Goal: Task Accomplishment & Management: Use online tool/utility

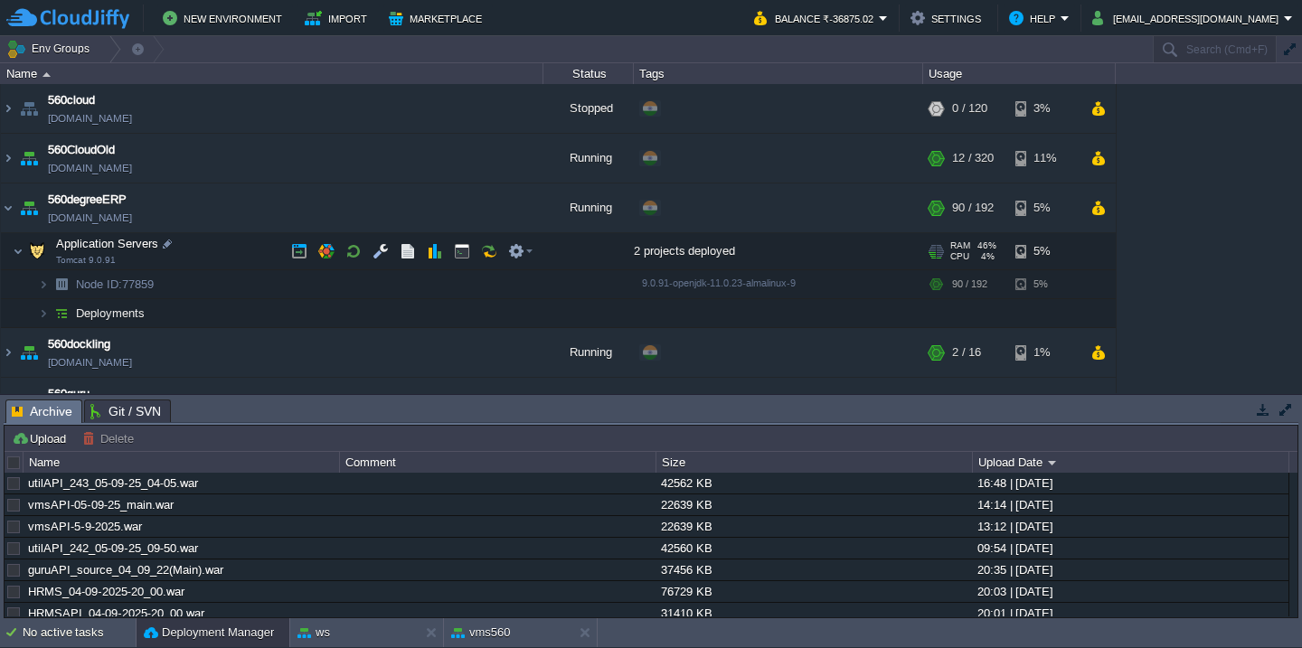
click at [239, 248] on td "Application Servers Tomcat 9.0.91" at bounding box center [272, 251] width 542 height 37
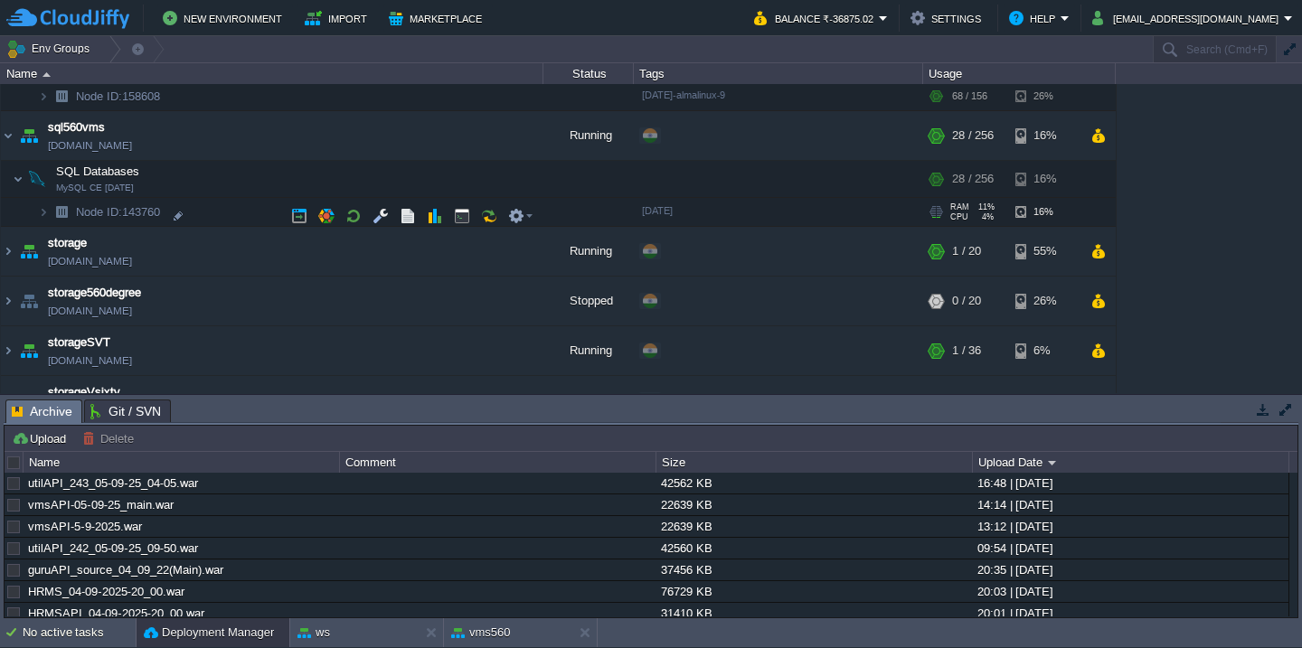
scroll to position [915, 0]
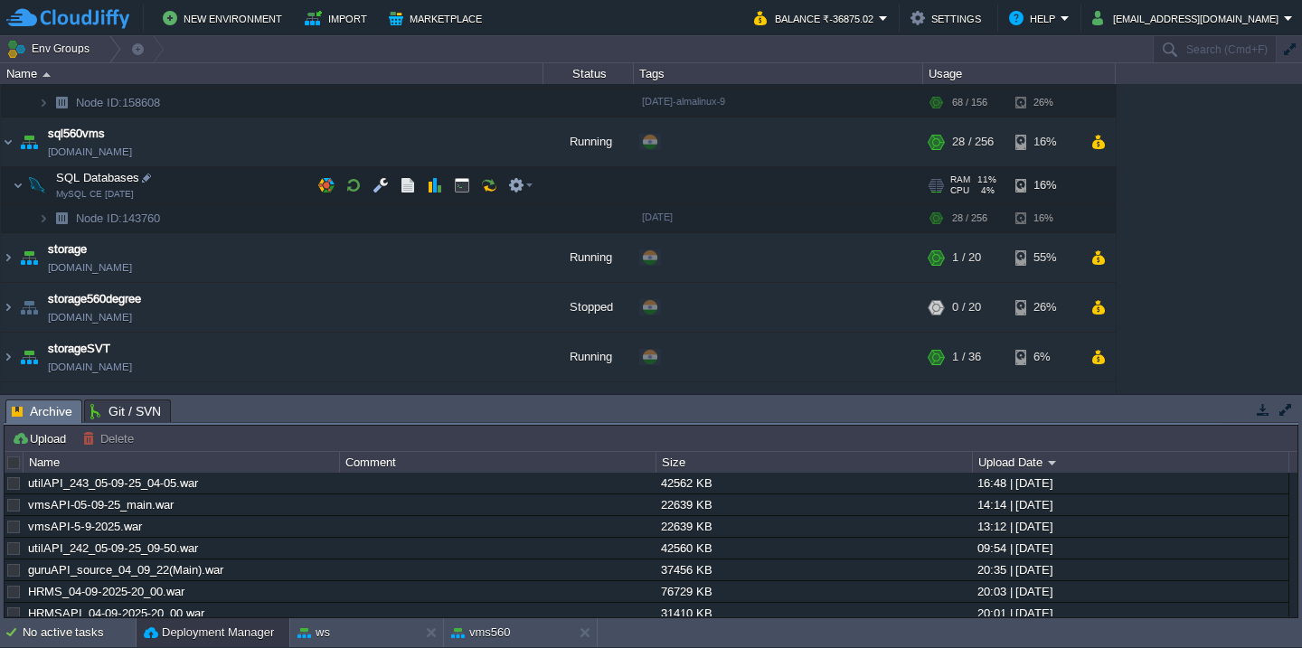
click at [249, 198] on td "SQL Databases MySQL CE [DATE]" at bounding box center [272, 185] width 542 height 37
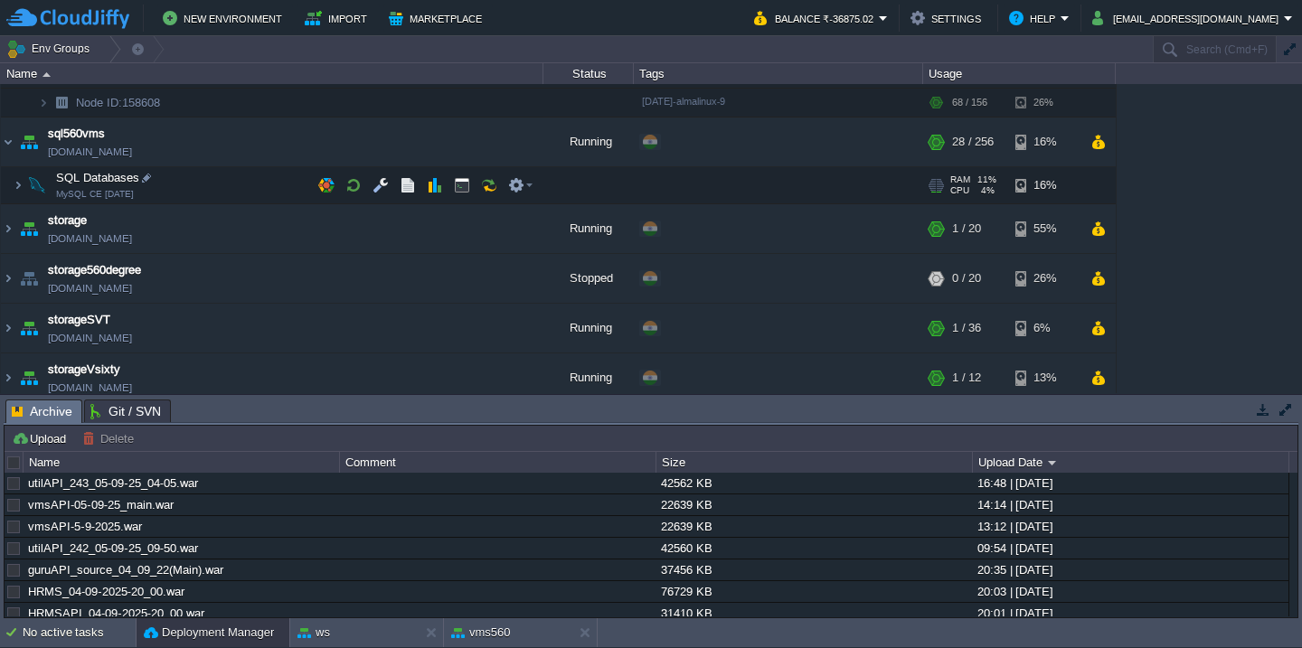
scroll to position [858, 0]
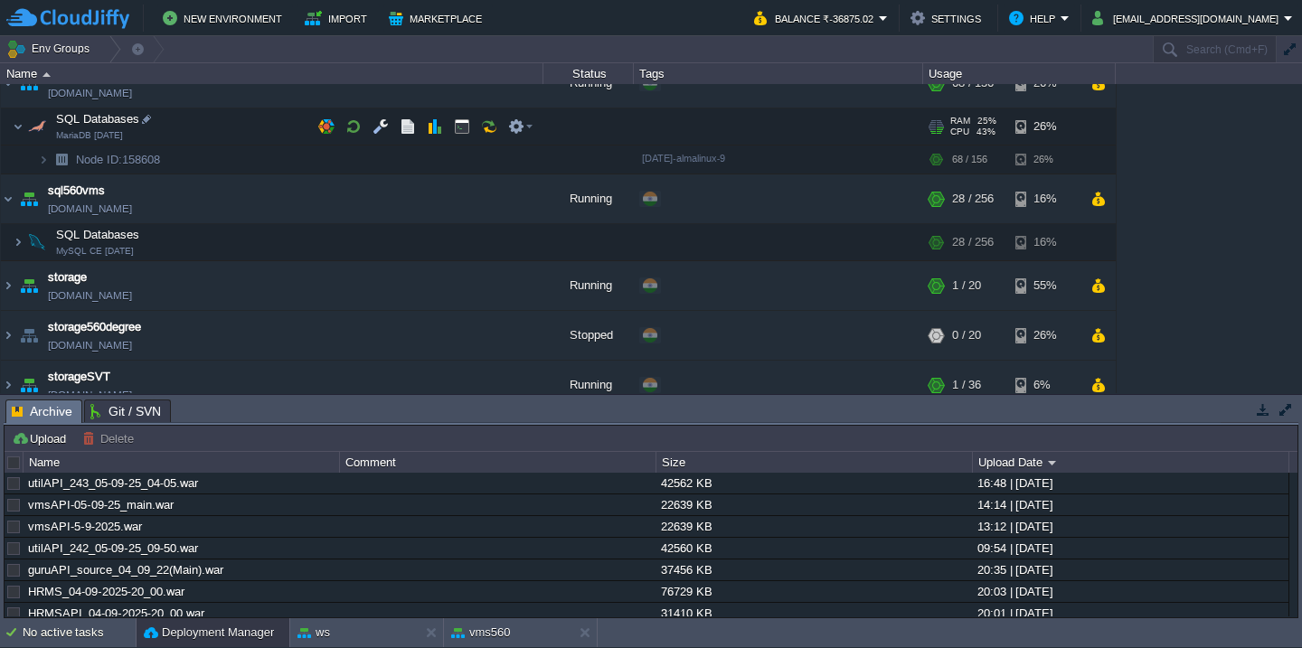
click at [249, 144] on td "SQL Databases MariaDB [DATE]" at bounding box center [272, 126] width 542 height 37
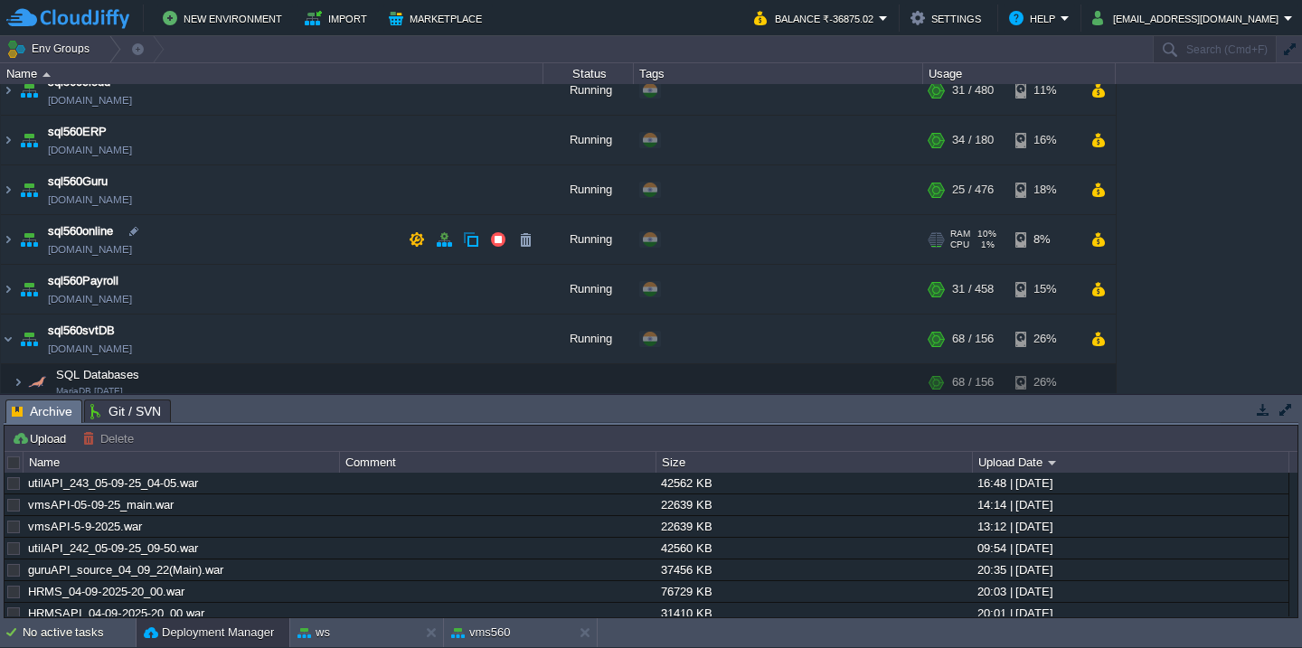
scroll to position [664, 0]
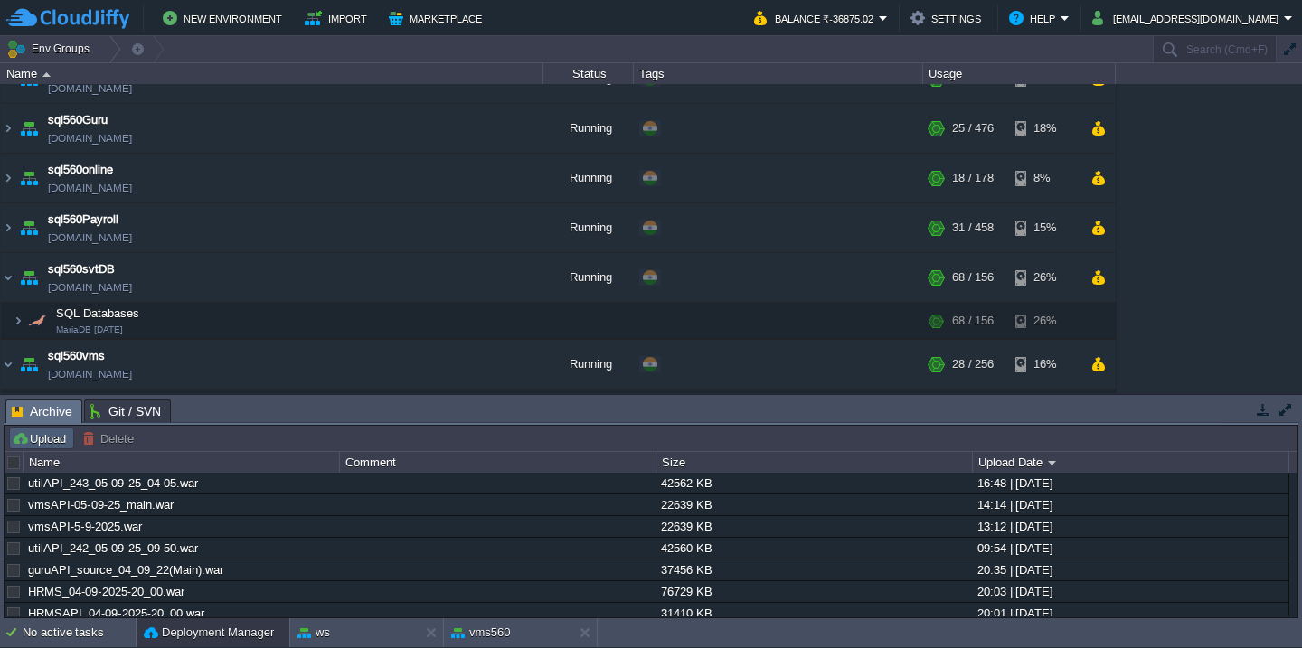
click at [52, 437] on button "Upload" at bounding box center [42, 438] width 60 height 16
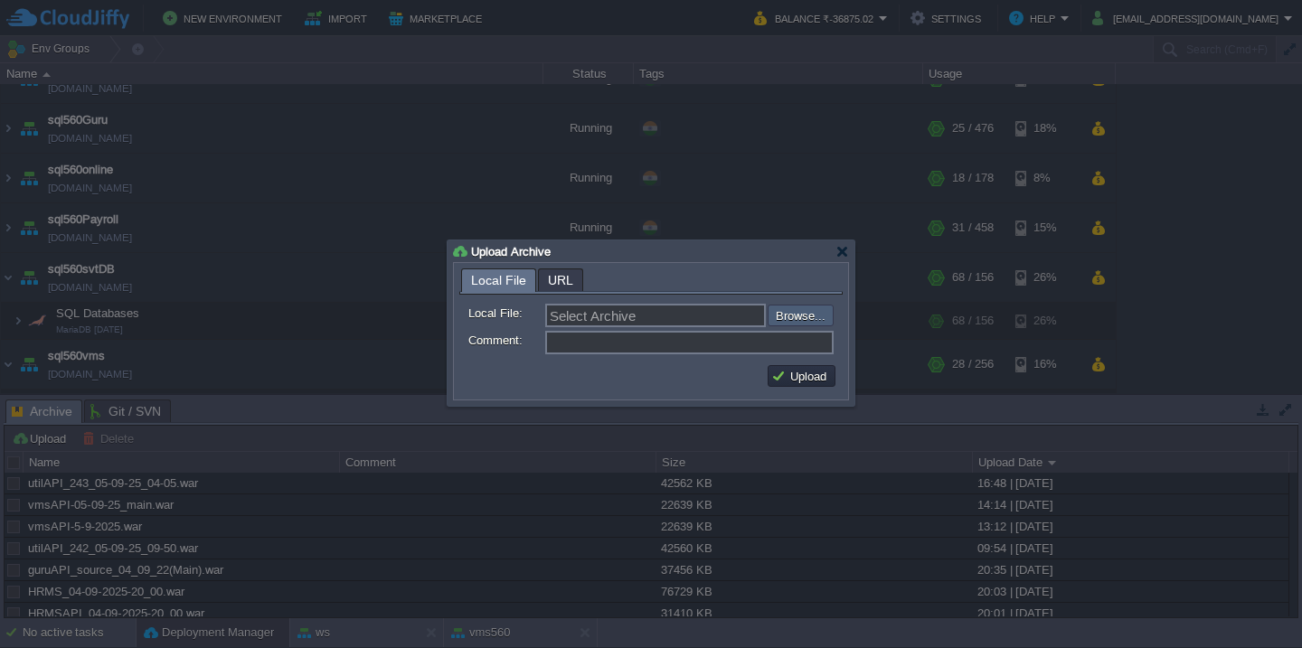
click at [798, 321] on input "file" at bounding box center [719, 316] width 229 height 22
type input "C:\fakepath\HRMS_05-09-2025-17_40.war"
type input "HRMS_05-09-2025-17_40.war"
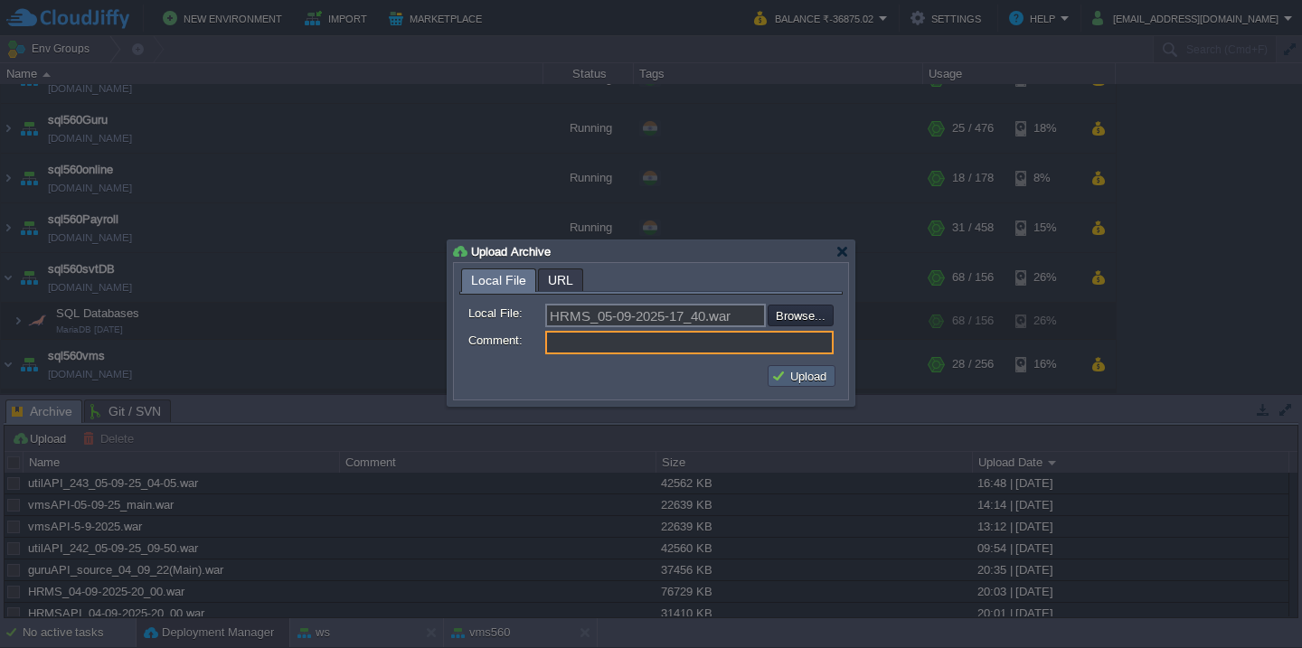
click at [806, 384] on button "Upload" at bounding box center [801, 376] width 61 height 16
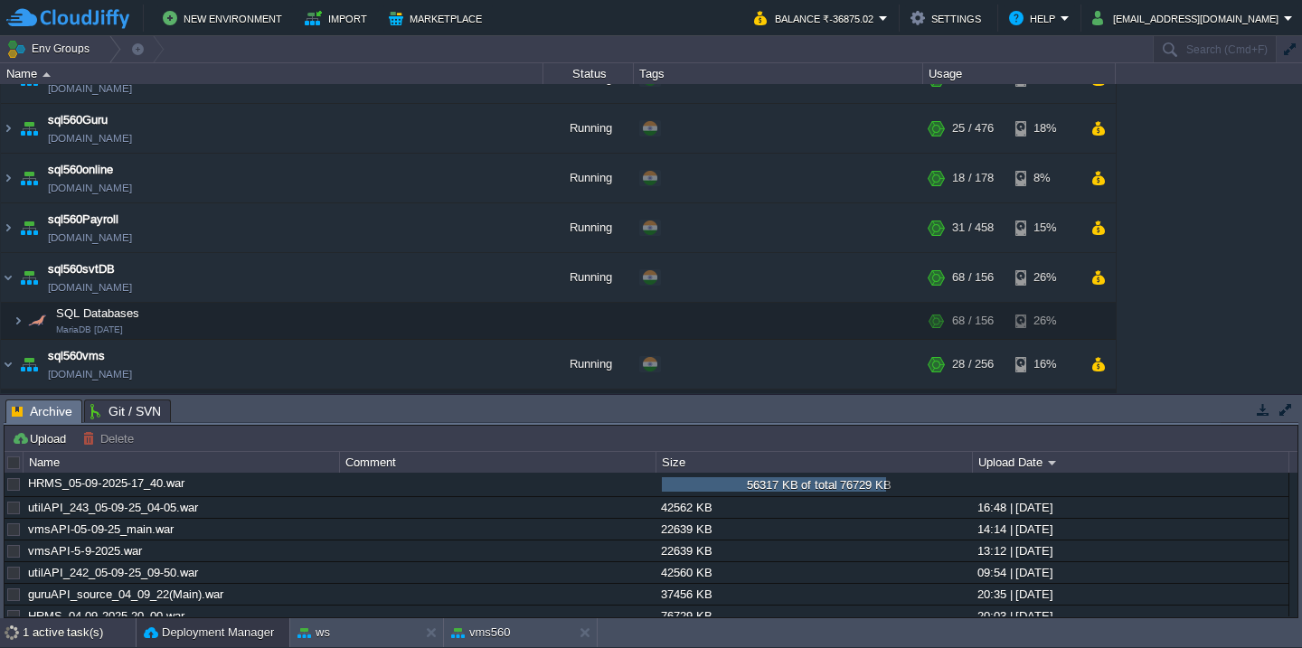
click at [72, 637] on div "1 active task(s)" at bounding box center [79, 632] width 113 height 29
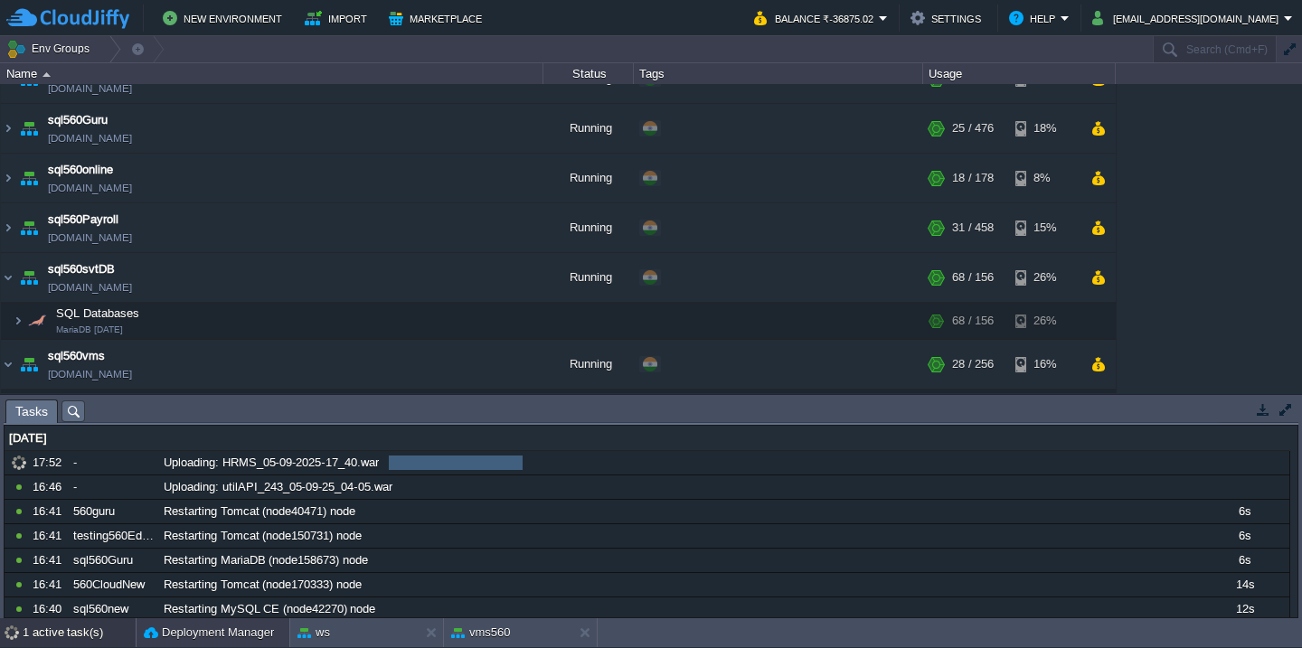
click at [162, 636] on button "Deployment Manager" at bounding box center [209, 633] width 130 height 18
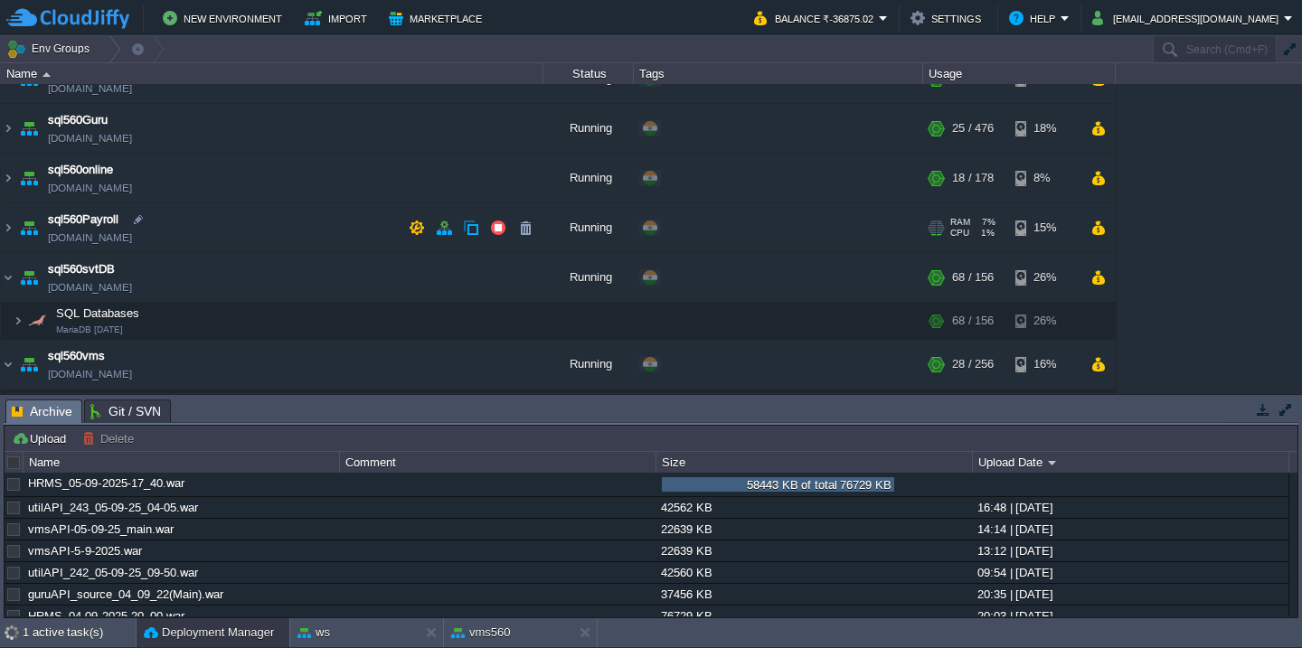
click at [295, 225] on td "sql560Payroll [DOMAIN_NAME]" at bounding box center [272, 228] width 542 height 50
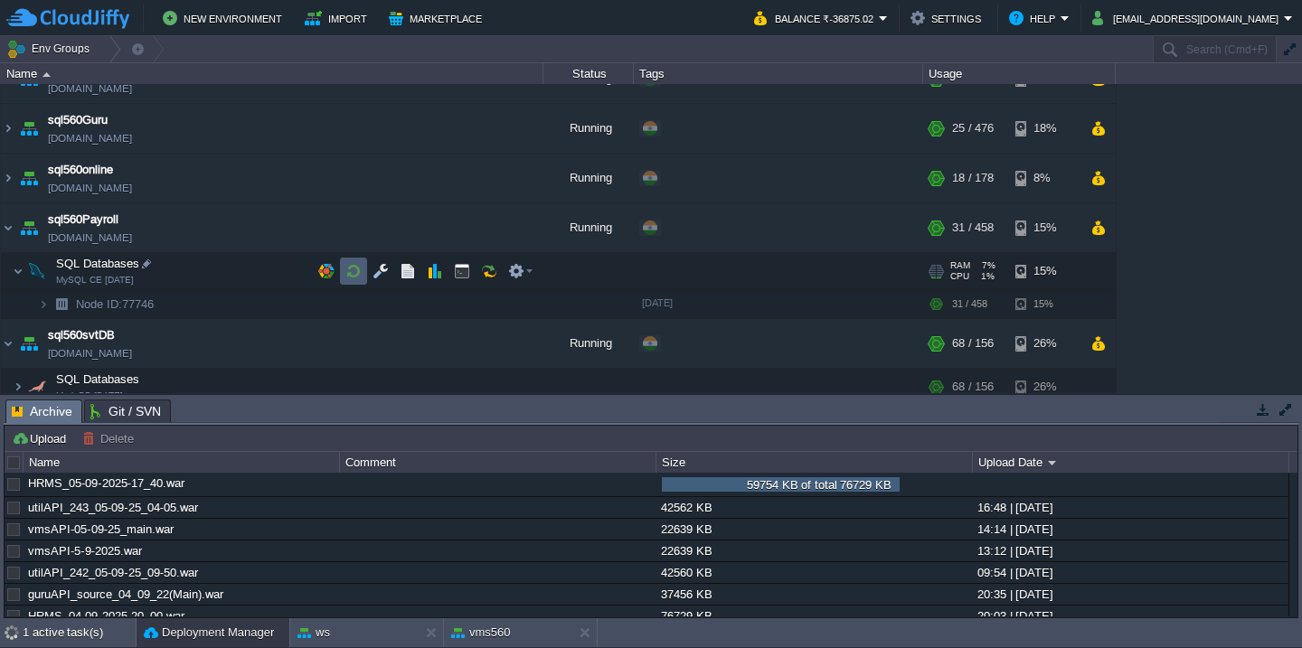
click at [358, 270] on button "button" at bounding box center [353, 271] width 16 height 16
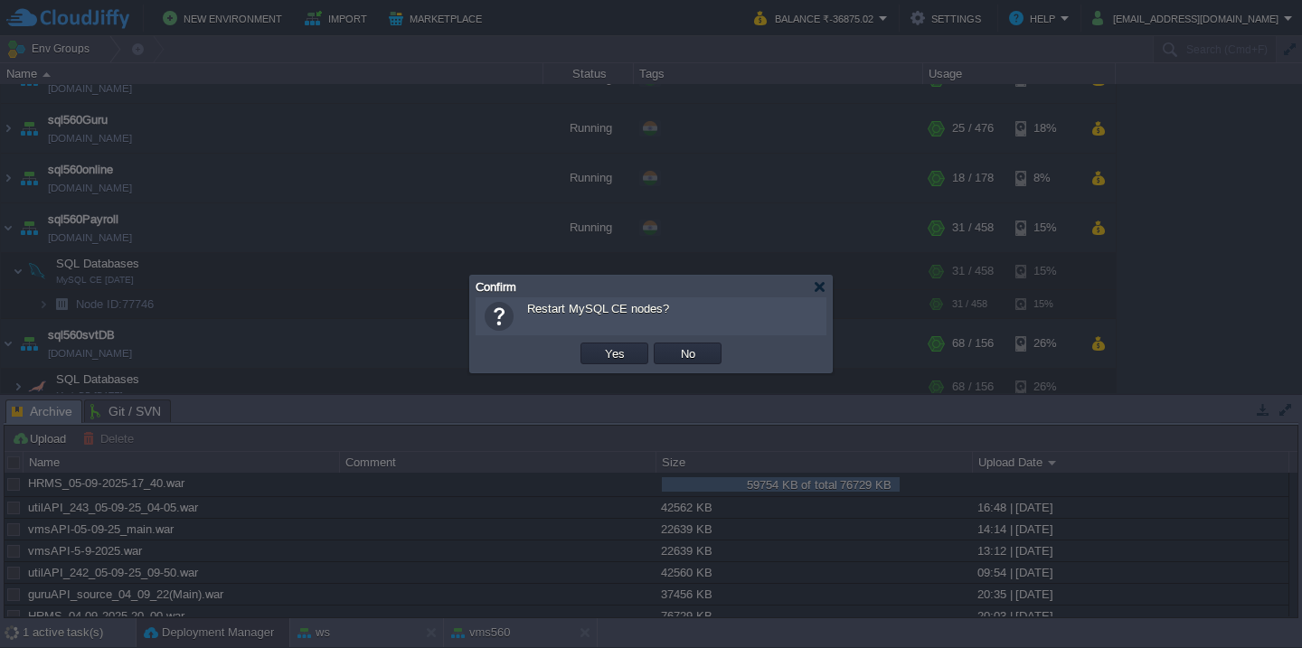
click at [599, 345] on button "Yes" at bounding box center [614, 353] width 31 height 16
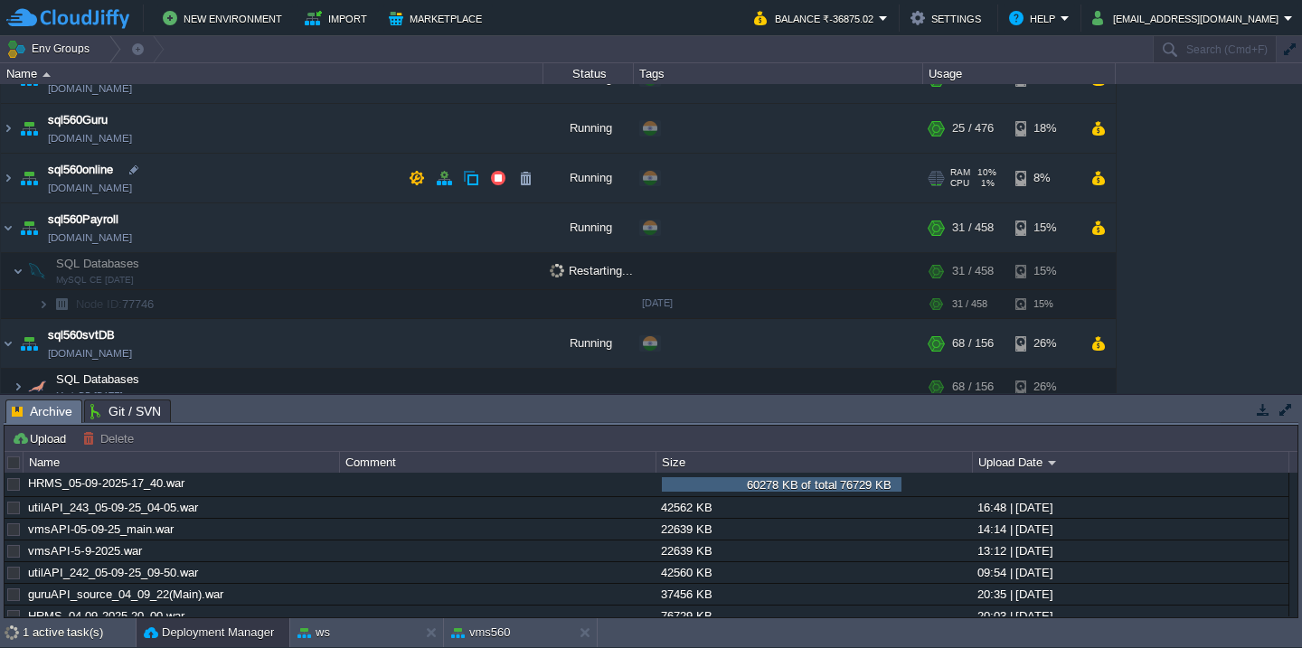
click at [332, 168] on td "sql560online [DOMAIN_NAME]" at bounding box center [272, 179] width 542 height 50
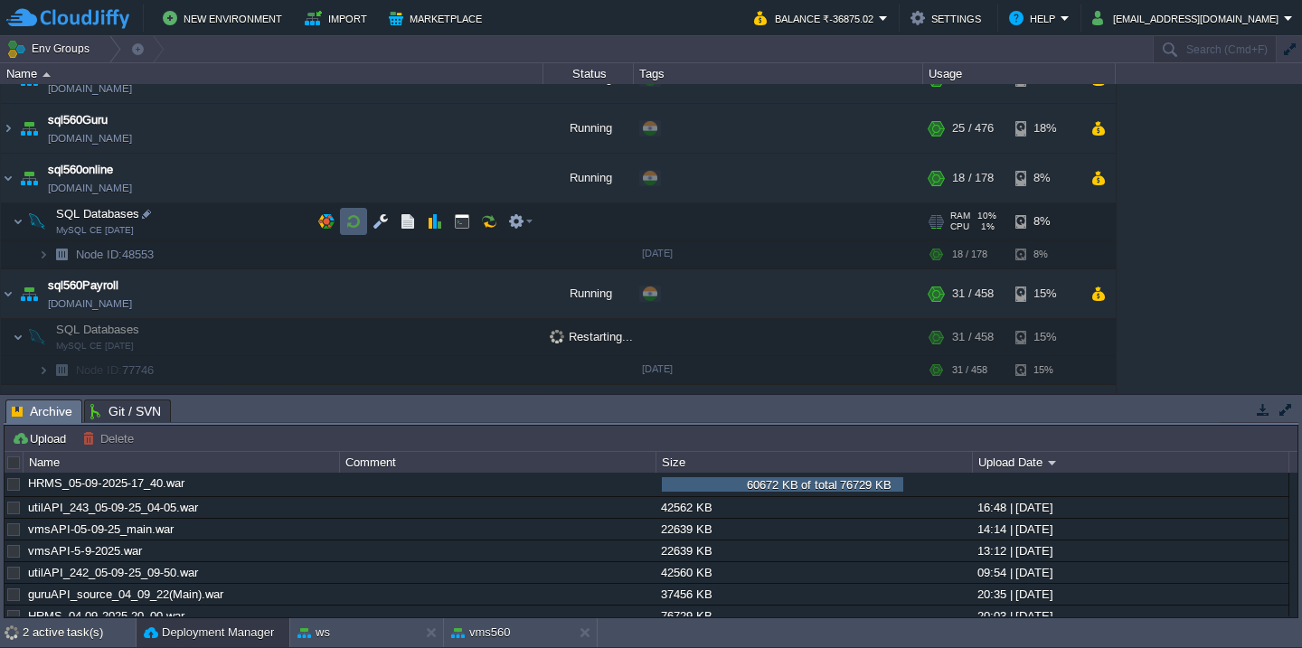
click at [353, 228] on button "button" at bounding box center [353, 221] width 16 height 16
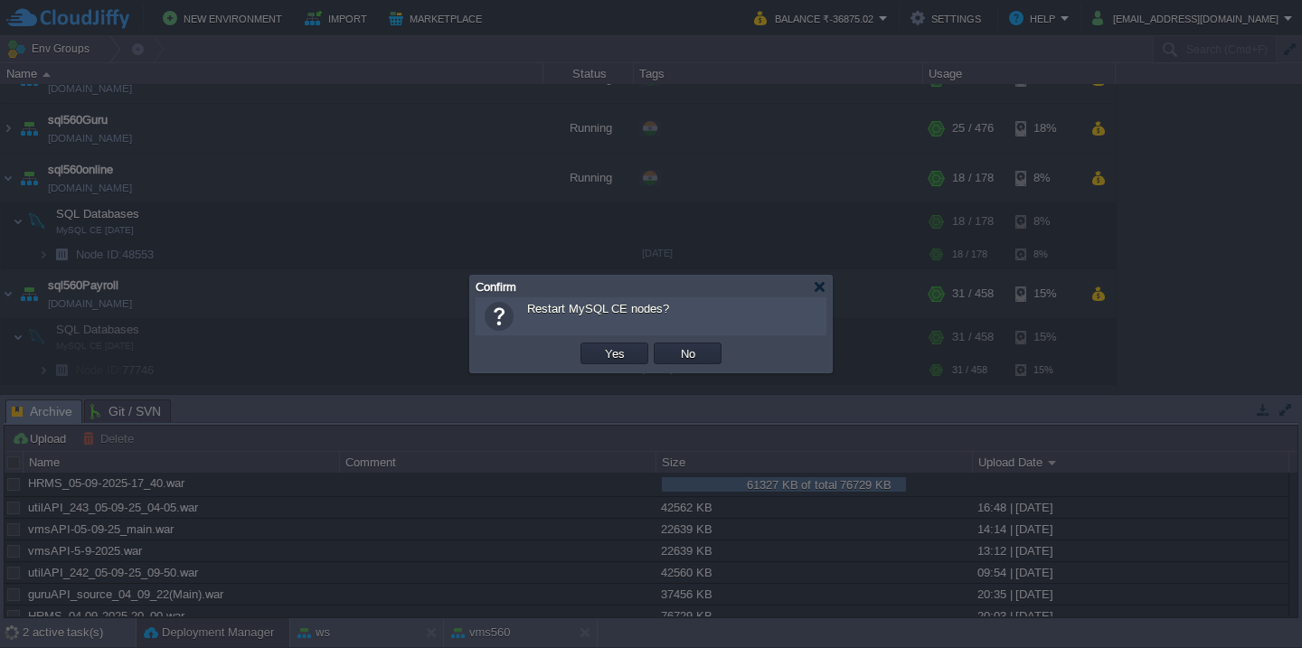
click at [599, 345] on button "Yes" at bounding box center [614, 353] width 31 height 16
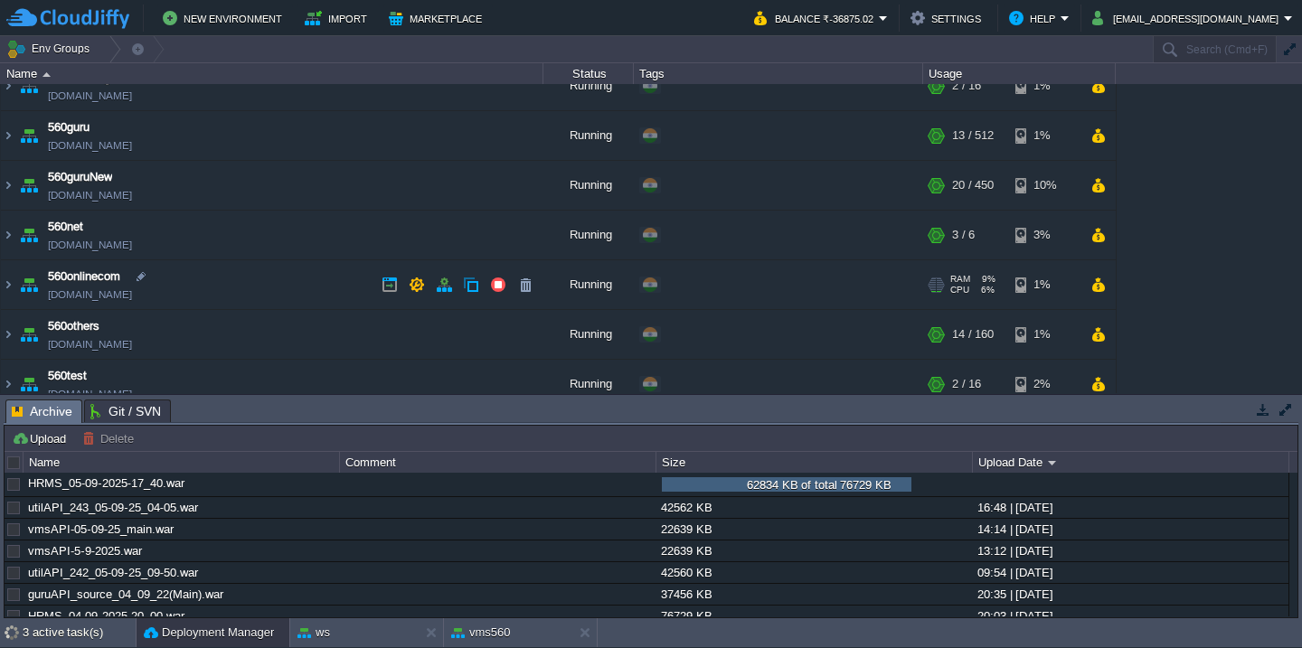
scroll to position [216, 0]
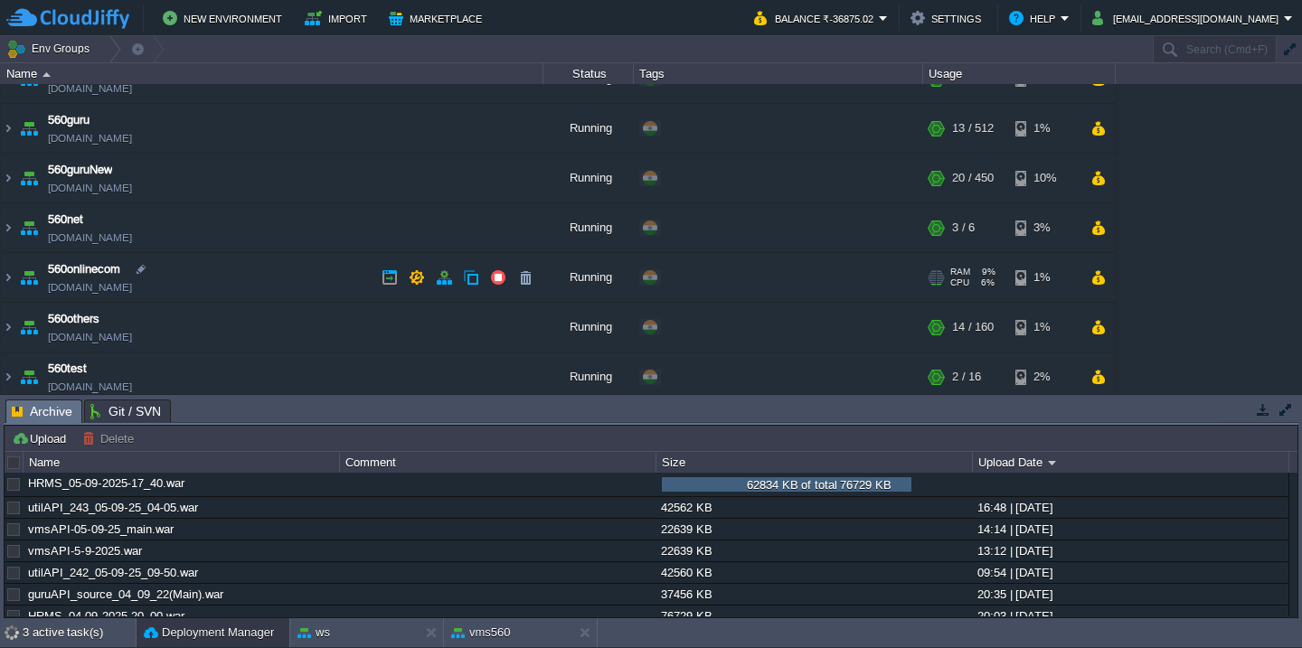
click at [296, 275] on td "560onlinecom [DOMAIN_NAME]" at bounding box center [272, 278] width 542 height 50
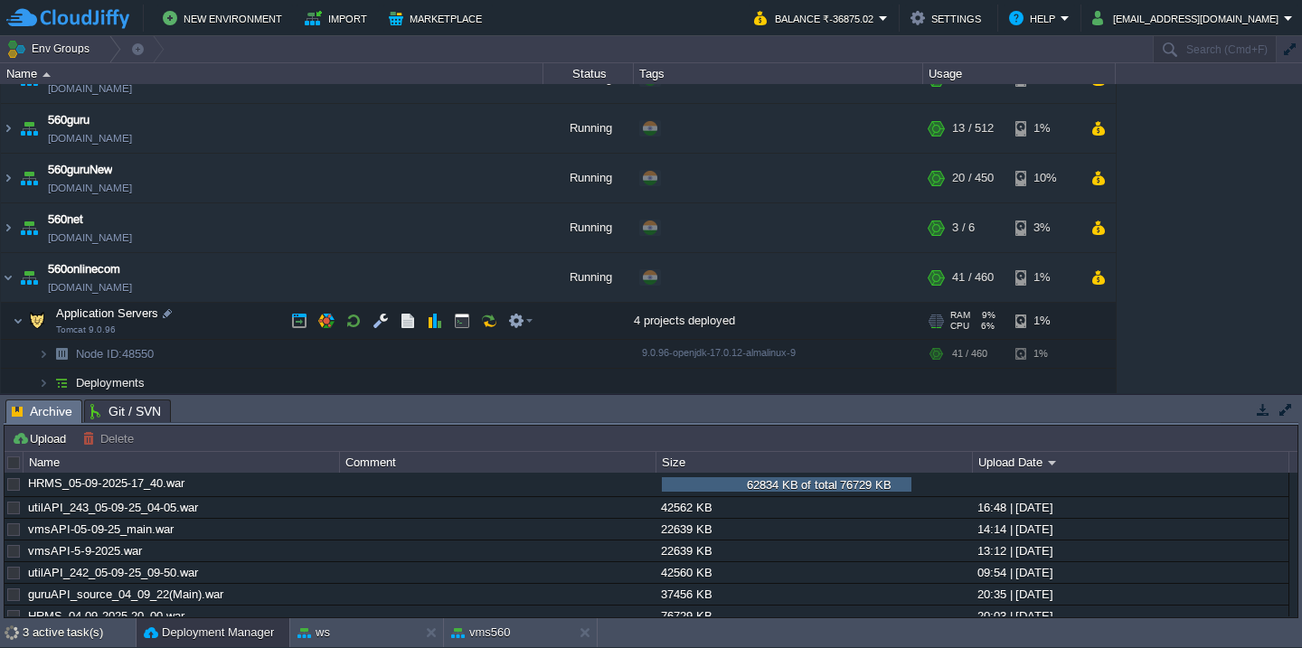
scroll to position [305, 0]
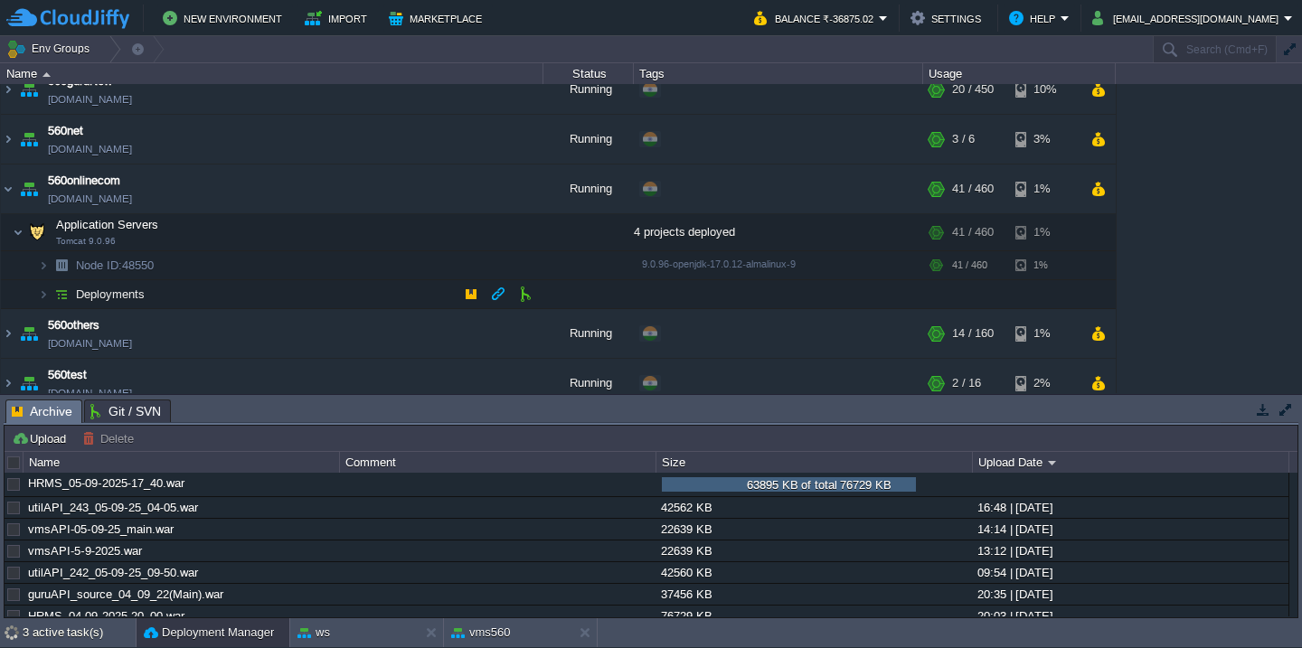
click at [240, 302] on td "Deployments" at bounding box center [272, 294] width 542 height 29
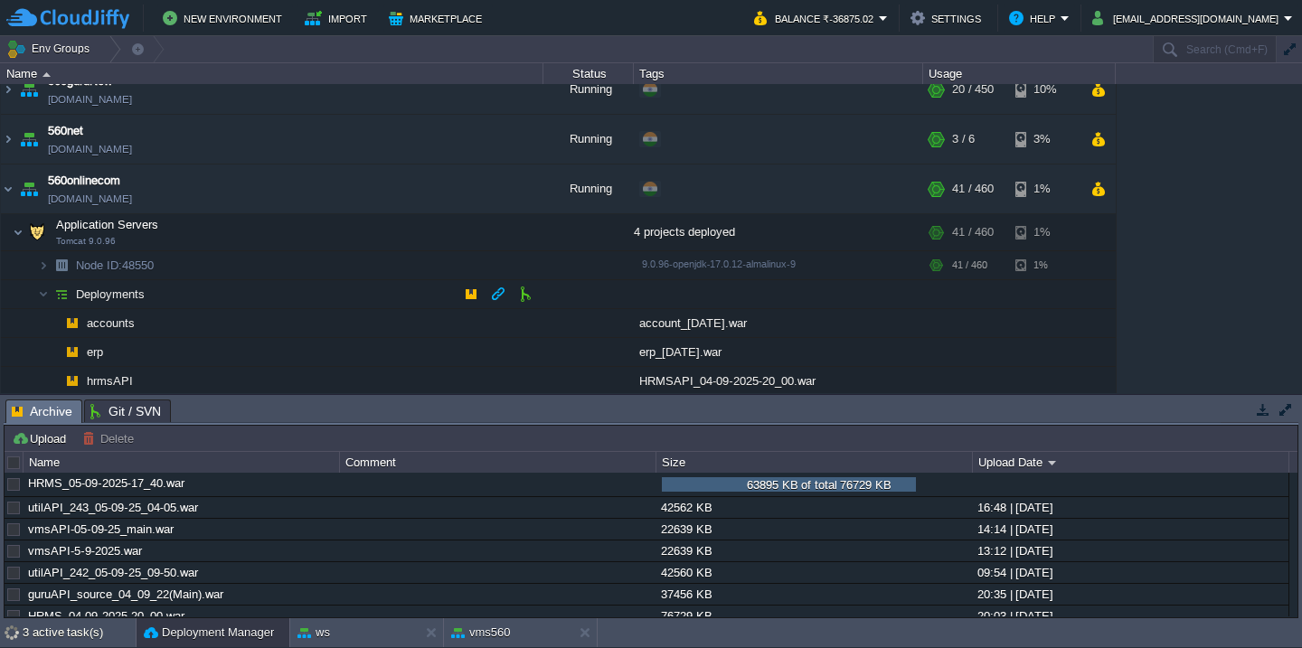
scroll to position [350, 0]
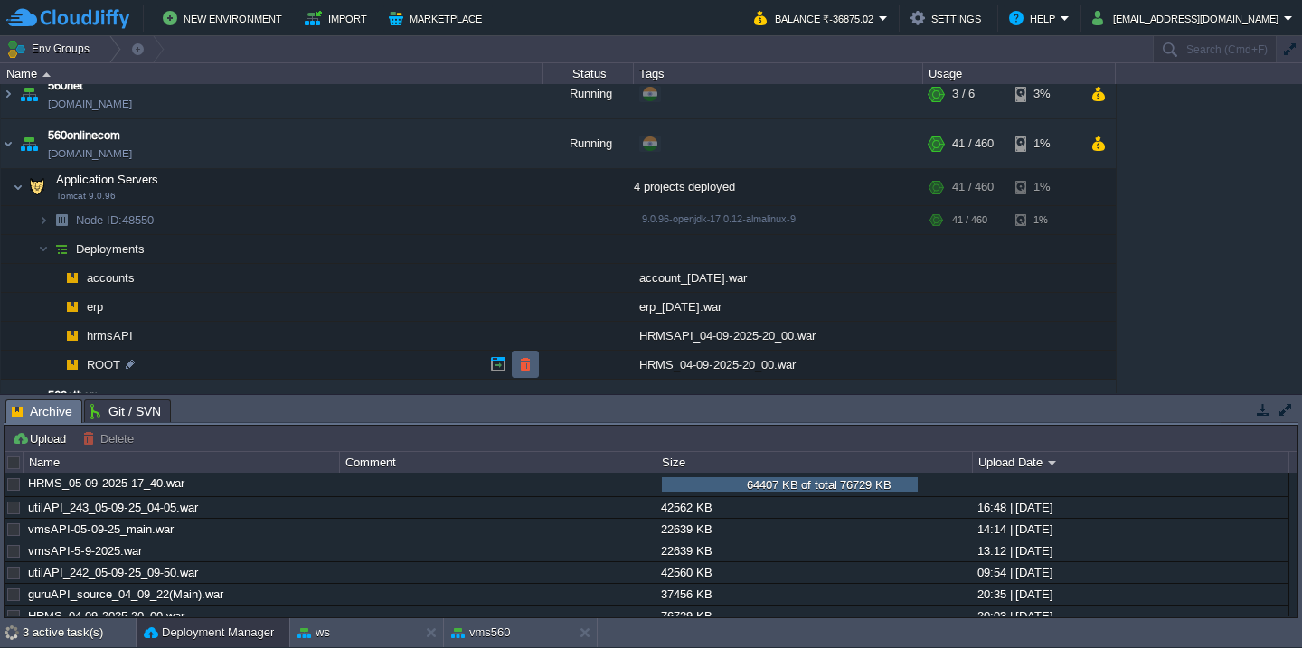
click at [514, 364] on td at bounding box center [525, 364] width 27 height 27
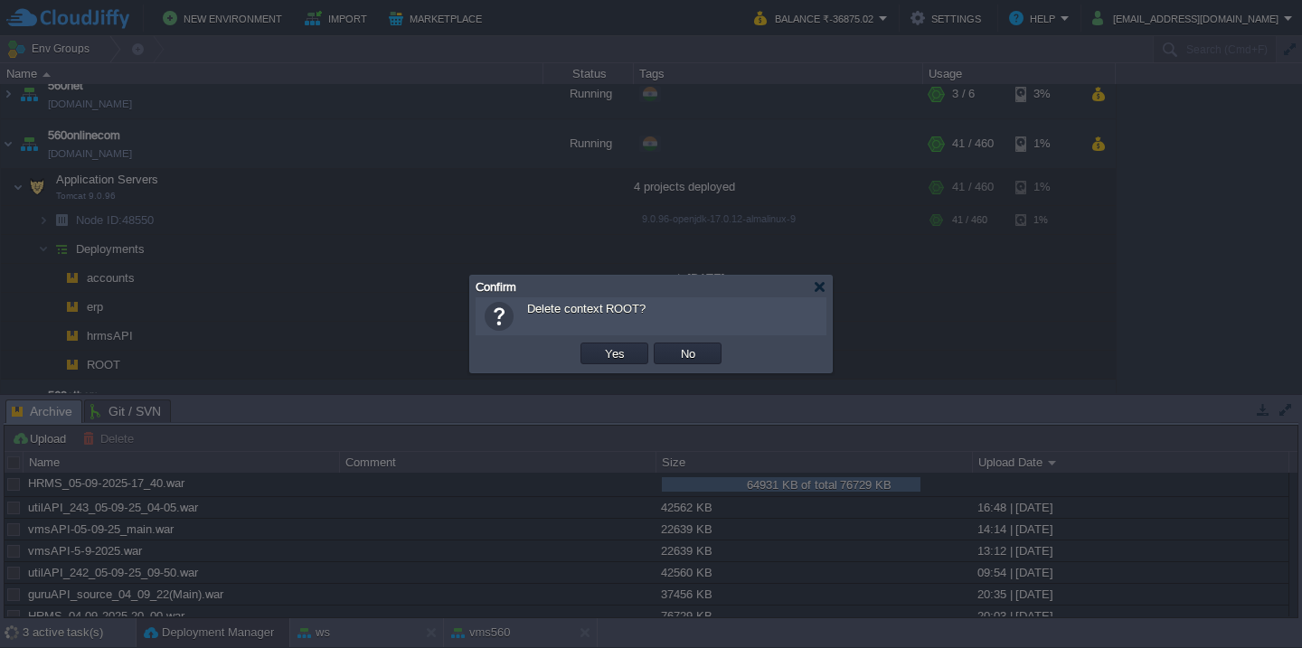
click at [599, 345] on button "Yes" at bounding box center [614, 353] width 31 height 16
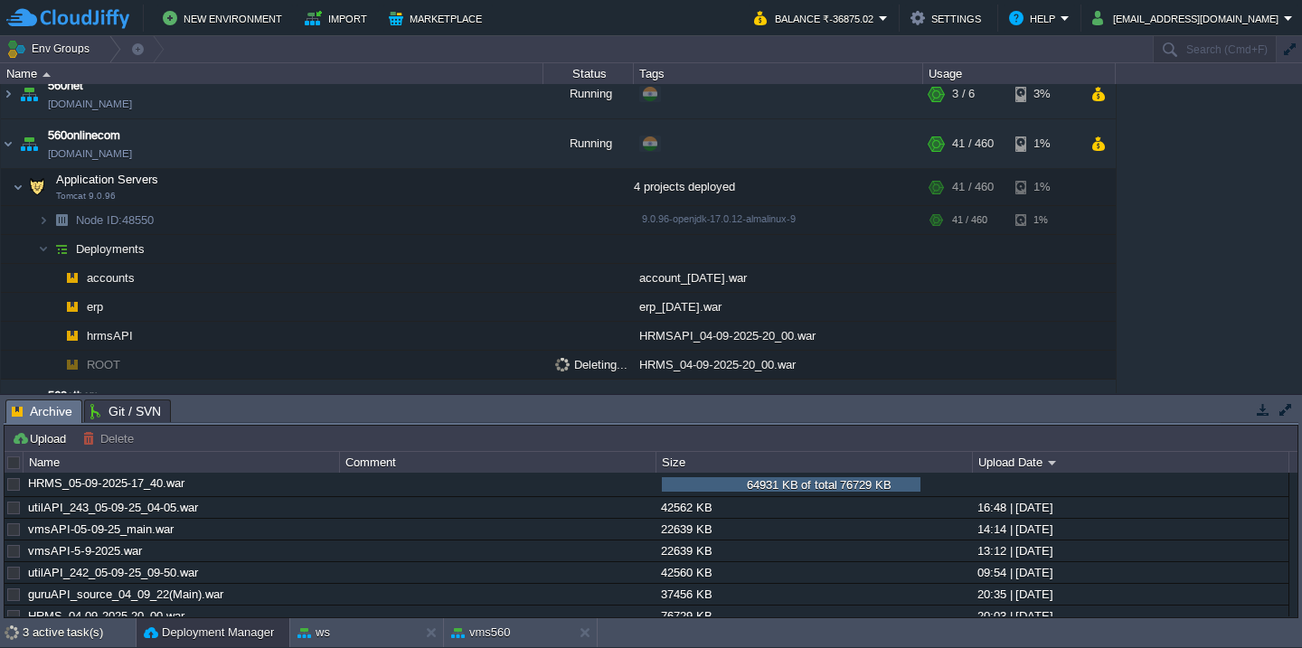
scroll to position [818, 0]
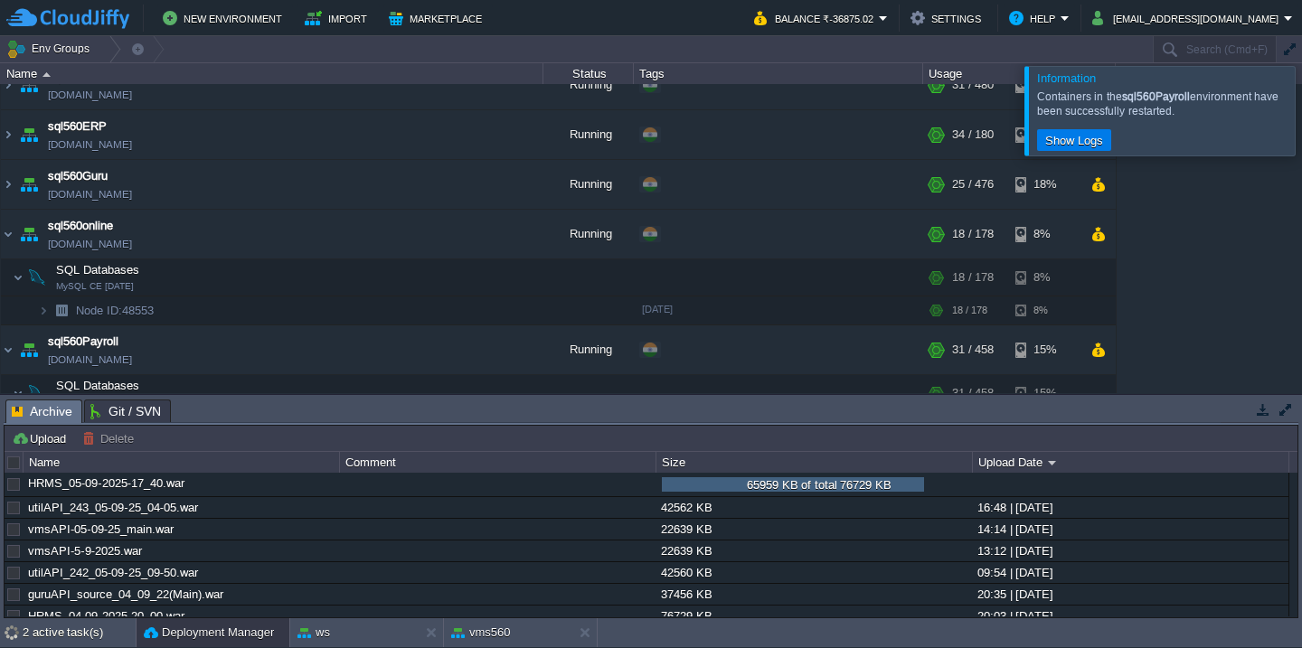
click at [1301, 124] on div at bounding box center [1324, 110] width 0 height 89
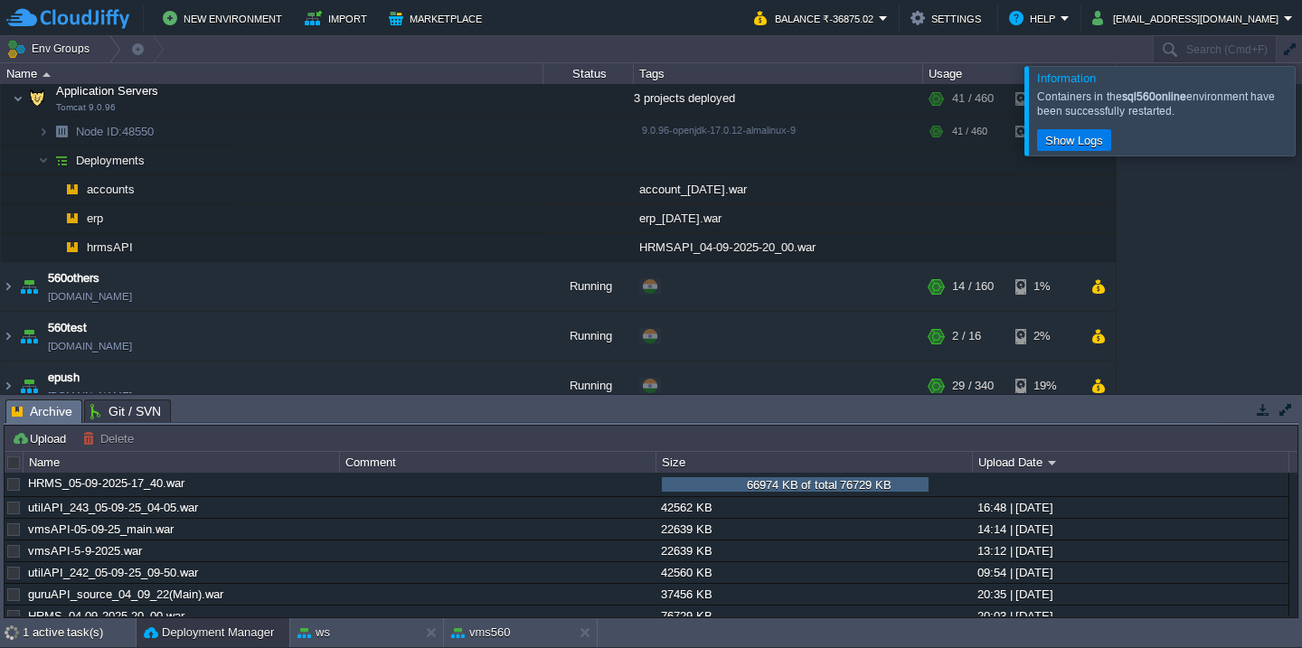
click at [1265, 112] on div "Containers in the sql560online environment have been successfully restarted." at bounding box center [1163, 104] width 253 height 29
click at [1301, 106] on div at bounding box center [1324, 110] width 0 height 89
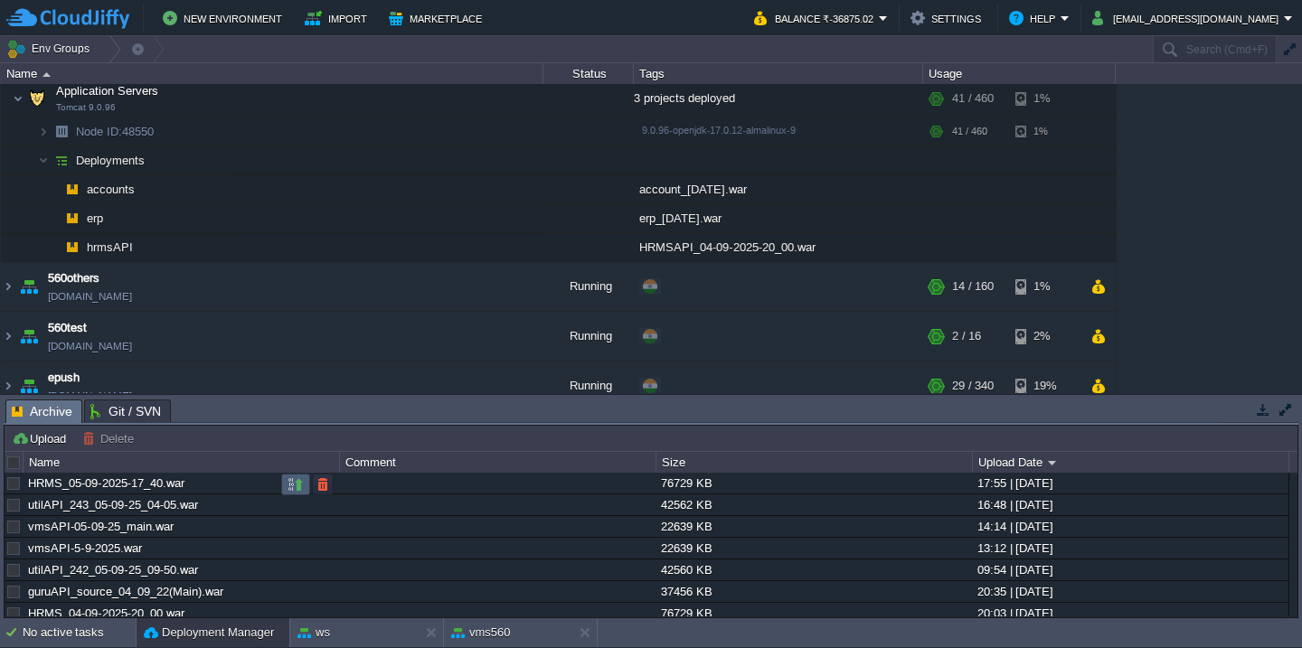
click at [291, 481] on button "button" at bounding box center [296, 484] width 16 height 16
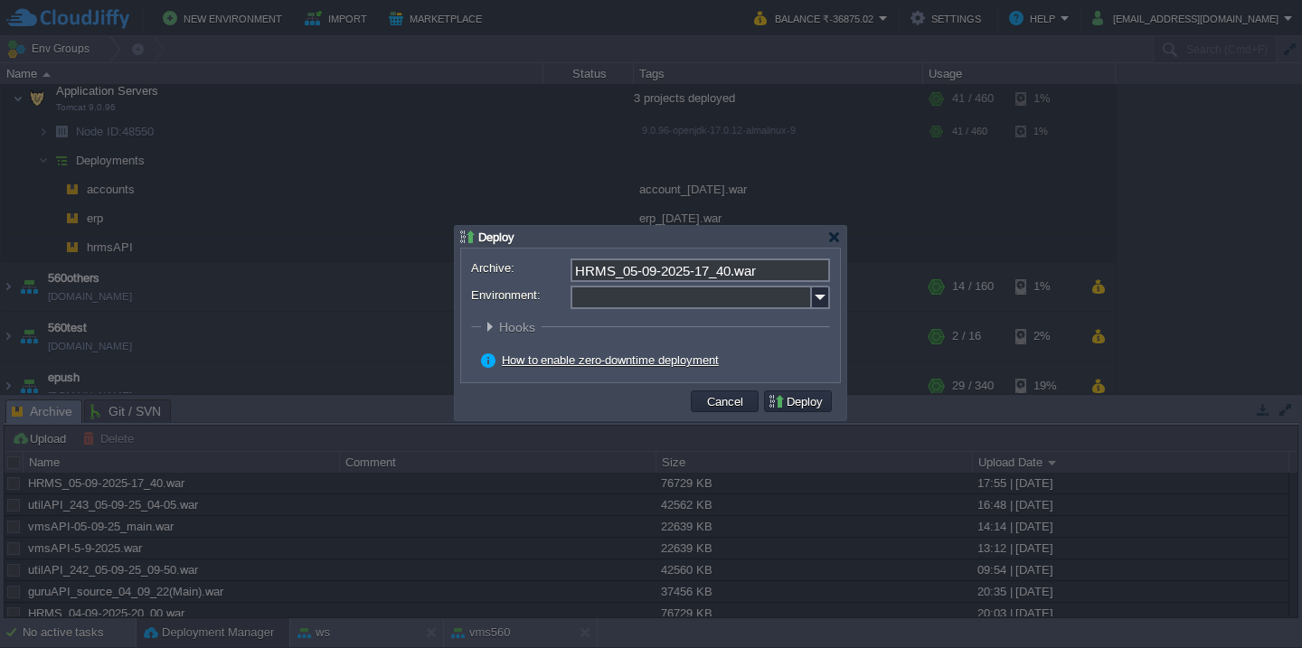
click at [605, 298] on input "Environment:" at bounding box center [690, 298] width 241 height 24
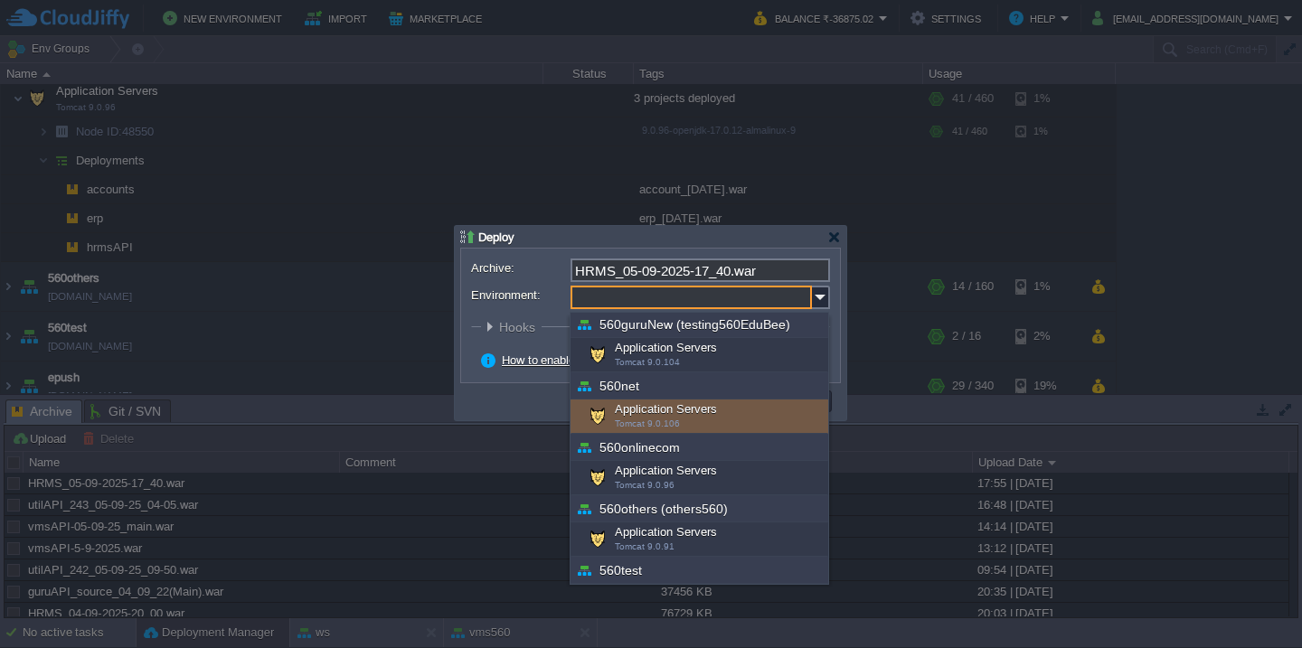
scroll to position [250, 0]
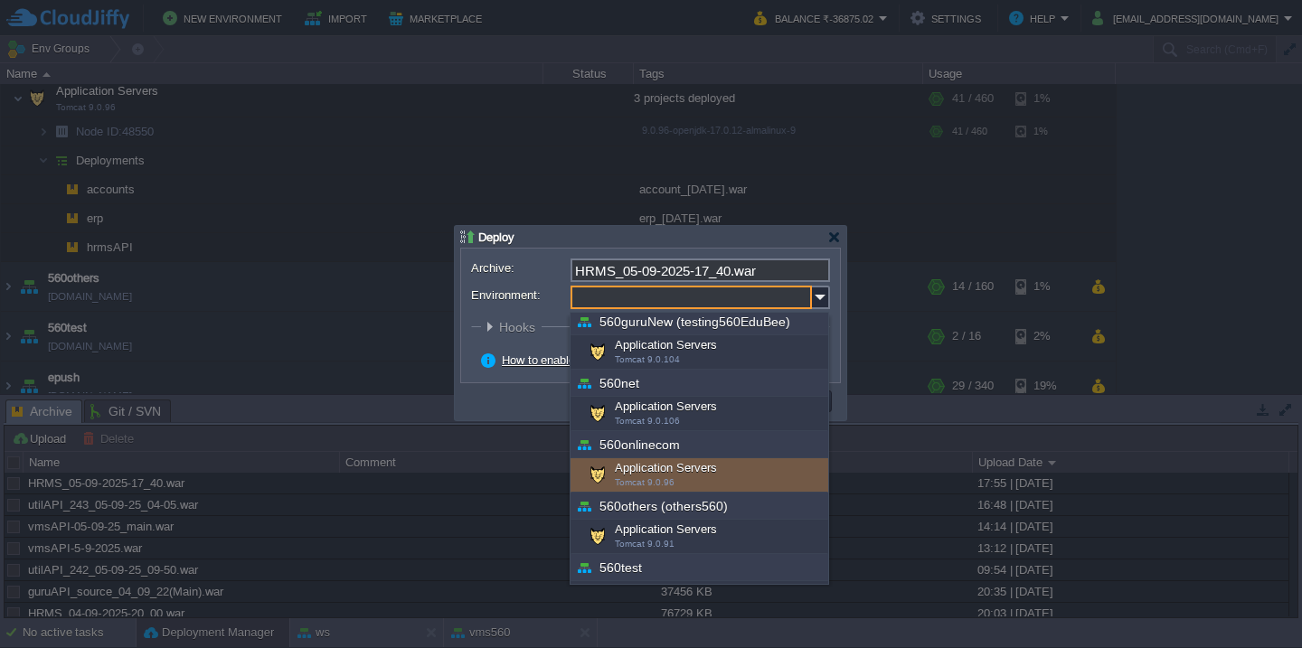
click at [628, 477] on span "Tomcat 9.0.96" at bounding box center [645, 482] width 60 height 10
type input "Application Servers (560onlinecom)"
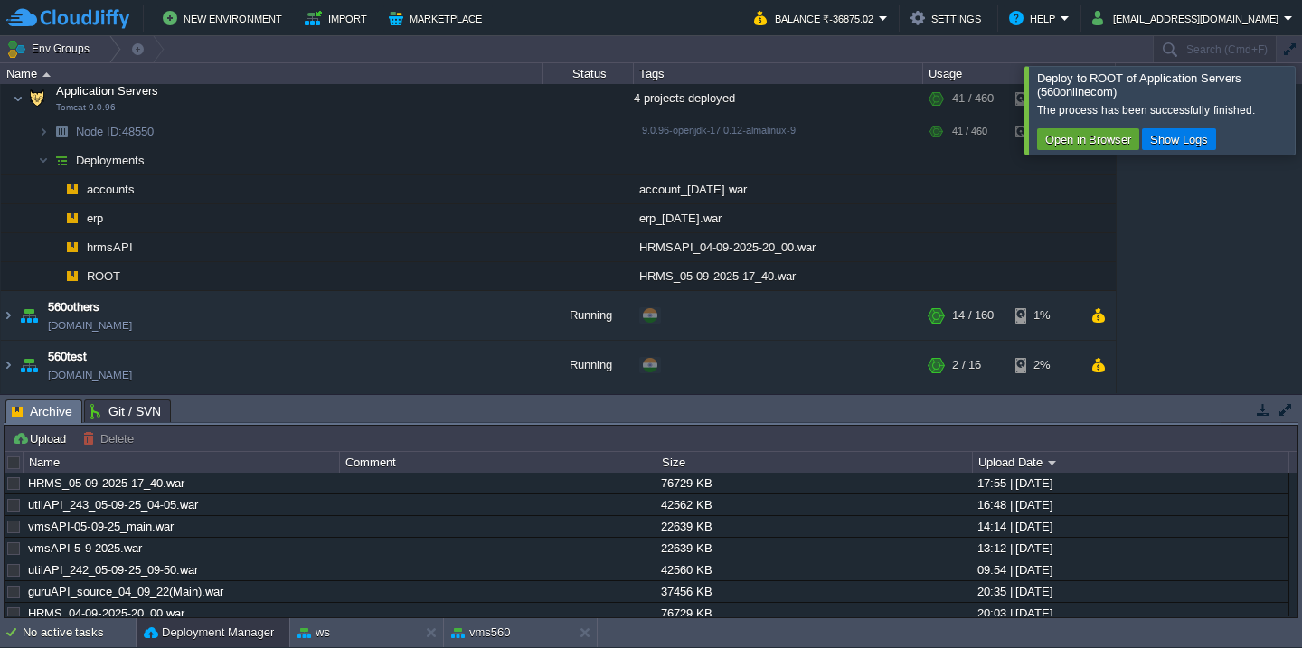
click at [1301, 118] on div at bounding box center [1324, 110] width 0 height 88
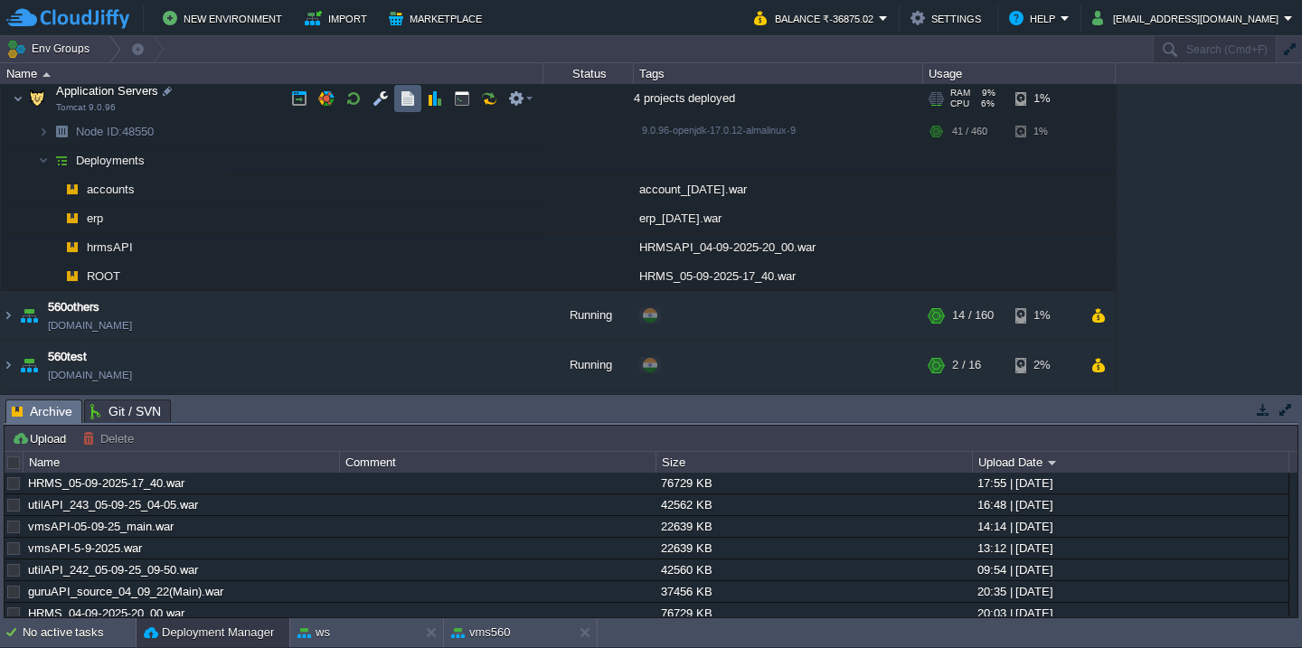
click at [403, 96] on button "button" at bounding box center [408, 98] width 16 height 16
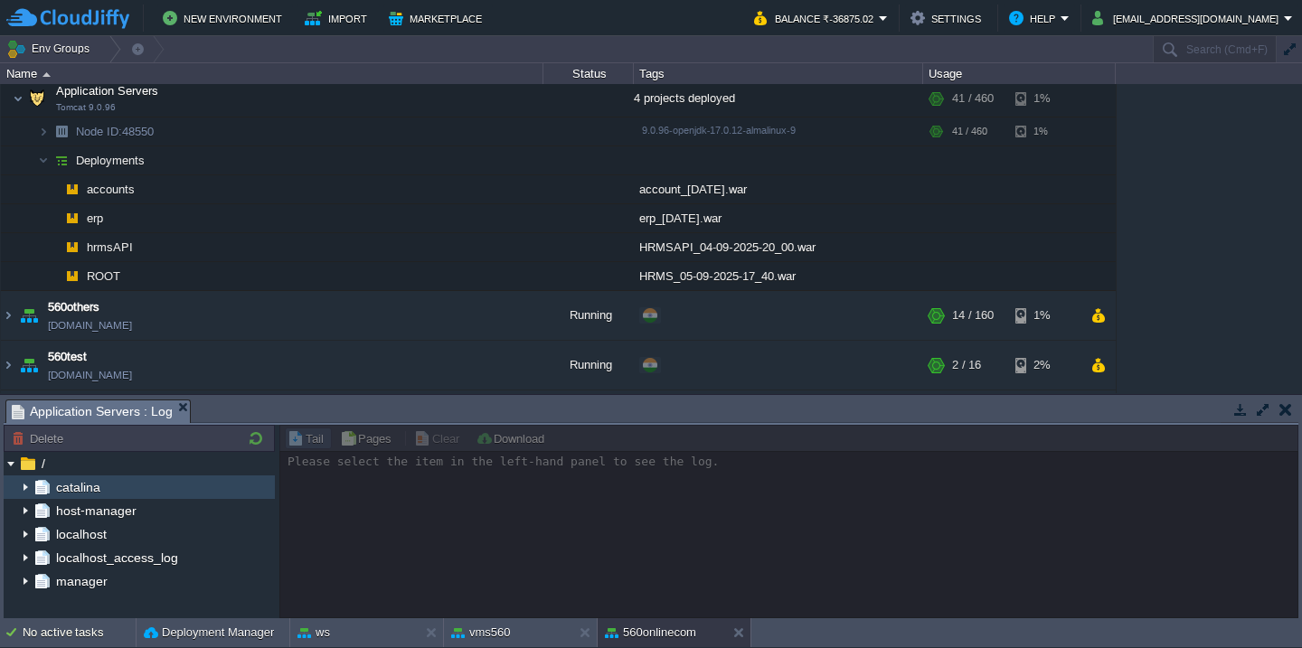
click at [25, 485] on img at bounding box center [25, 488] width 14 height 24
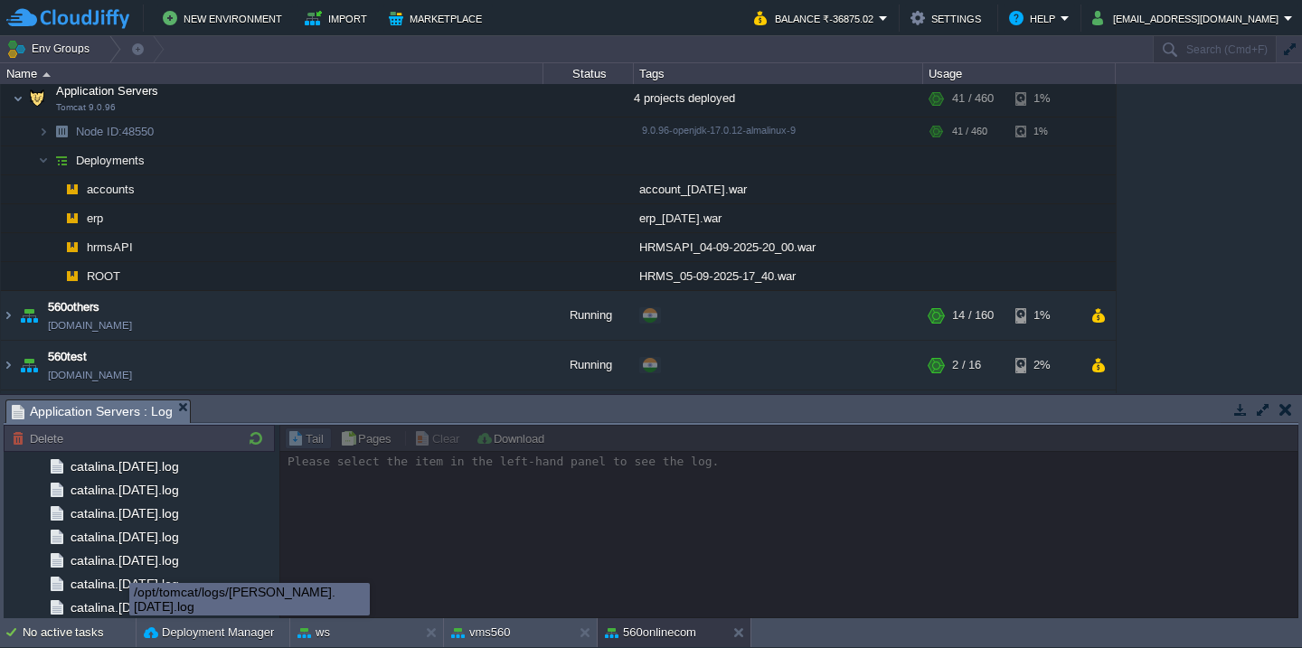
scroll to position [2138, 0]
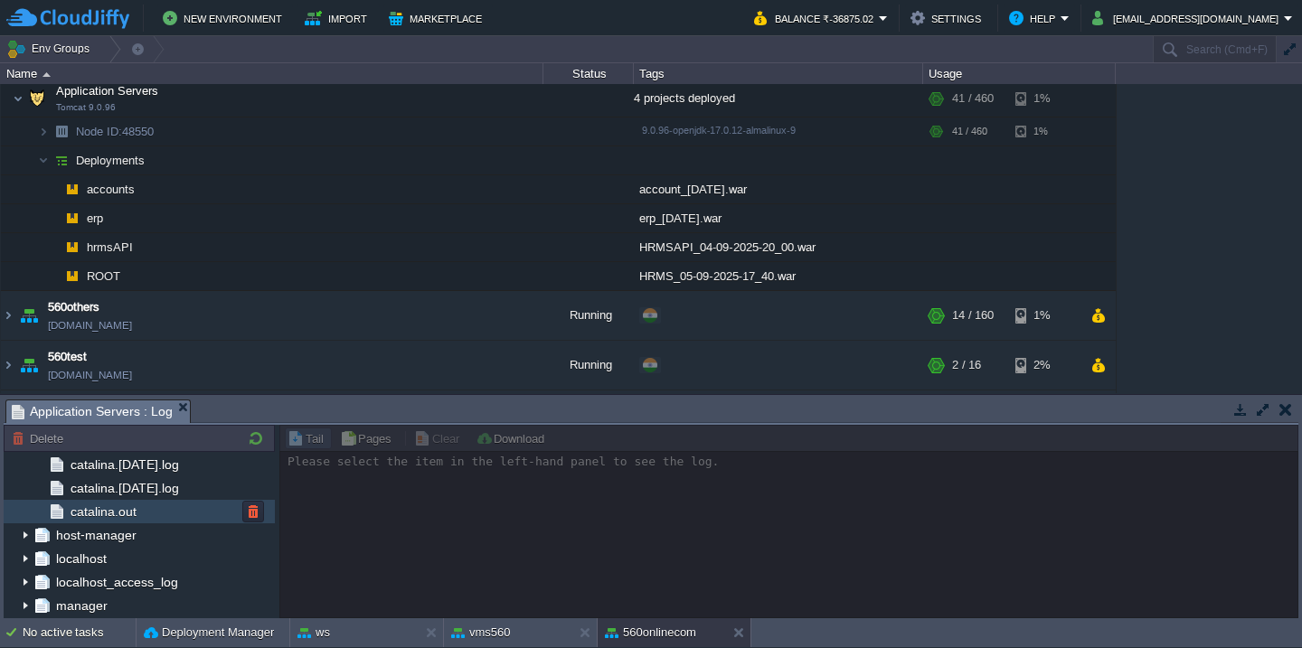
click at [187, 504] on div "catalina.out" at bounding box center [139, 512] width 271 height 24
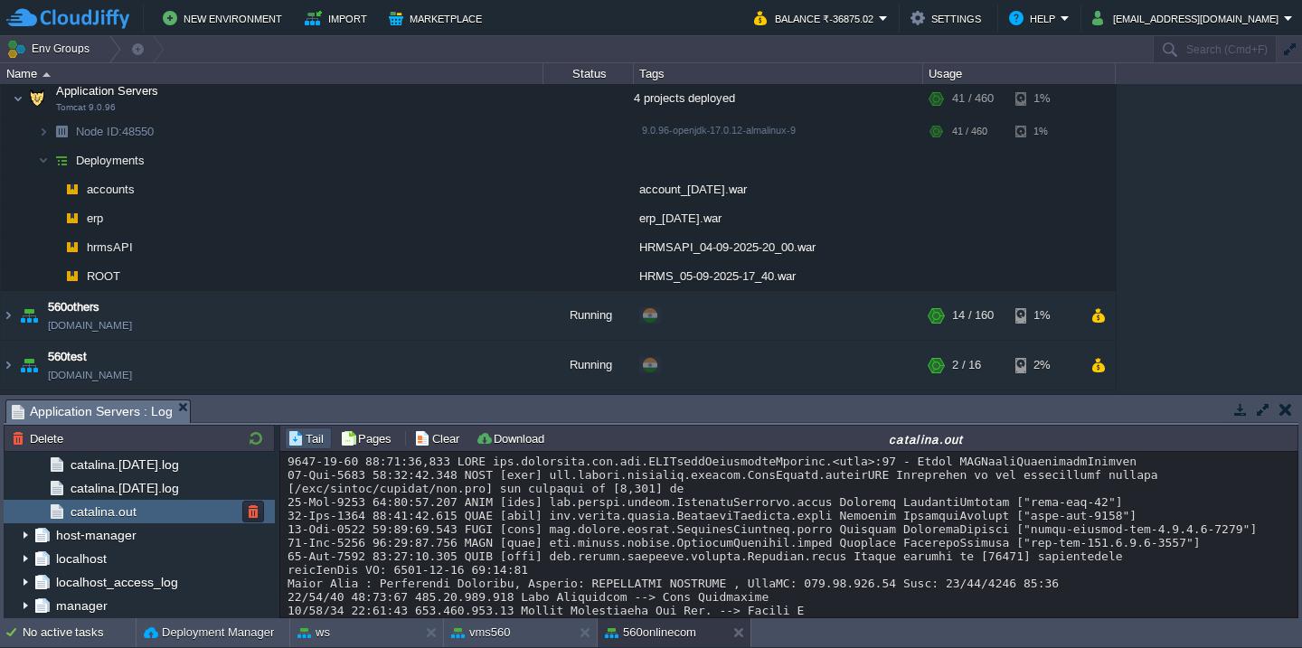
scroll to position [30675, 0]
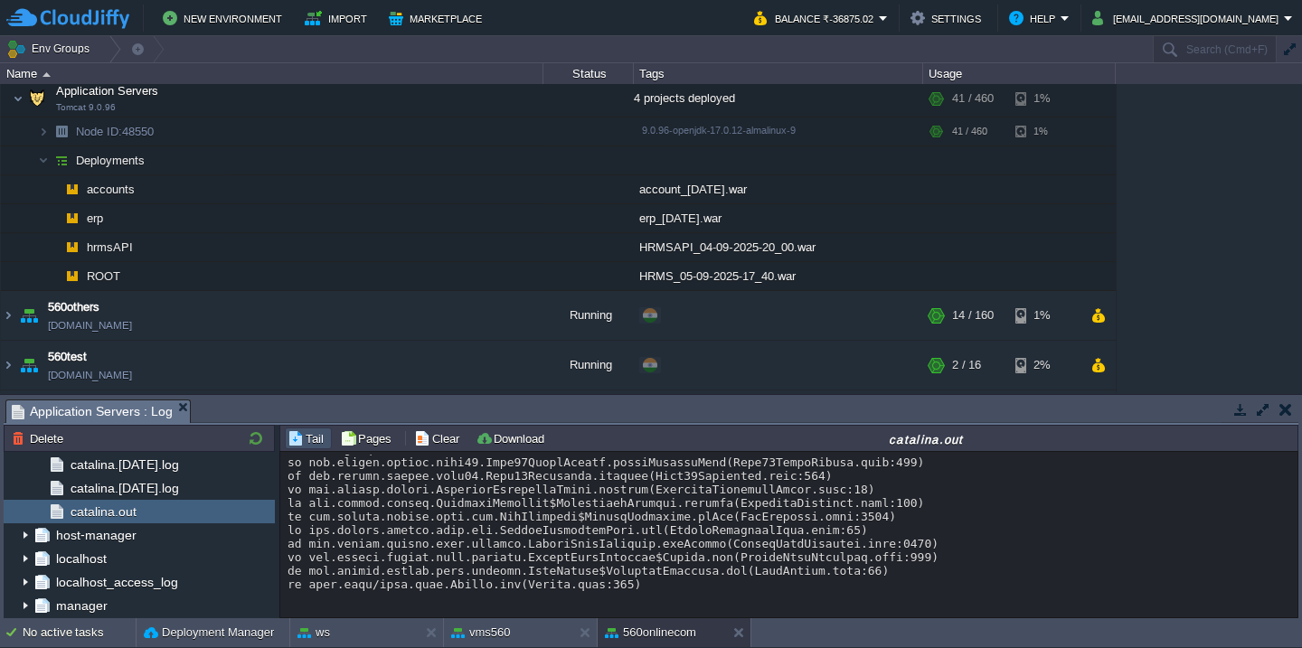
click at [439, 438] on button "Clear" at bounding box center [439, 438] width 51 height 16
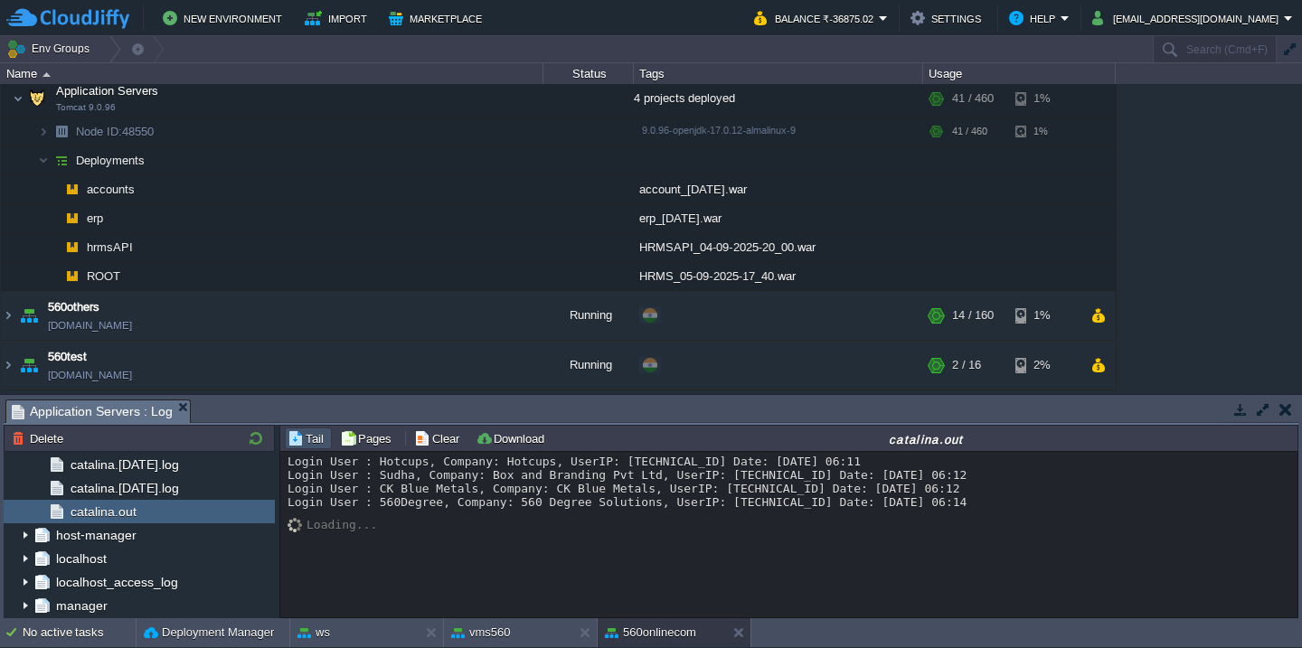
scroll to position [0, 0]
click at [499, 625] on button "vms560" at bounding box center [481, 633] width 60 height 18
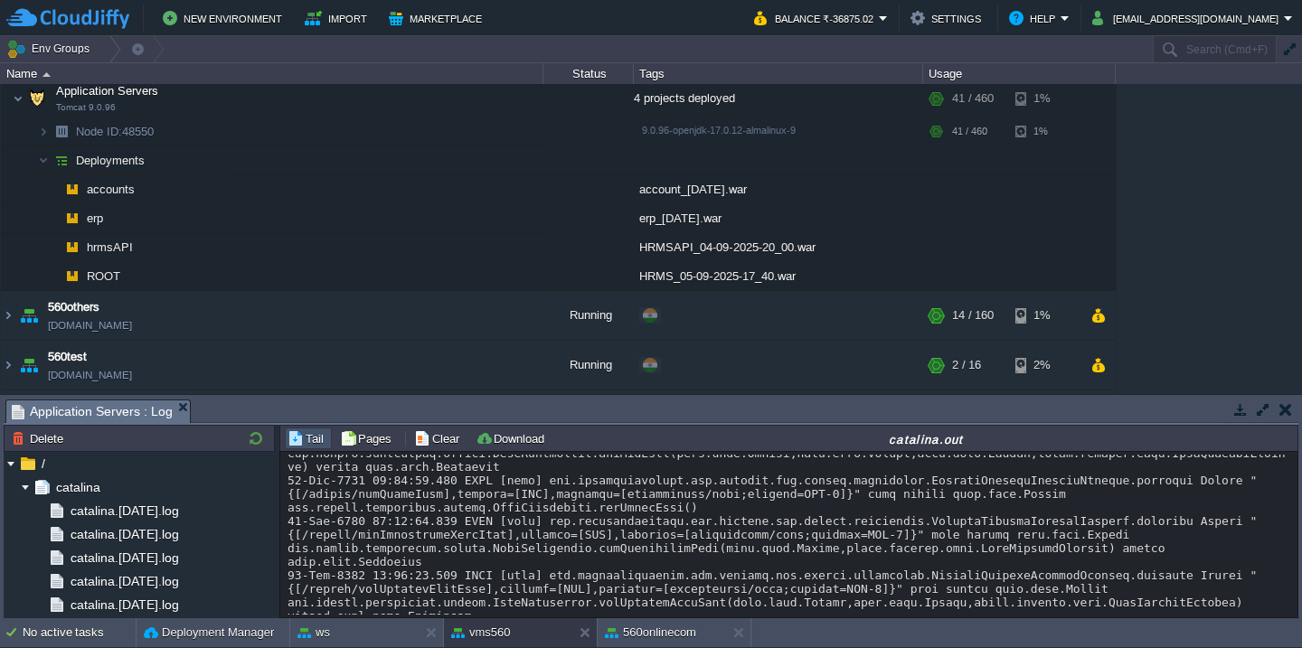
scroll to position [39232, 0]
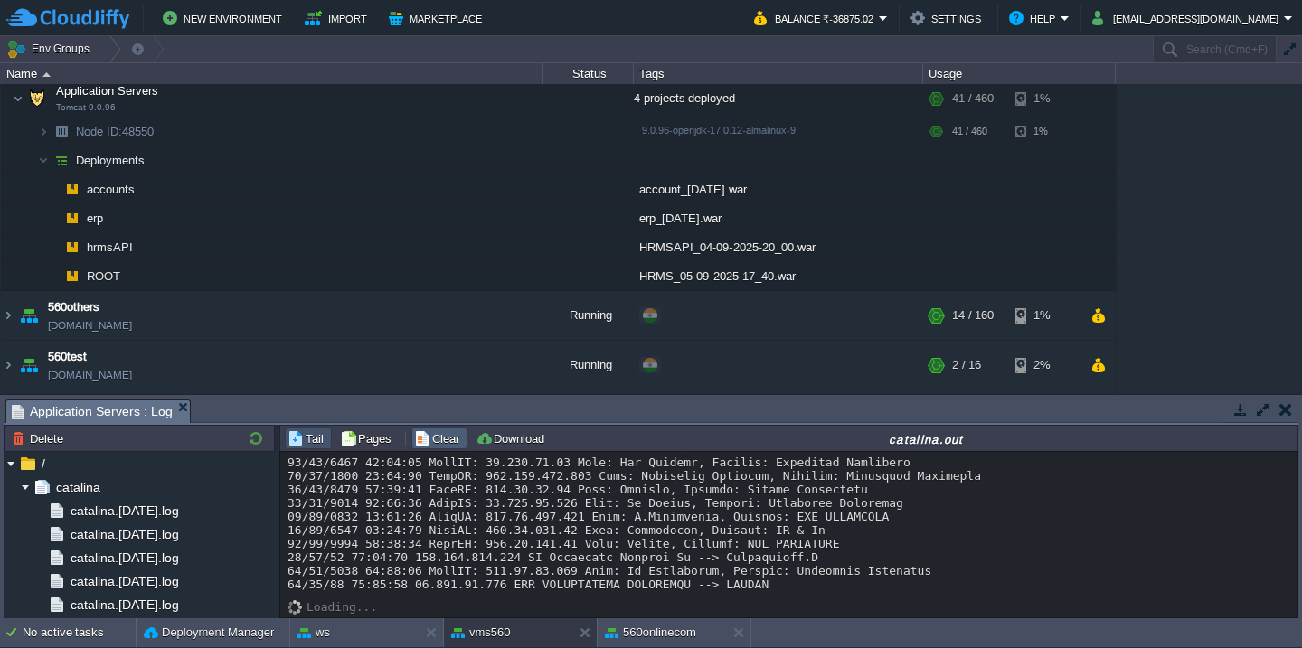
click at [437, 436] on button "Clear" at bounding box center [439, 438] width 51 height 16
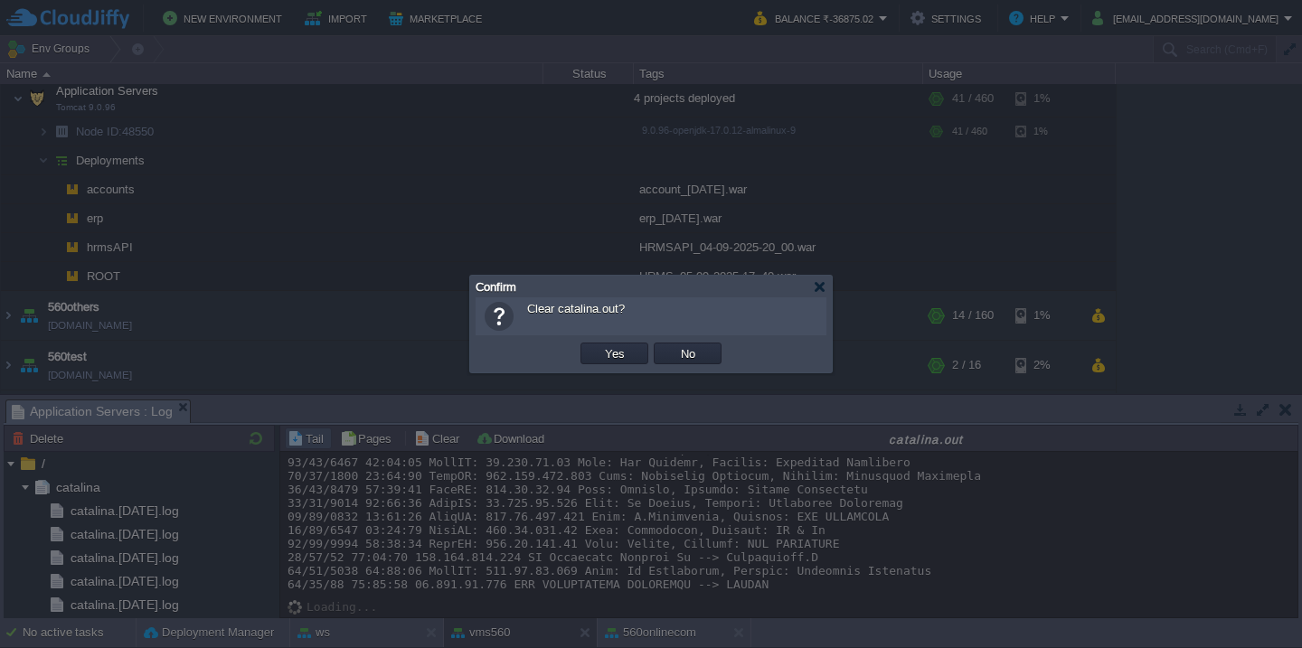
click at [599, 345] on button "Yes" at bounding box center [614, 353] width 31 height 16
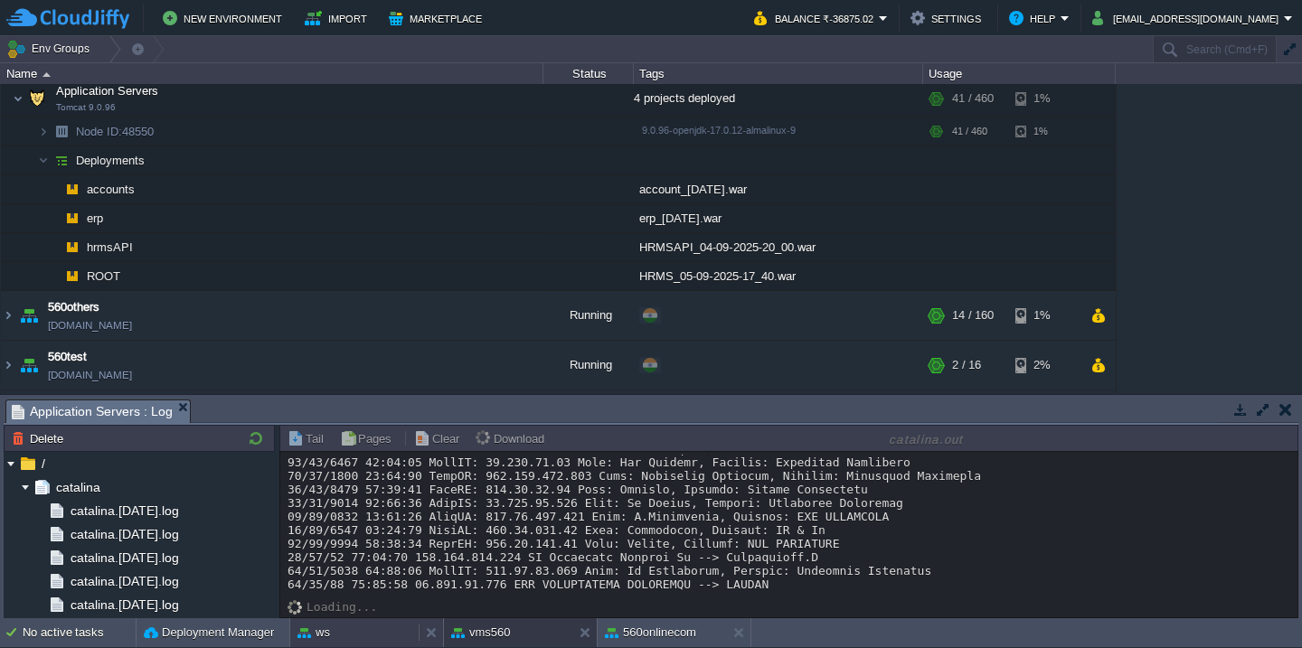
click at [328, 631] on button "ws" at bounding box center [313, 633] width 33 height 18
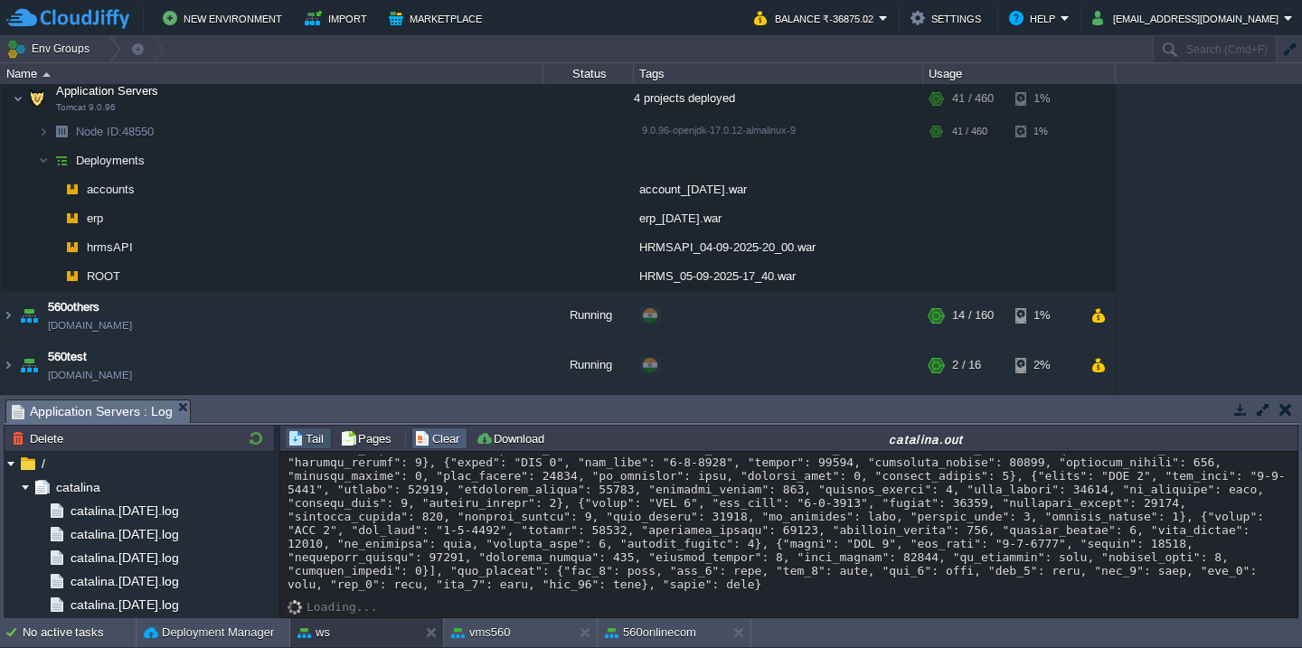
click at [439, 441] on button "Clear" at bounding box center [439, 438] width 51 height 16
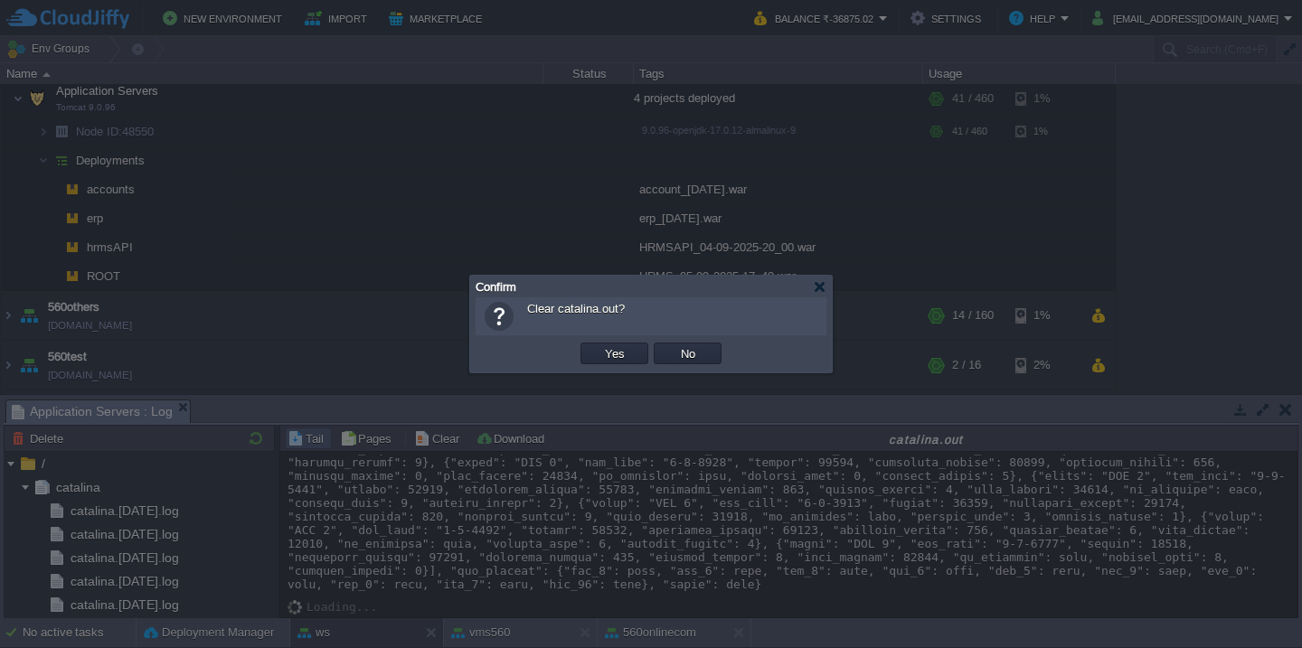
click at [599, 345] on button "Yes" at bounding box center [614, 353] width 31 height 16
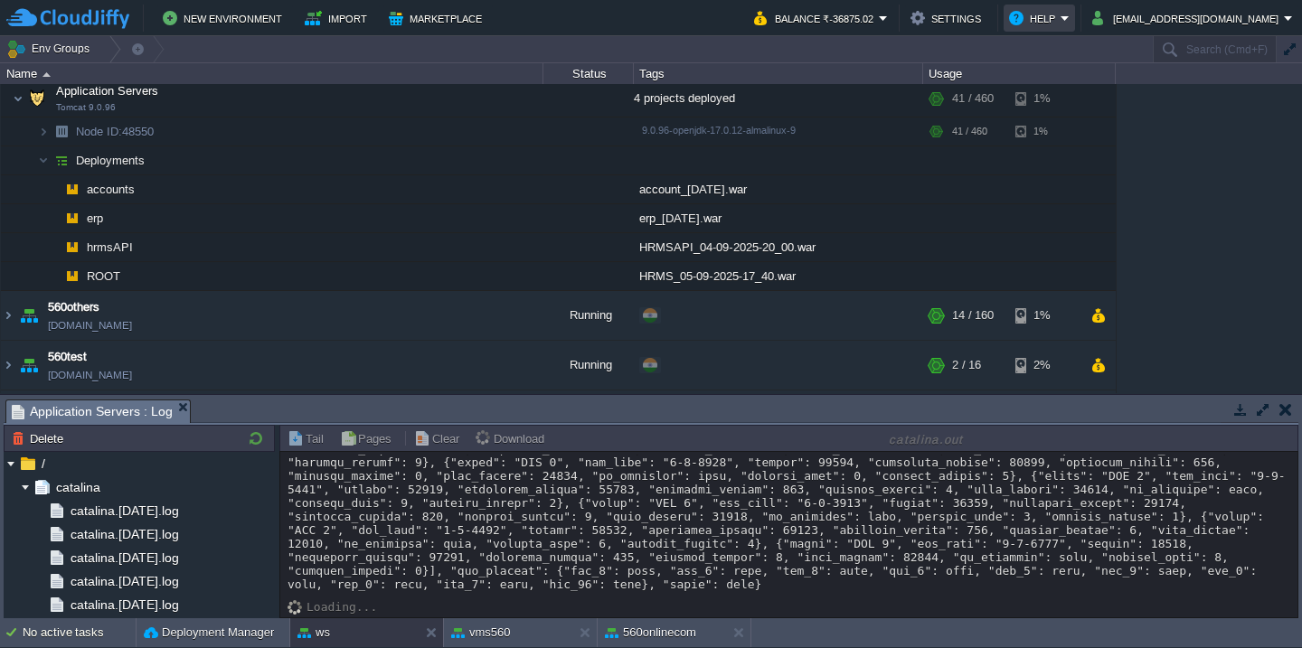
scroll to position [0, 0]
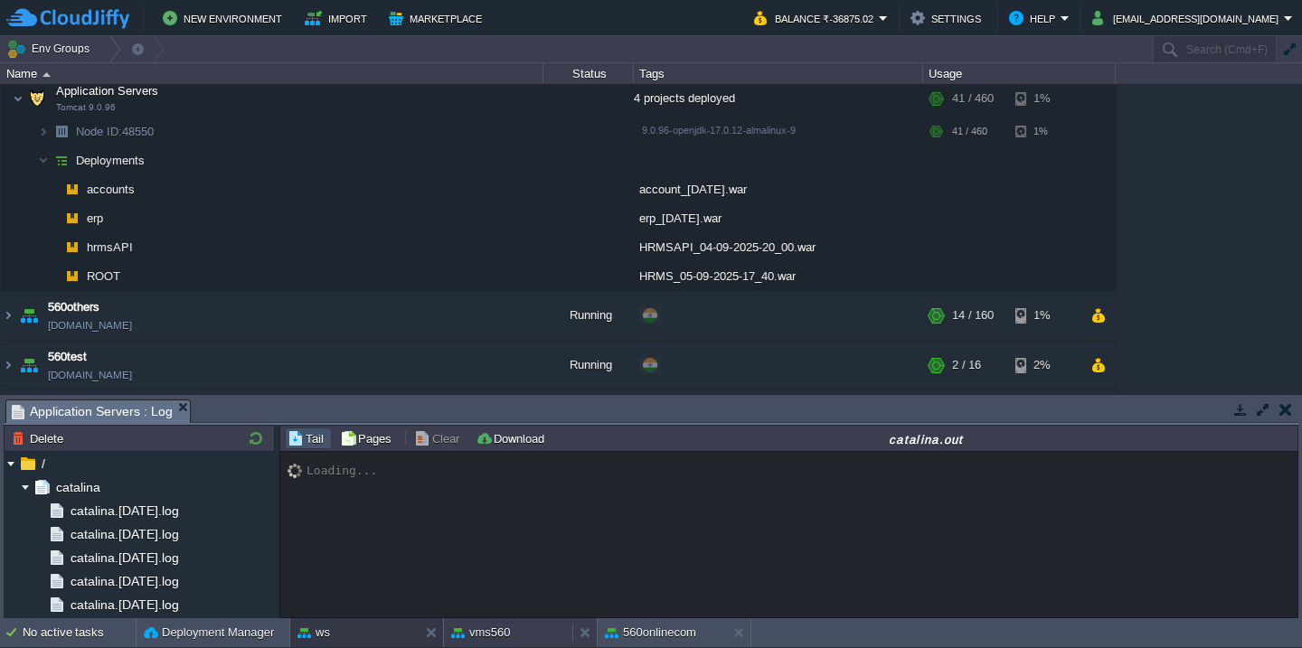
click at [492, 636] on button "vms560" at bounding box center [481, 633] width 60 height 18
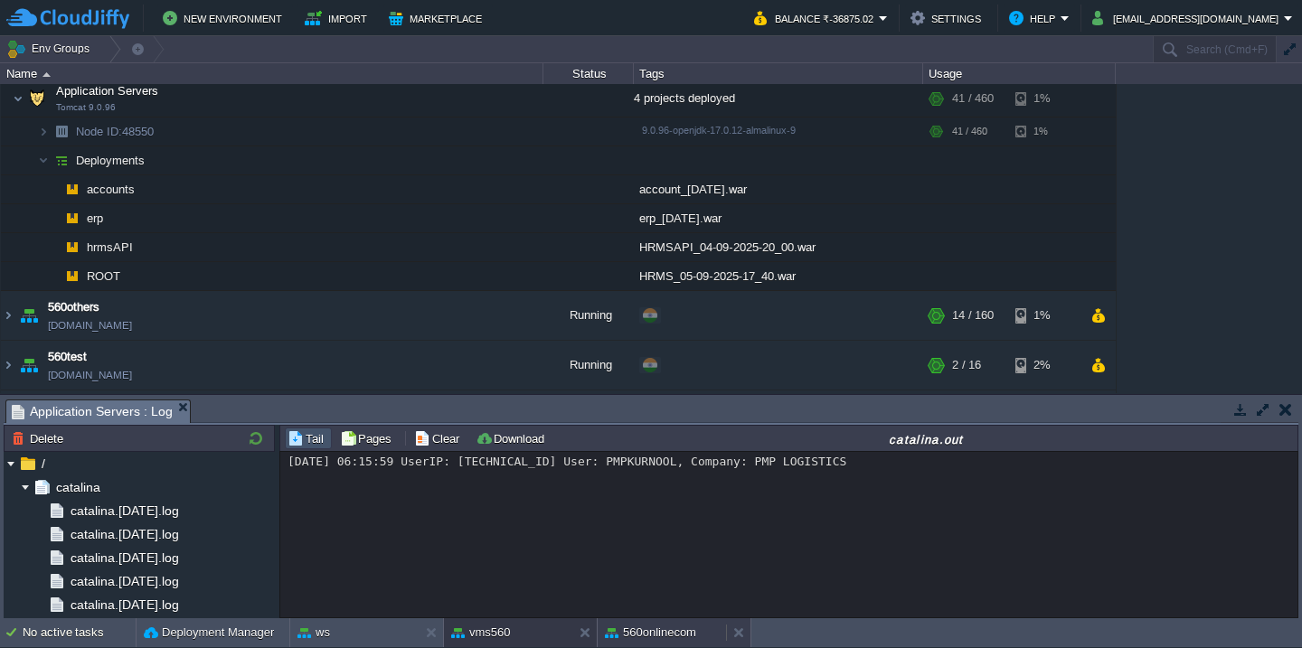
click at [658, 636] on button "560onlinecom" at bounding box center [650, 633] width 91 height 18
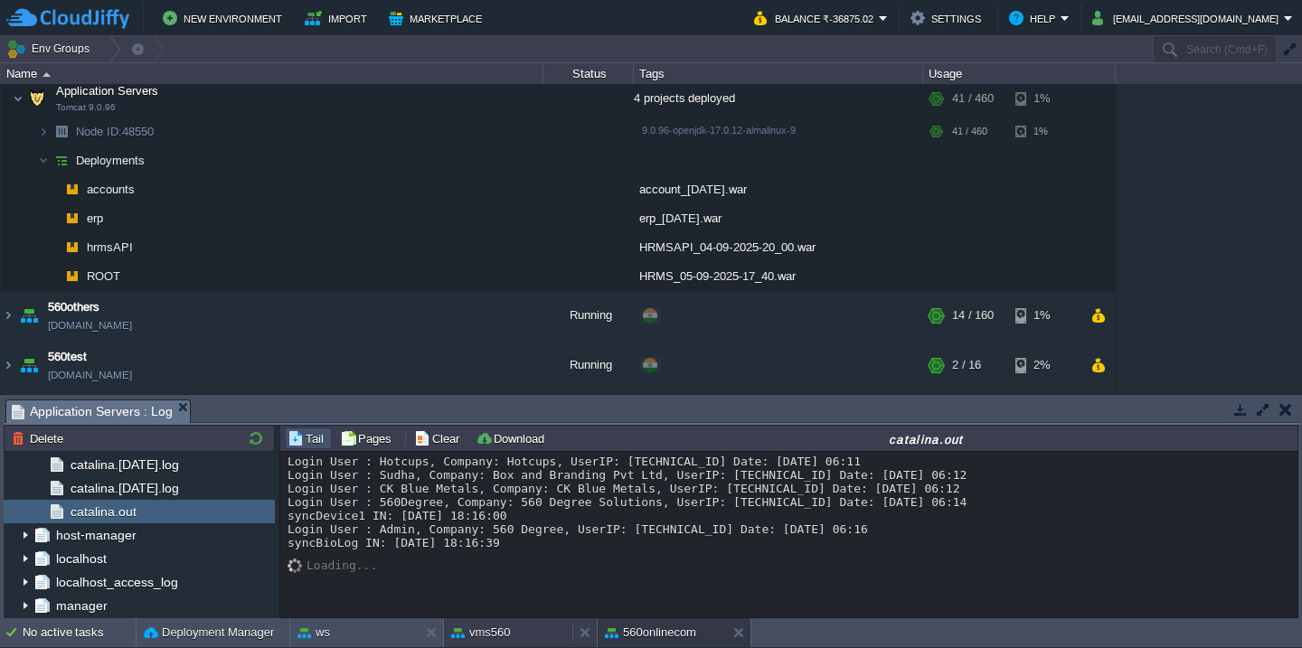
click at [523, 636] on div "vms560" at bounding box center [508, 632] width 128 height 29
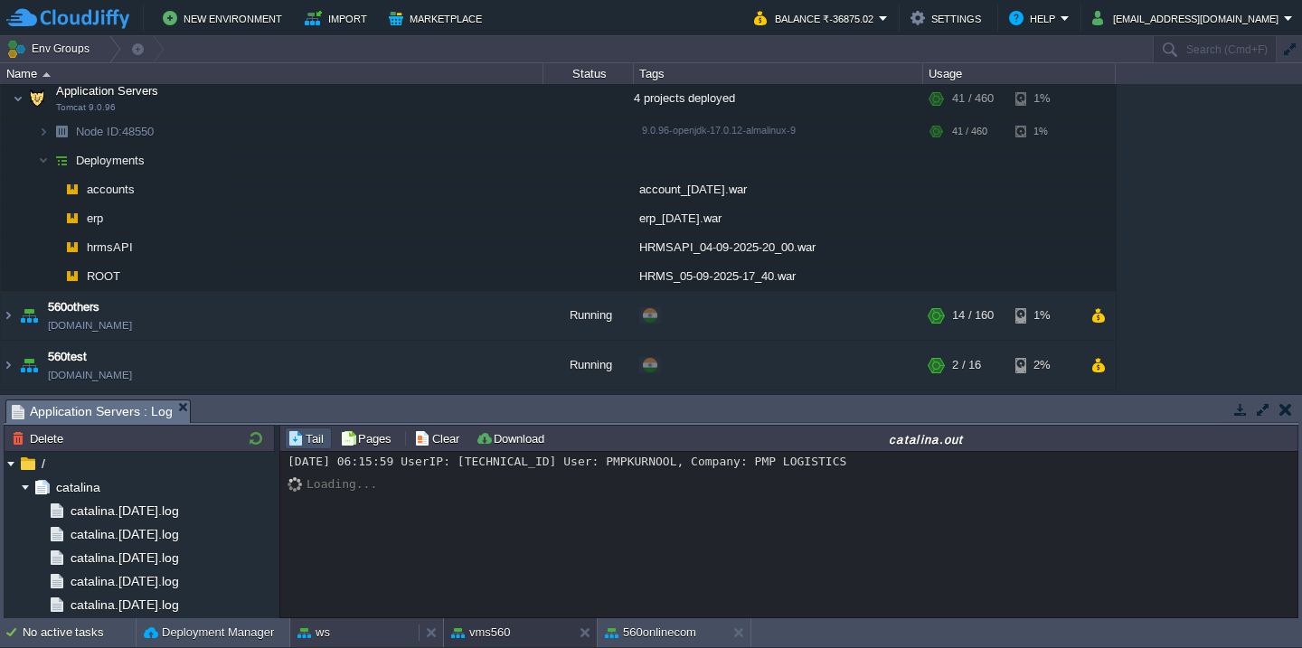
click at [343, 636] on div "ws" at bounding box center [354, 632] width 128 height 29
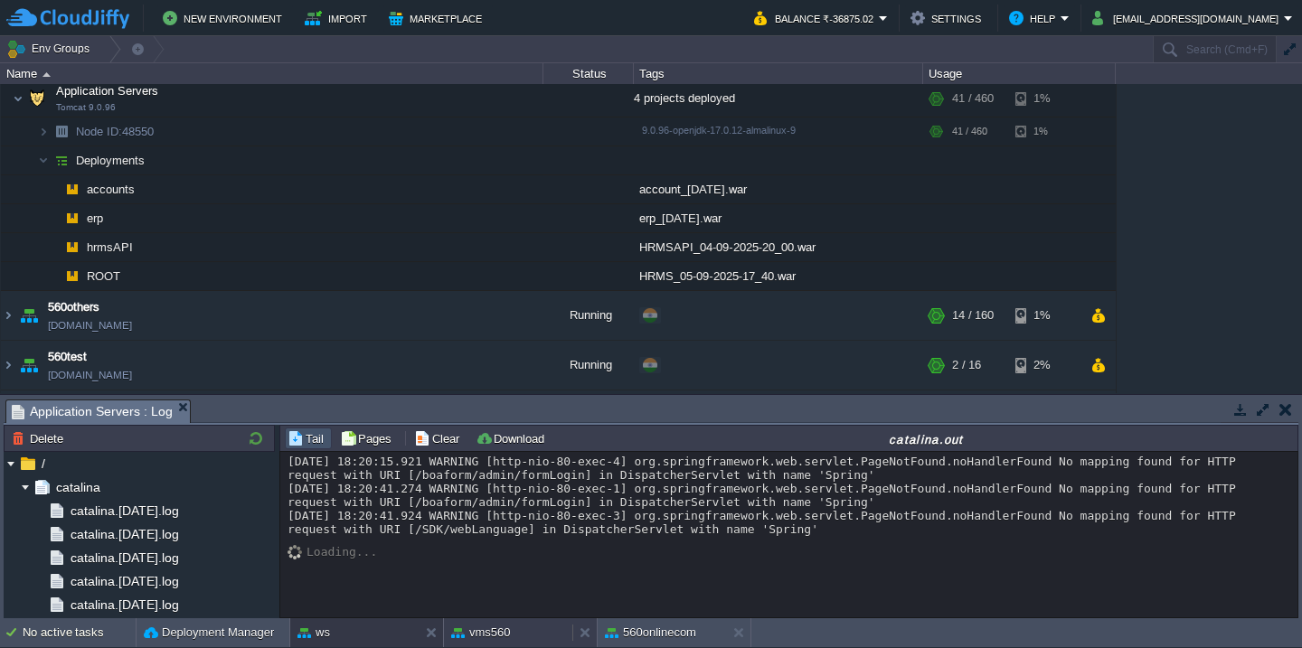
click at [503, 635] on button "vms560" at bounding box center [481, 633] width 60 height 18
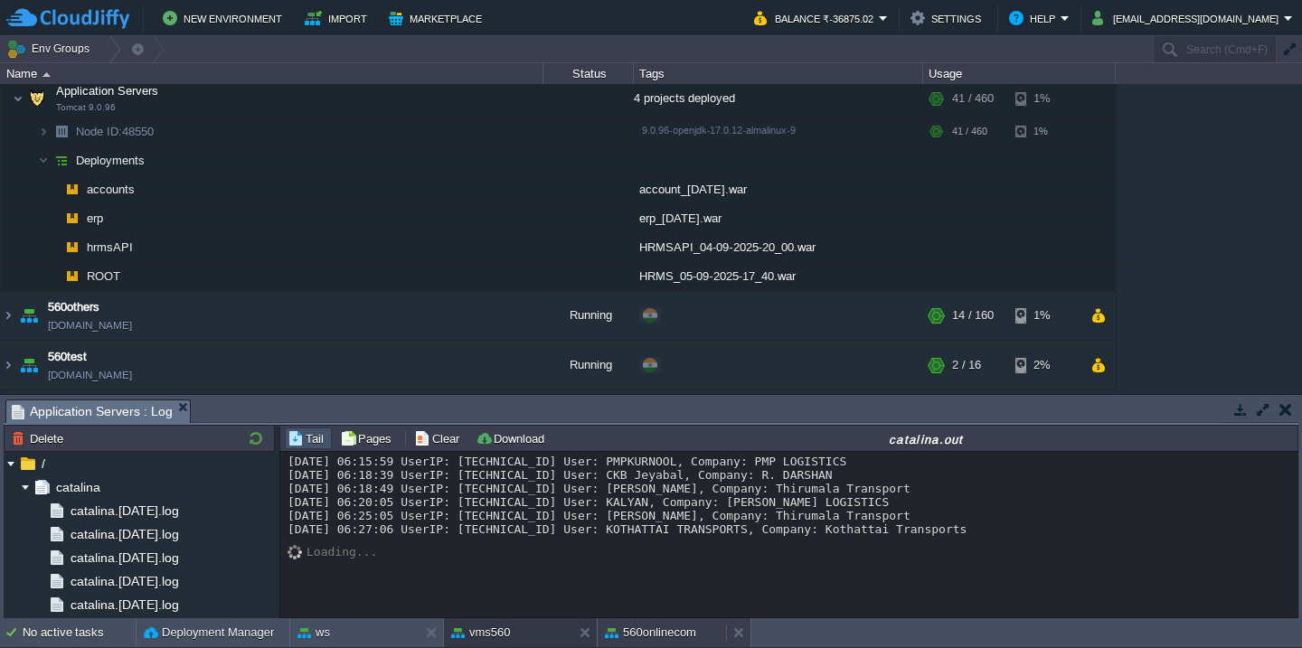
click at [642, 622] on div "560onlinecom" at bounding box center [662, 632] width 128 height 29
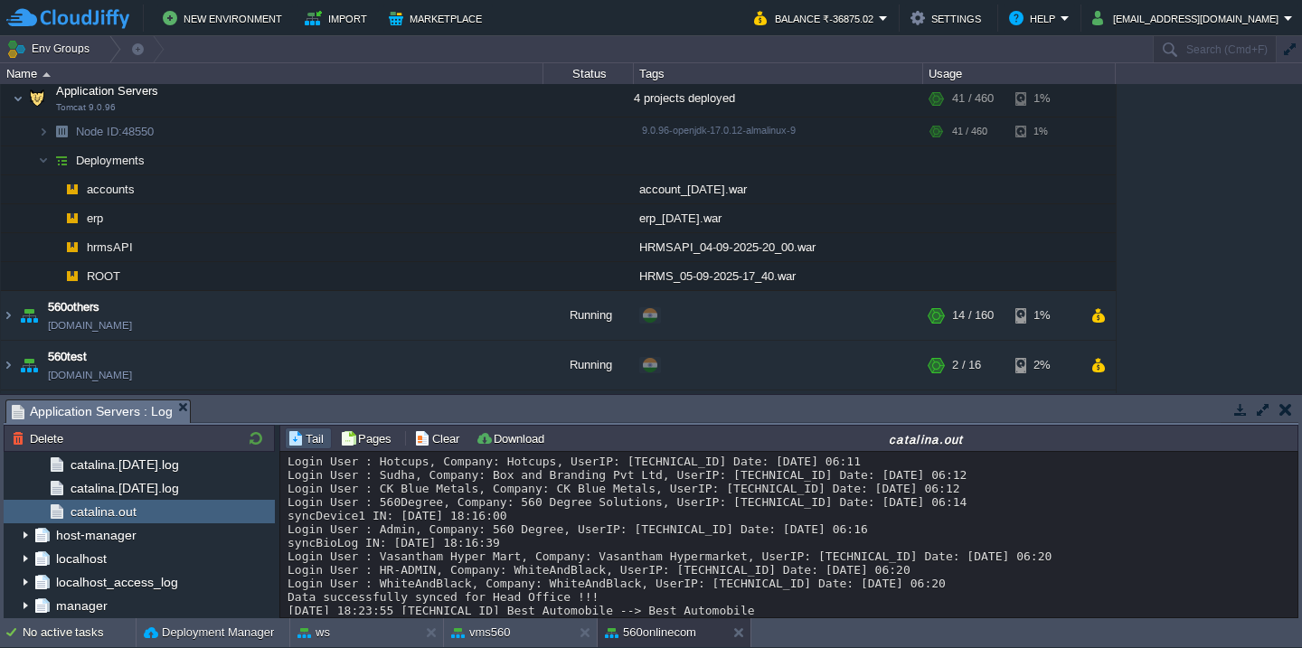
click at [696, 561] on div "Login User : Hotcups, Company: Hotcups, UserIP: [TECHNICAL_ID] Date: [DATE] 06:…" at bounding box center [789, 543] width 1003 height 176
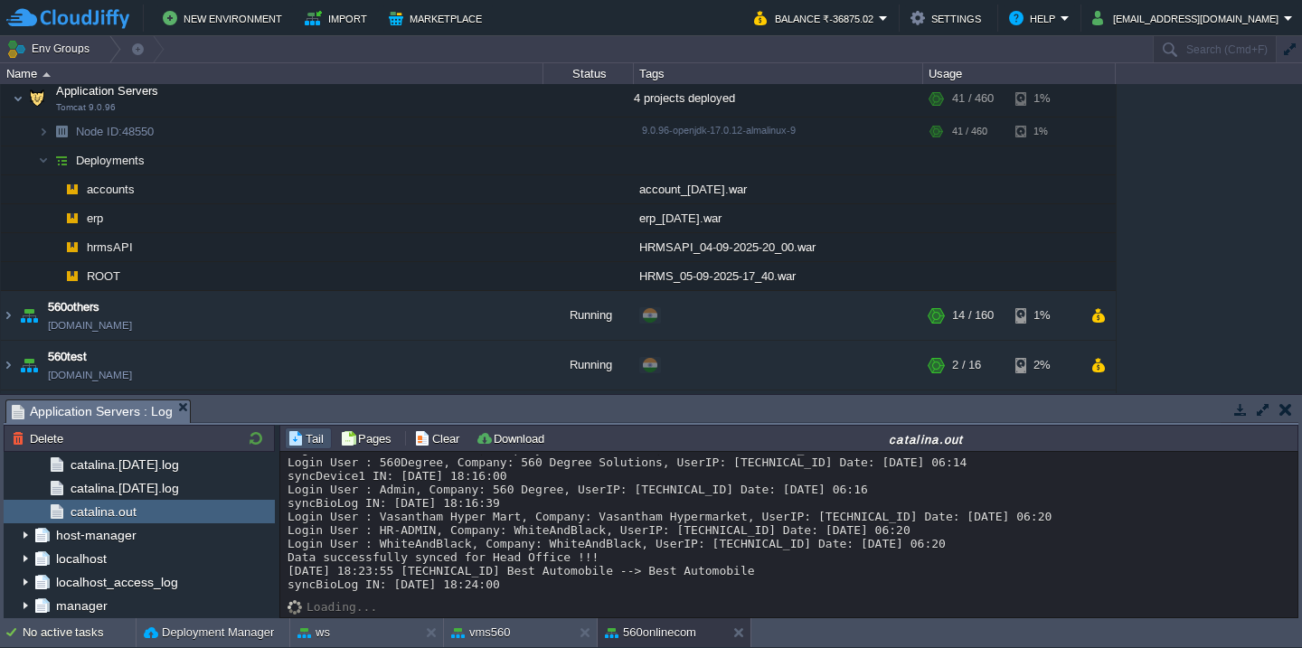
scroll to position [53, 0]
click at [1120, 3] on div "New Environment Import Marketplace Bonus ₹0.00 Upgrade Account Balance ₹-36875.…" at bounding box center [651, 18] width 1302 height 36
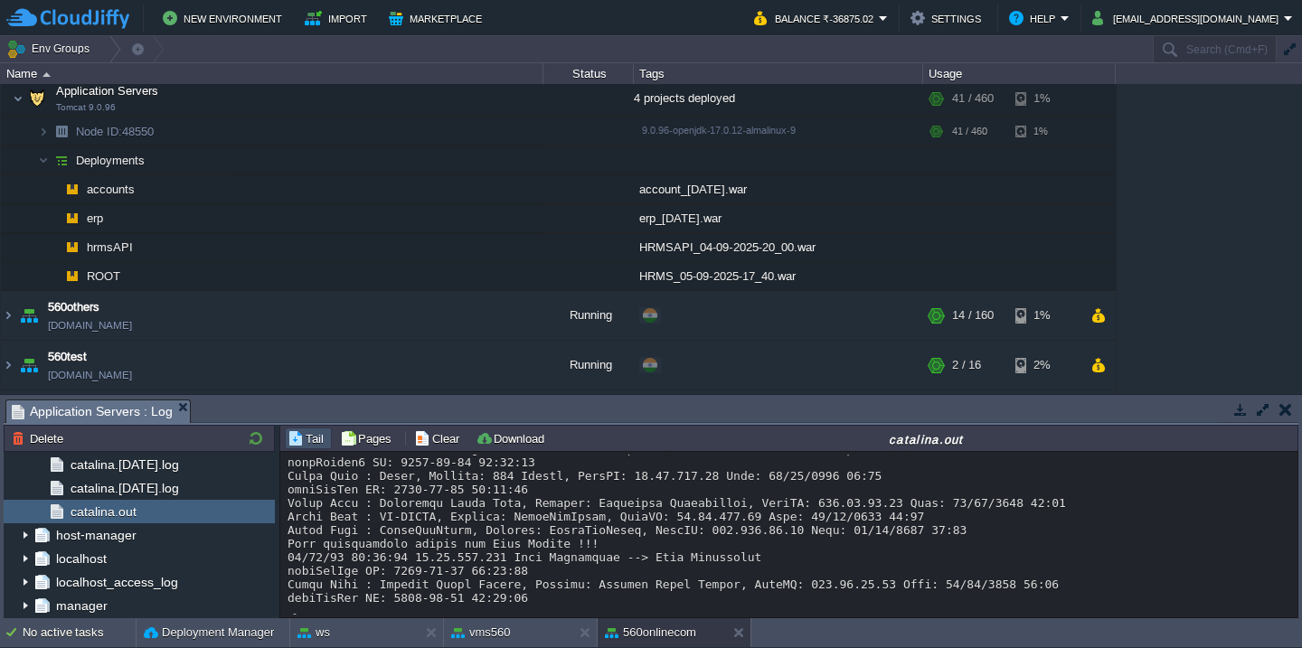
scroll to position [80, 0]
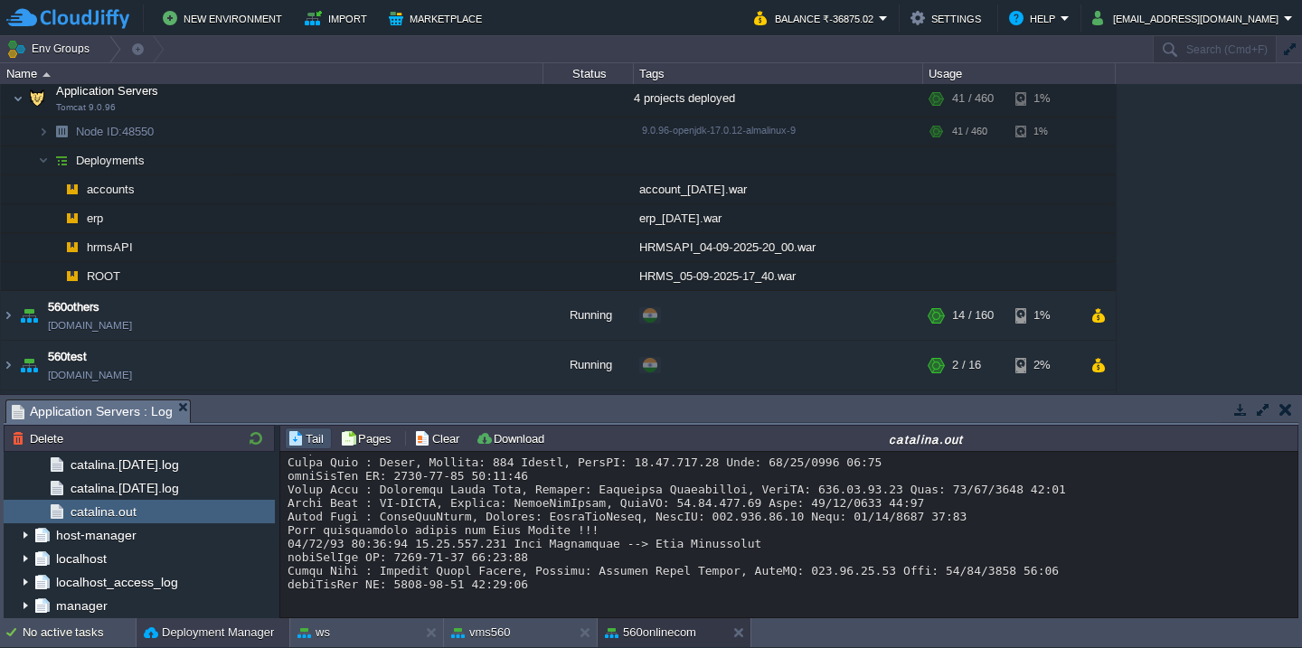
click at [180, 635] on button "Deployment Manager" at bounding box center [209, 633] width 130 height 18
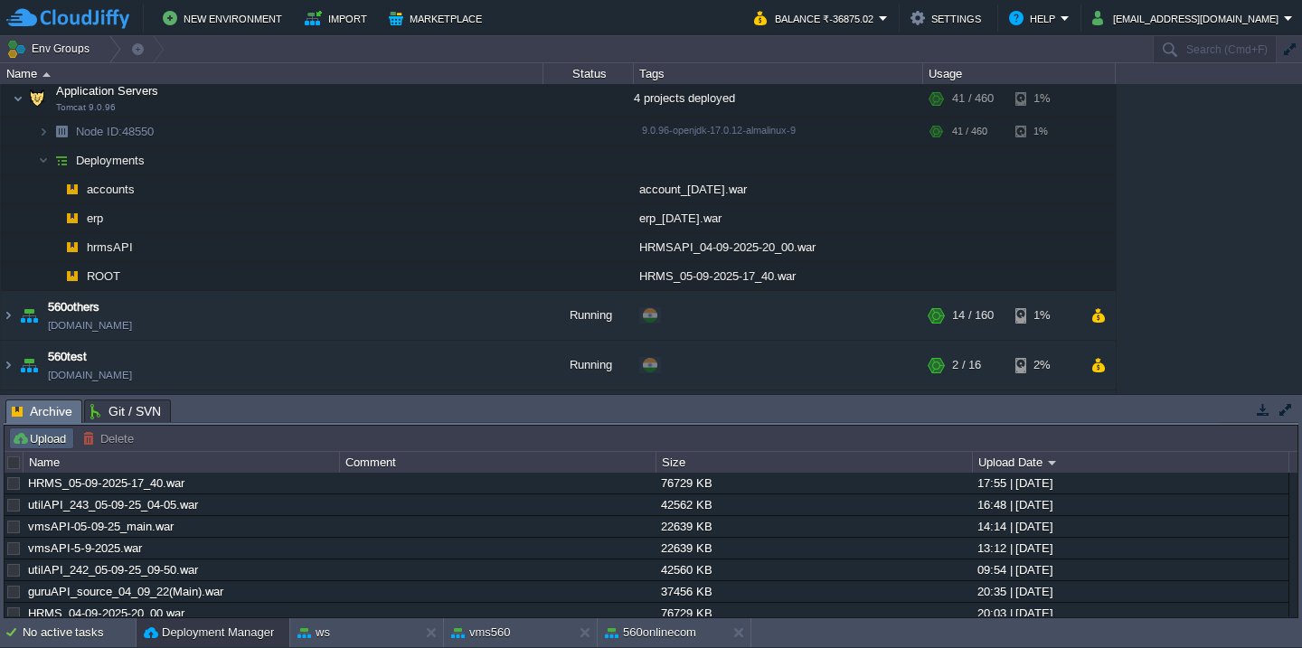
click at [59, 437] on button "Upload" at bounding box center [42, 438] width 60 height 16
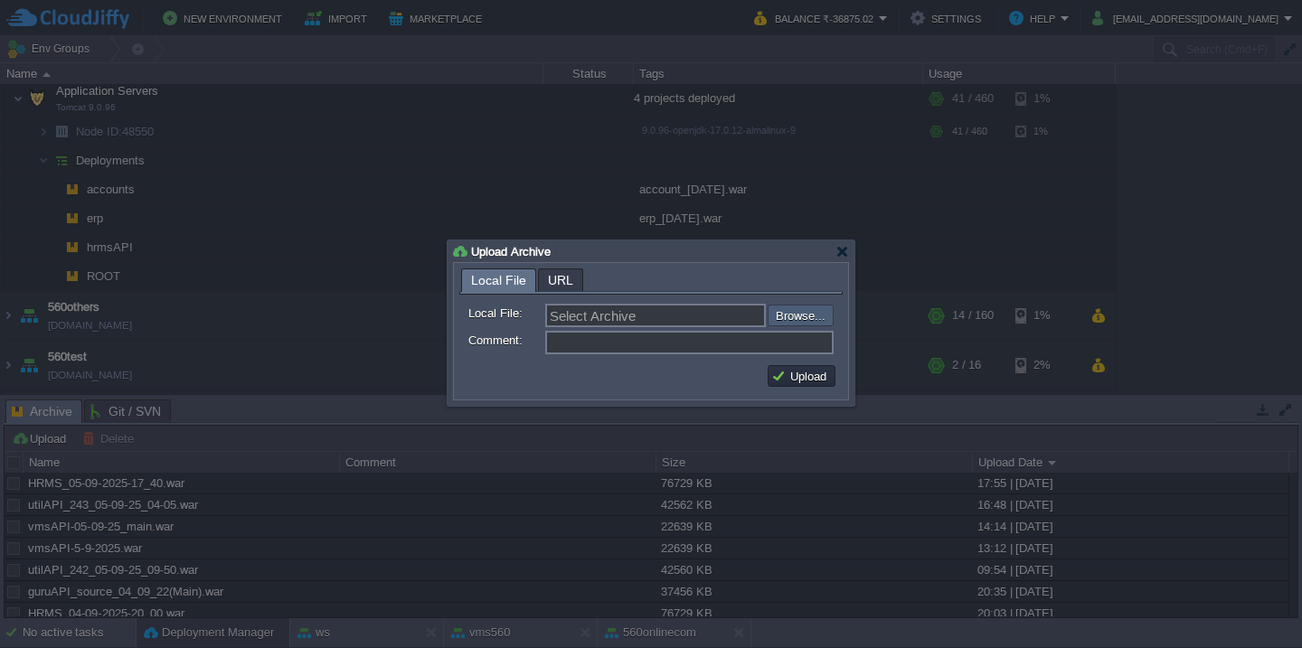
click at [792, 312] on input "file" at bounding box center [719, 316] width 229 height 22
type input "C:\fakepath\HRMS_05-09-2025-18_40.war"
type input "HRMS_05-09-2025-18_40.war"
click at [811, 375] on button "Upload" at bounding box center [801, 376] width 61 height 16
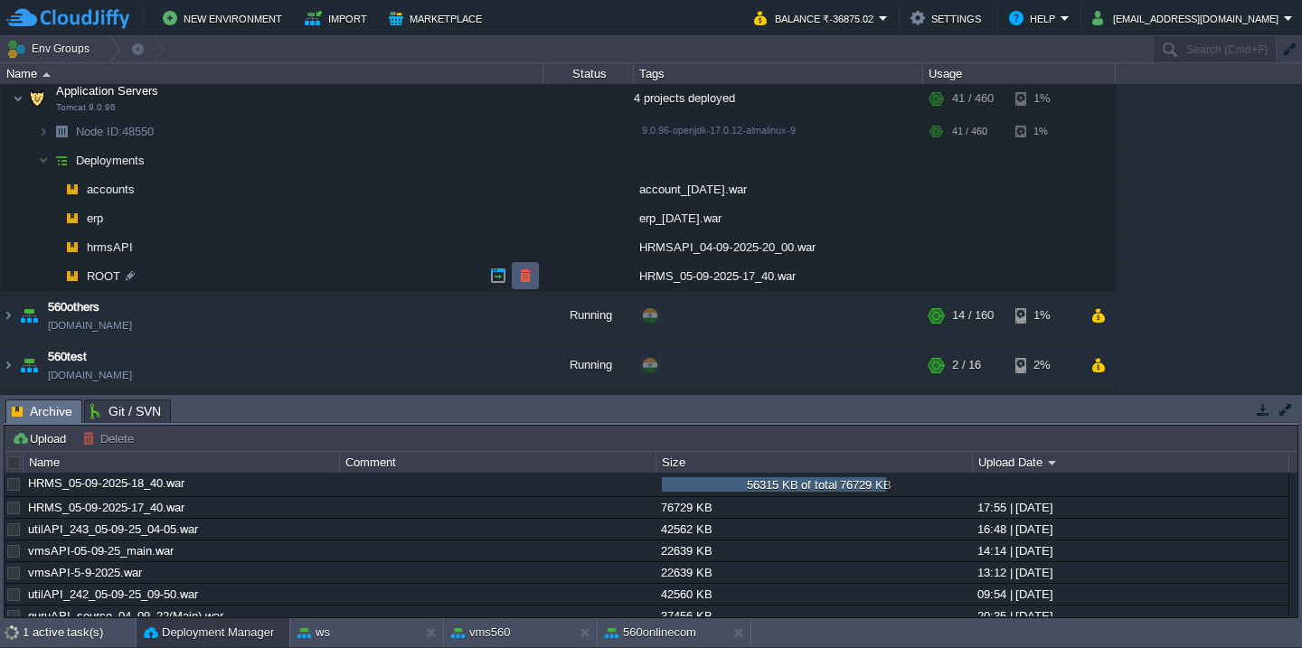
click at [512, 281] on td at bounding box center [525, 275] width 27 height 27
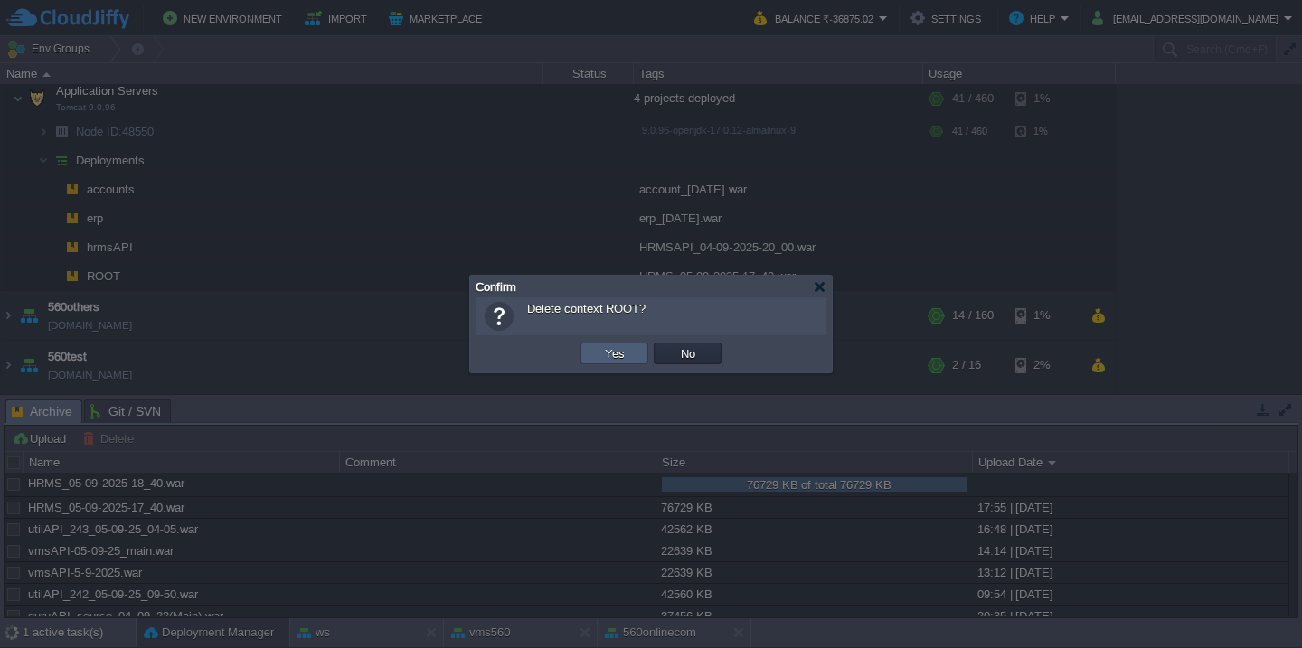
click at [600, 352] on button "Yes" at bounding box center [614, 353] width 31 height 16
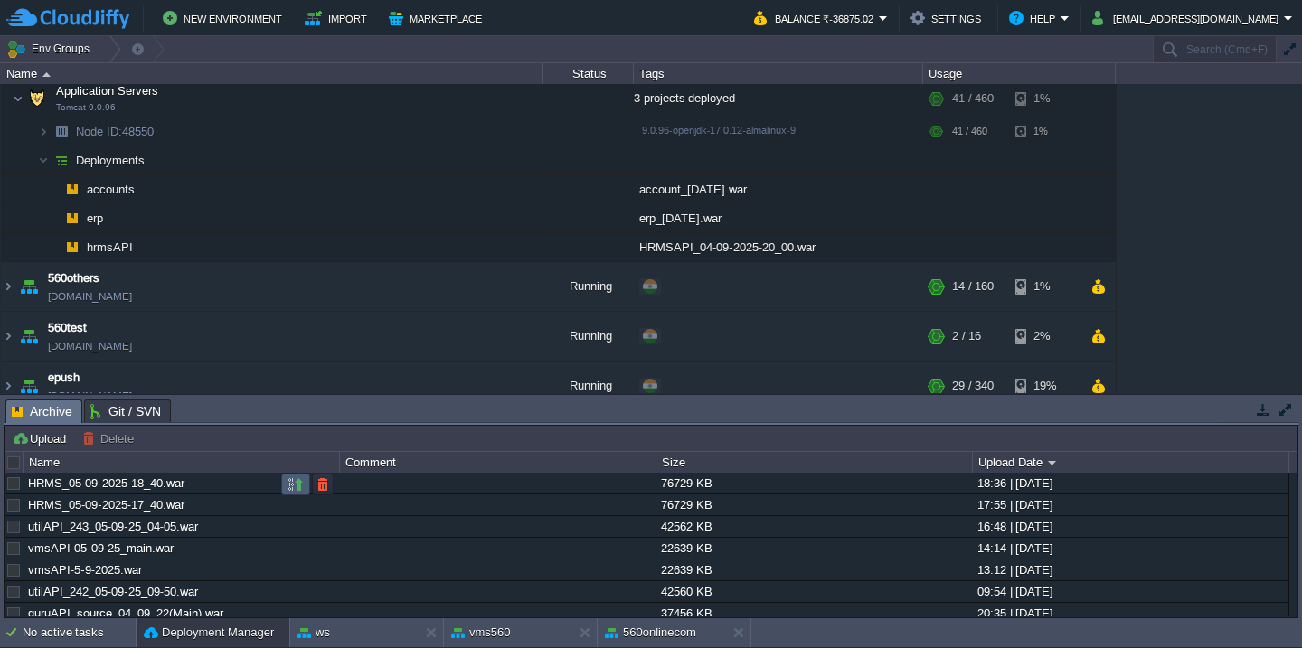
click at [296, 488] on button "button" at bounding box center [296, 484] width 16 height 16
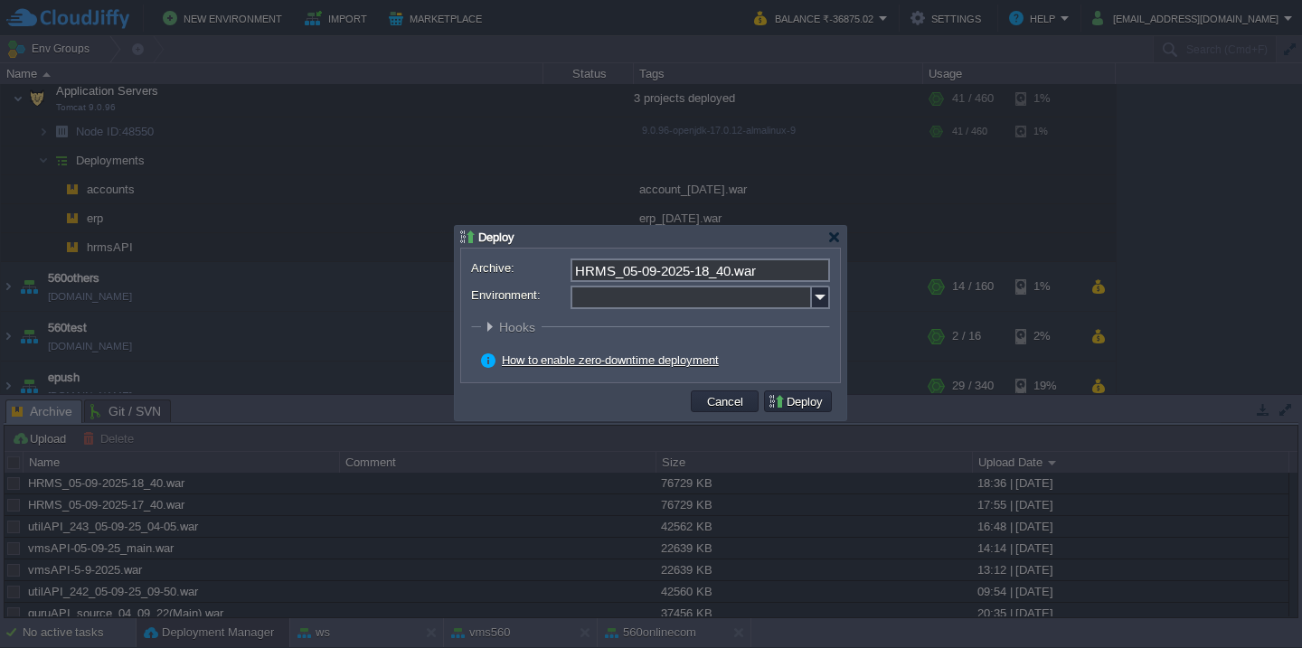
click at [627, 296] on input "Environment:" at bounding box center [690, 298] width 241 height 24
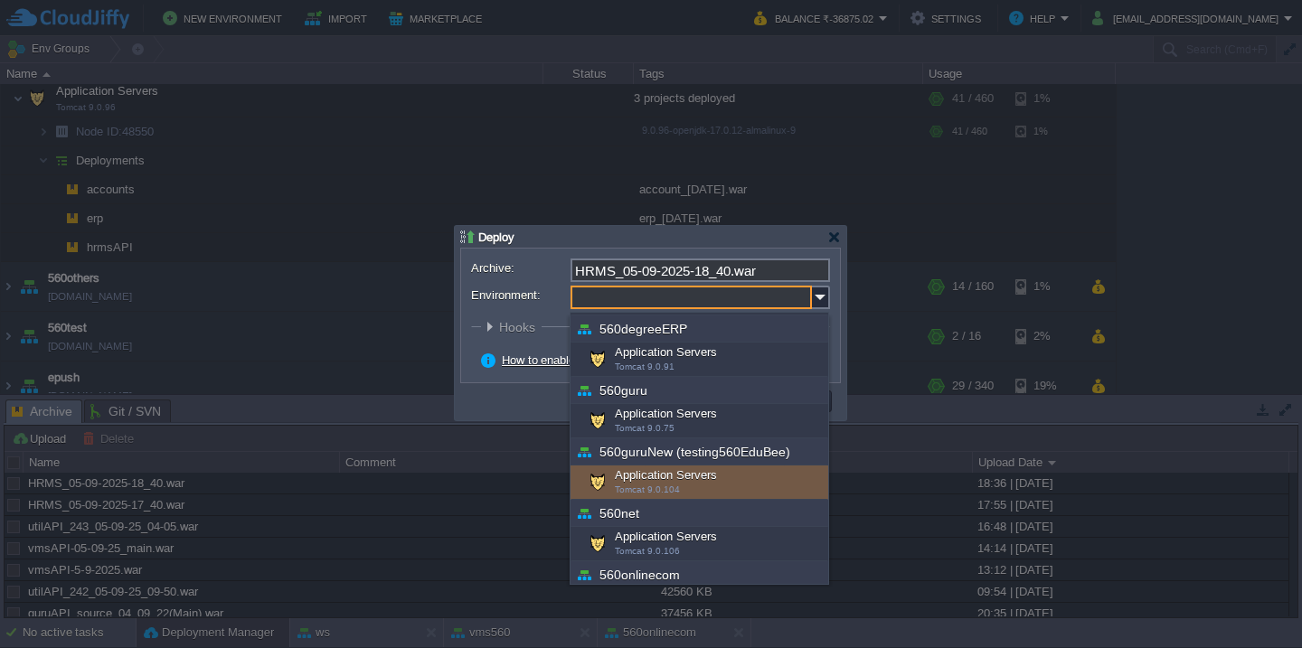
scroll to position [198, 0]
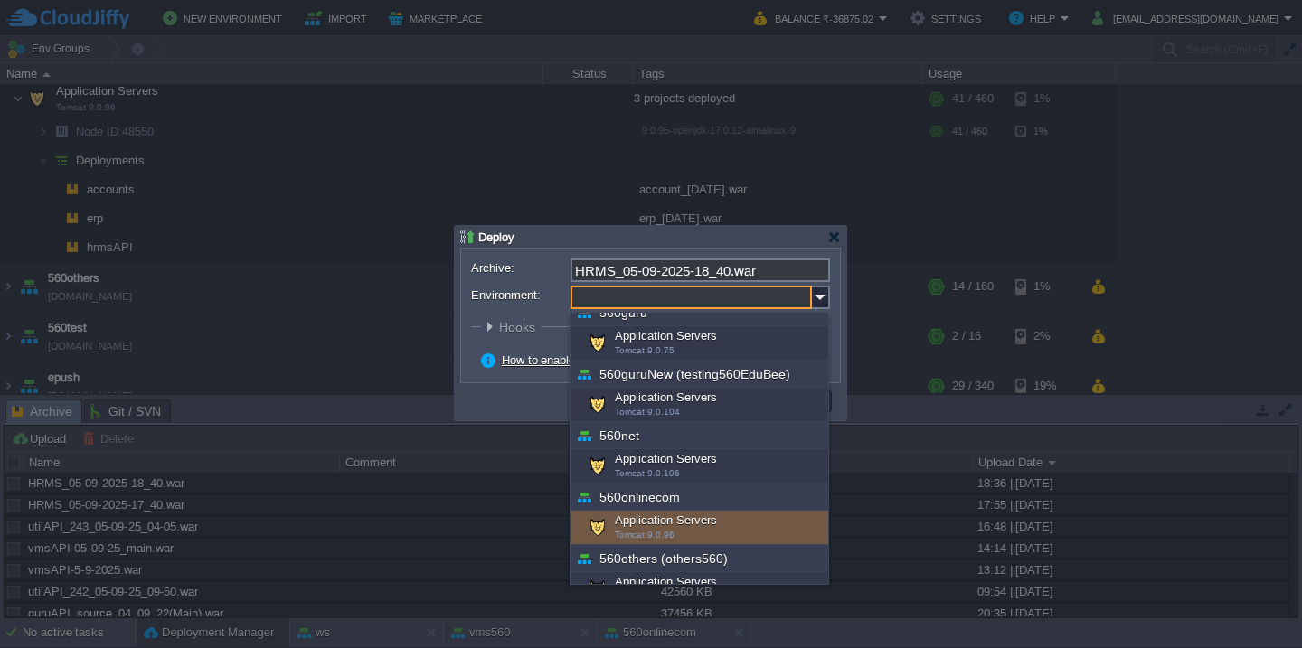
click at [630, 517] on div "Application Servers Tomcat 9.0.96" at bounding box center [699, 528] width 258 height 34
type input "Application Servers (560onlinecom)"
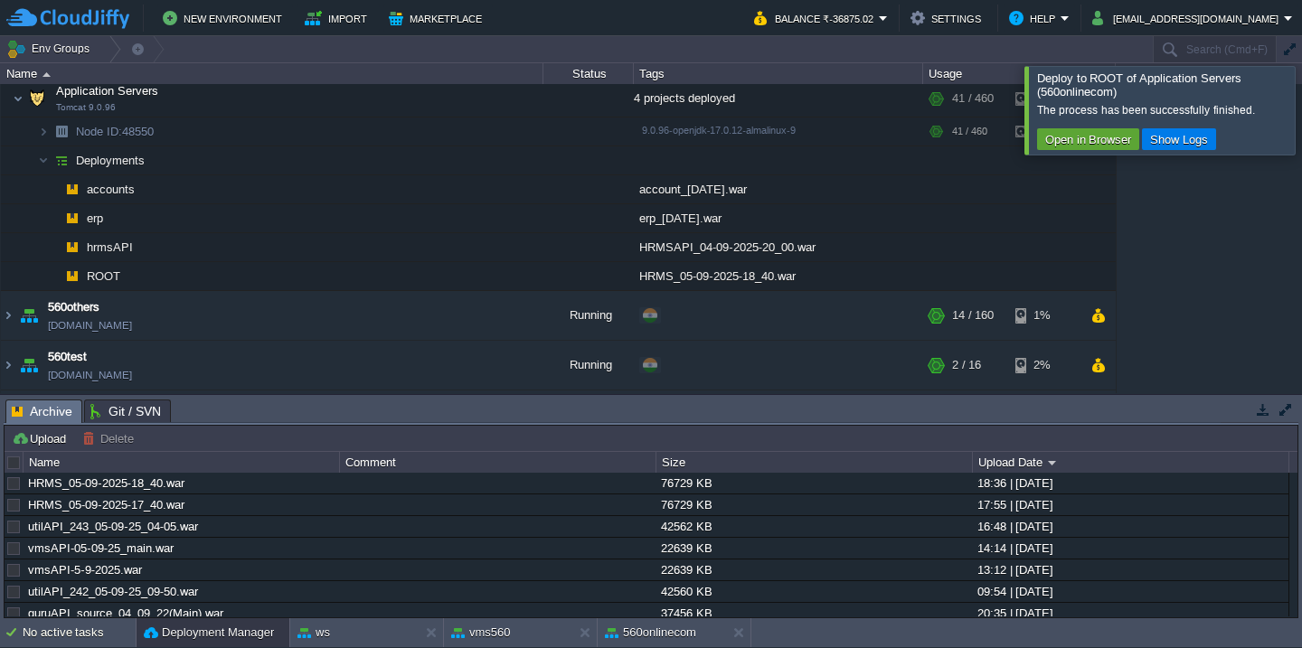
click at [1301, 100] on div at bounding box center [1324, 110] width 0 height 88
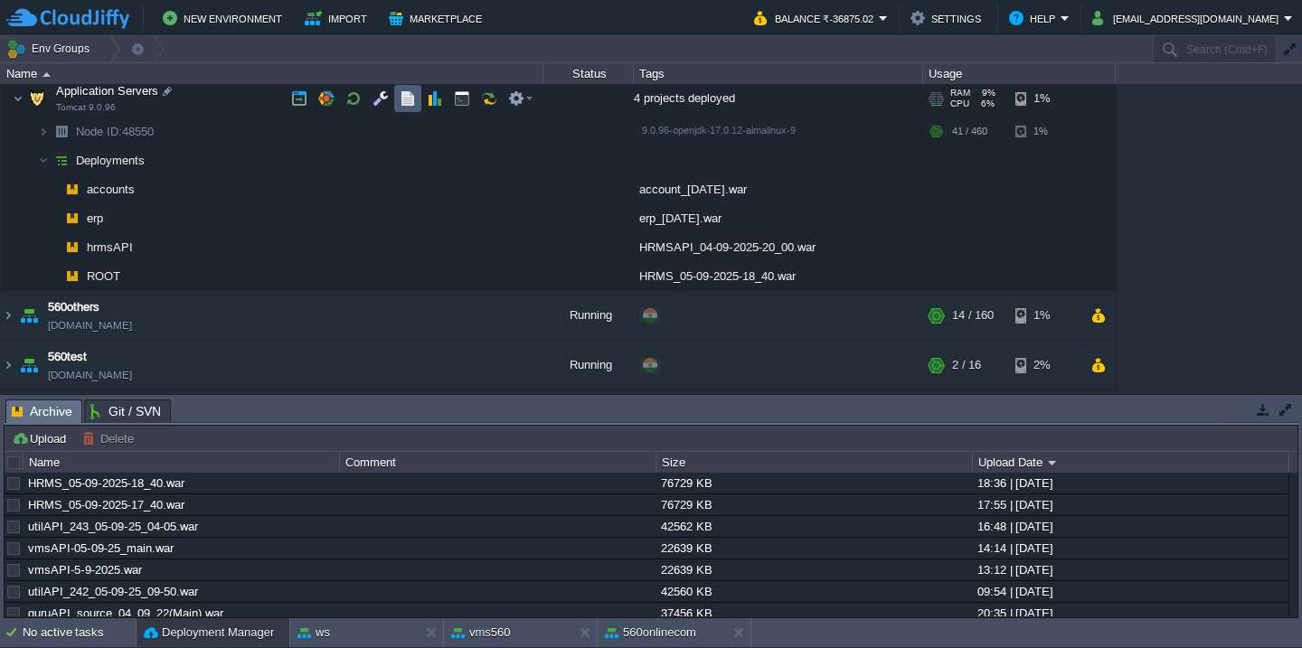
click at [405, 104] on button "button" at bounding box center [408, 98] width 16 height 16
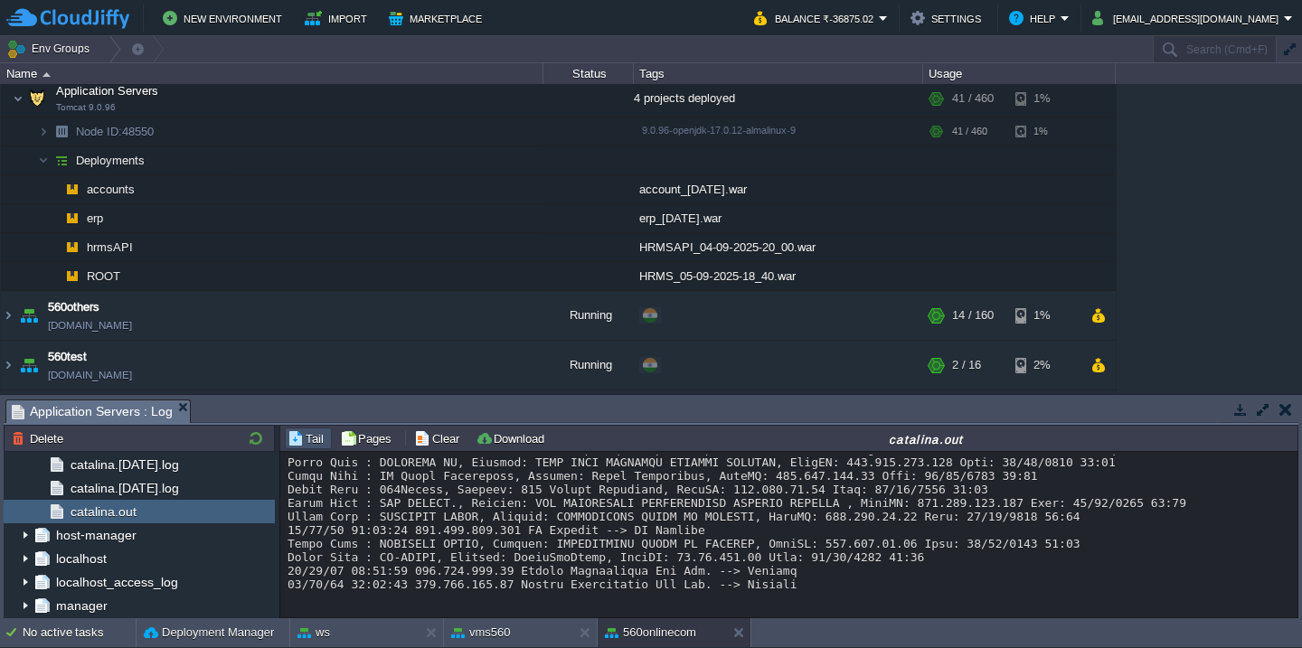
scroll to position [28492, 0]
click at [432, 439] on button "Clear" at bounding box center [439, 438] width 51 height 16
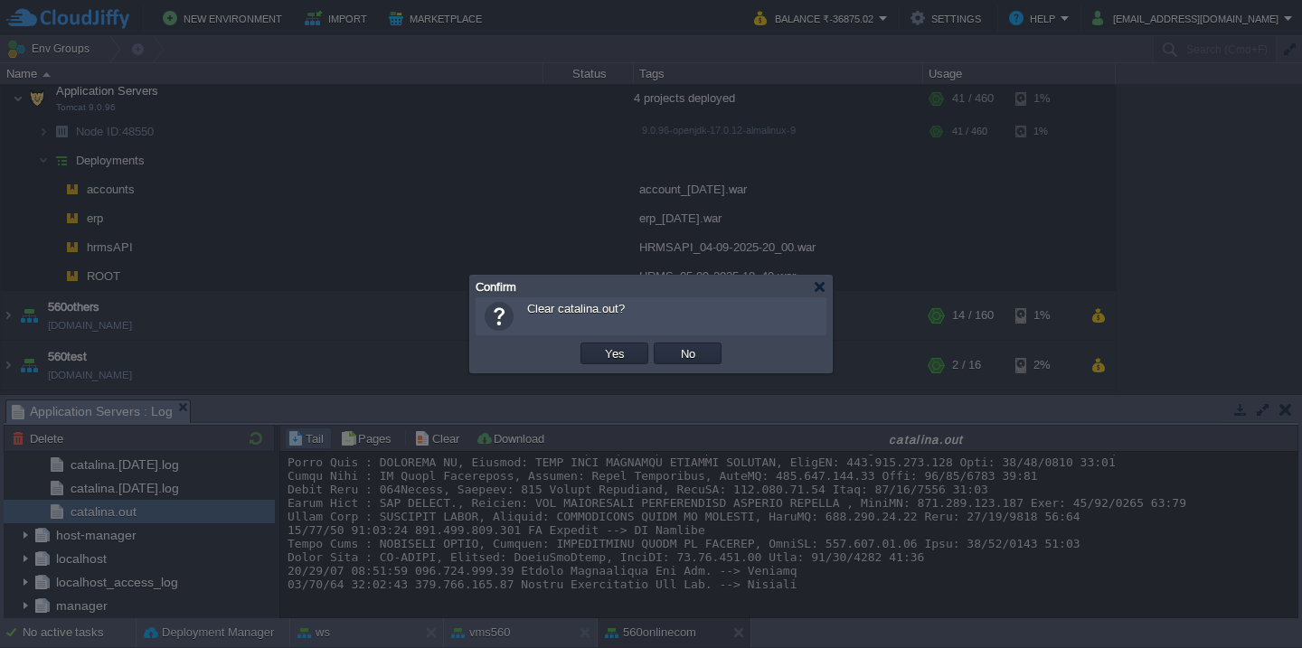
click at [599, 345] on button "Yes" at bounding box center [614, 353] width 31 height 16
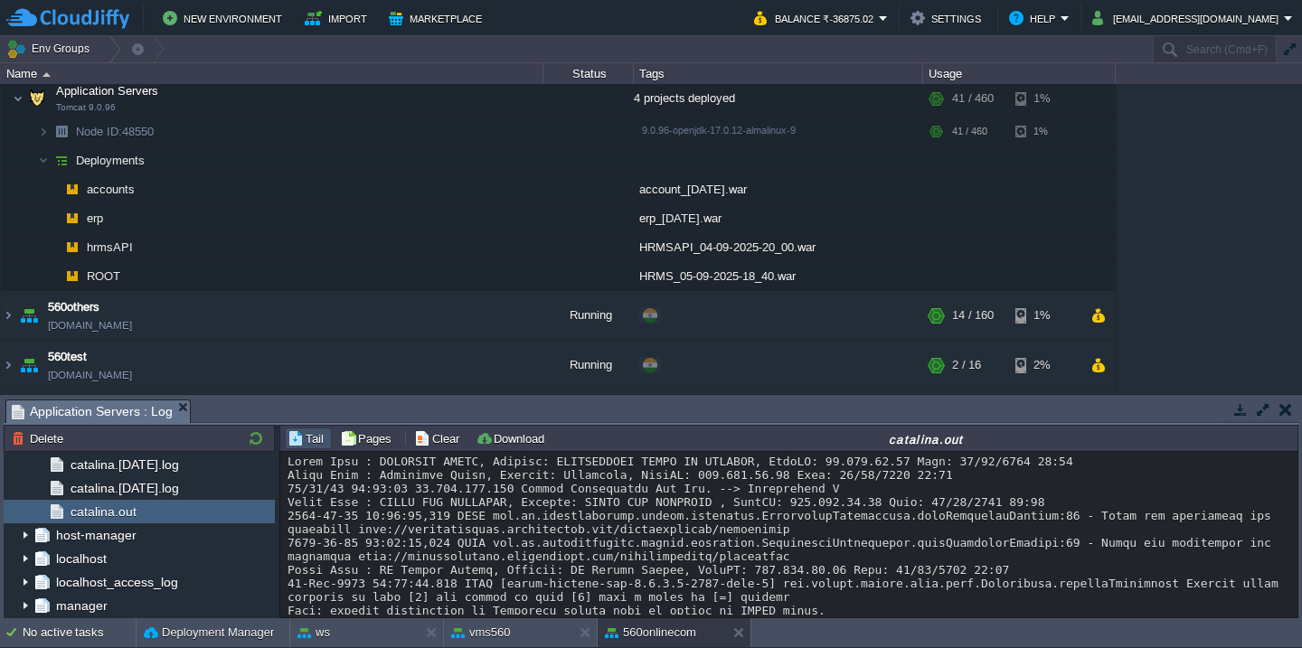
scroll to position [40, 0]
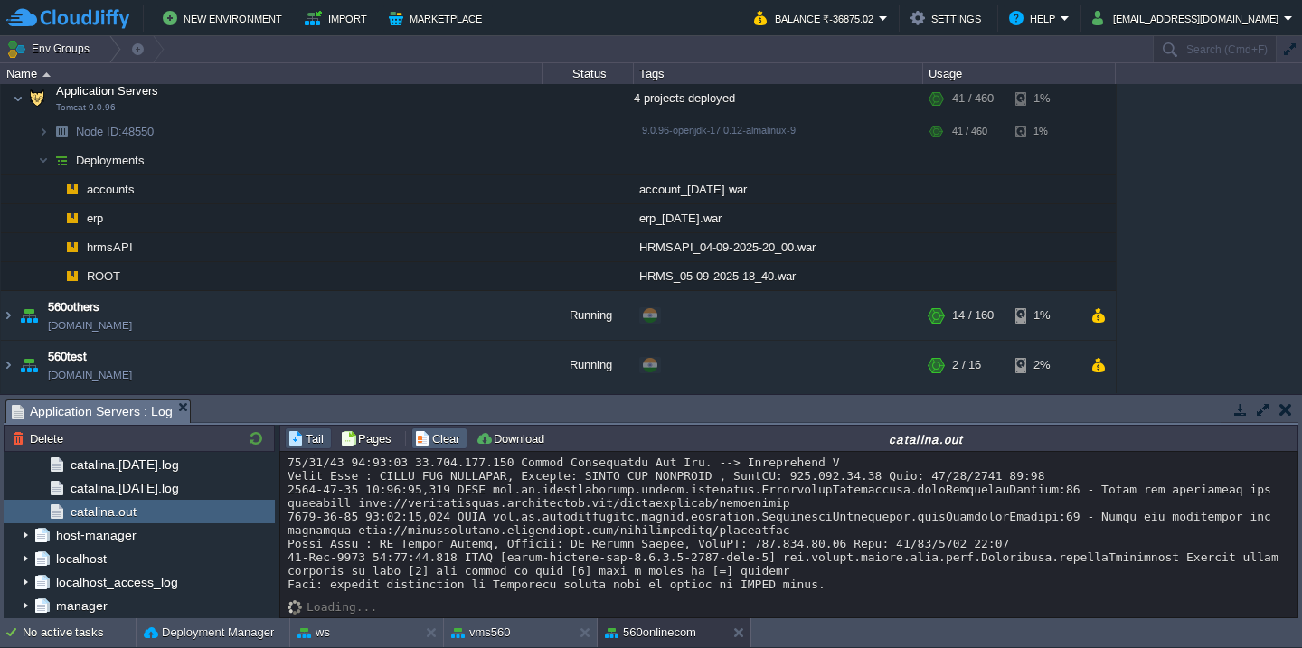
click at [460, 448] on td "Clear" at bounding box center [439, 439] width 56 height 22
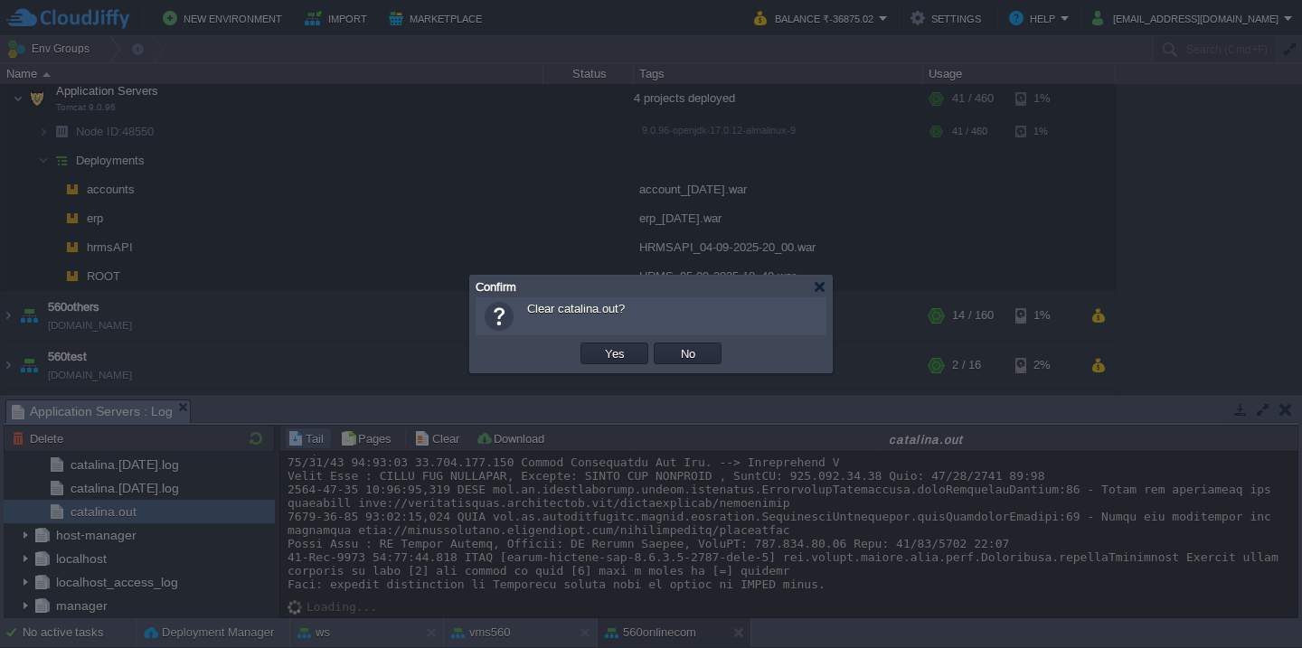
click at [599, 345] on button "Yes" at bounding box center [614, 353] width 31 height 16
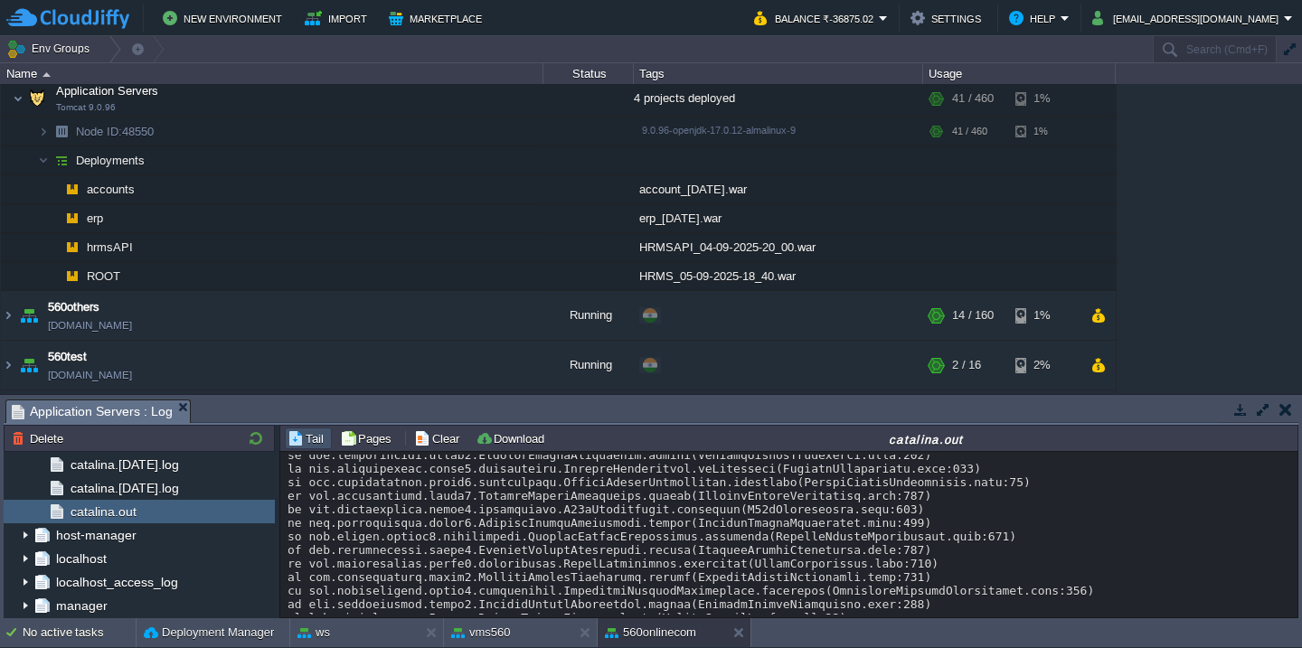
scroll to position [1667, 0]
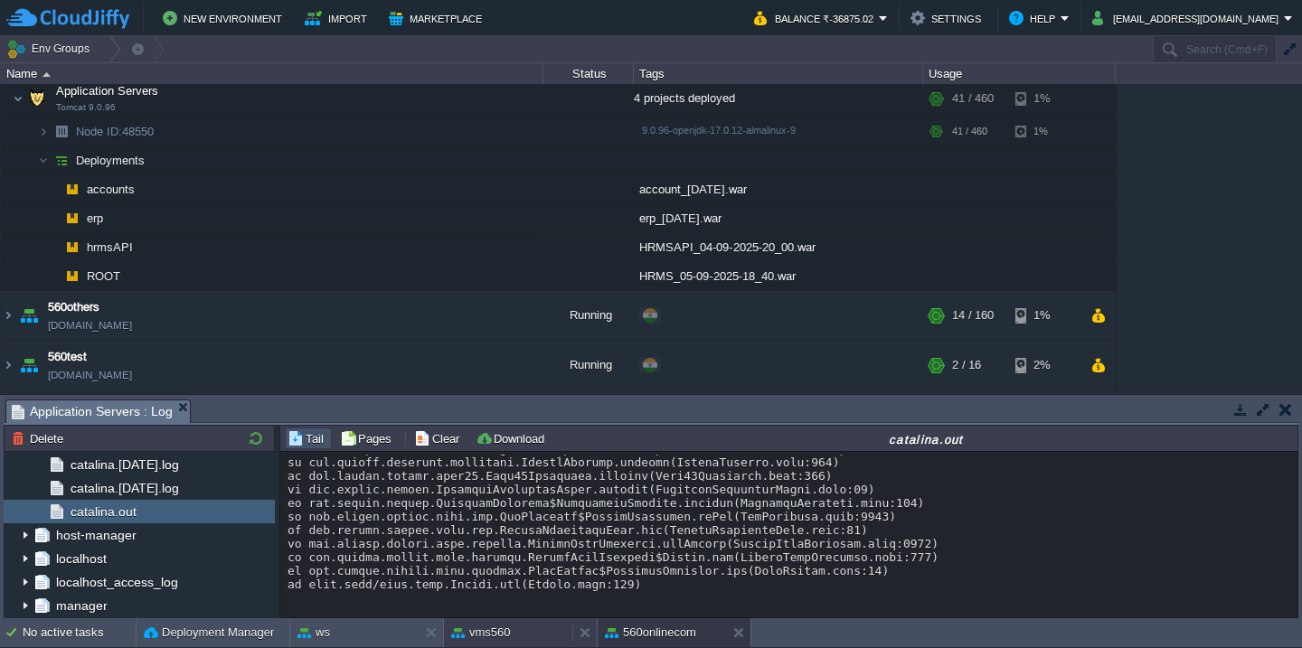
click at [479, 621] on div "vms560" at bounding box center [508, 632] width 128 height 29
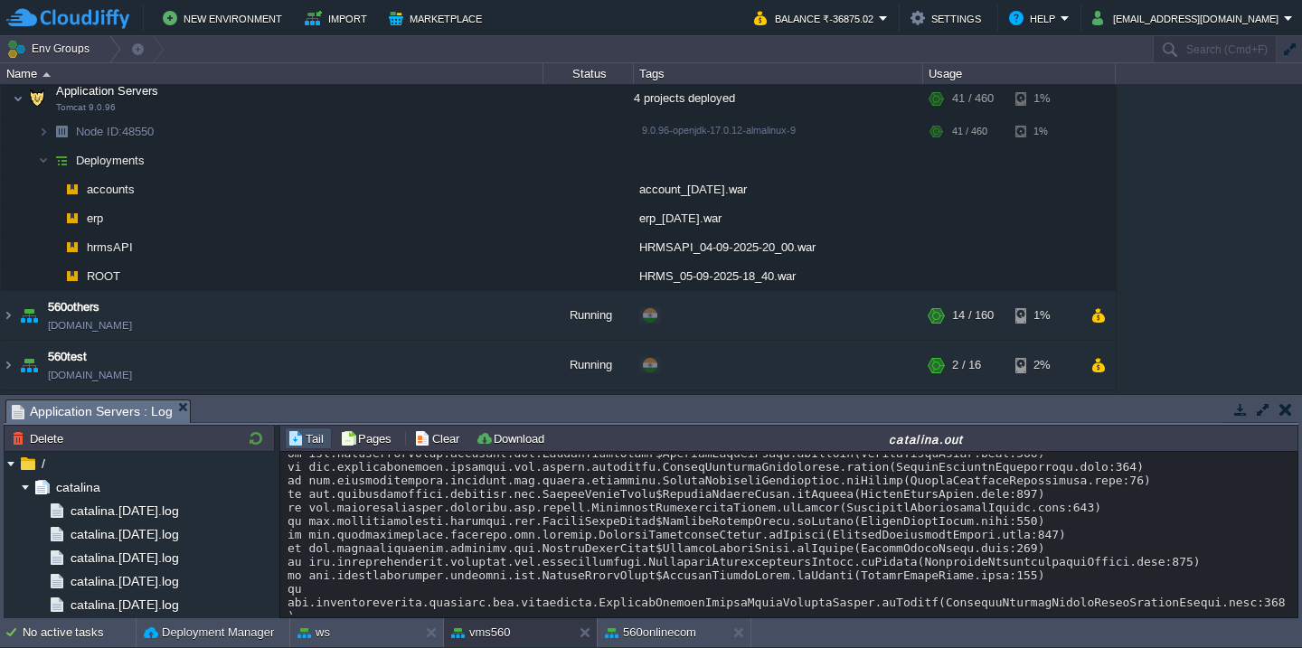
scroll to position [29875, 0]
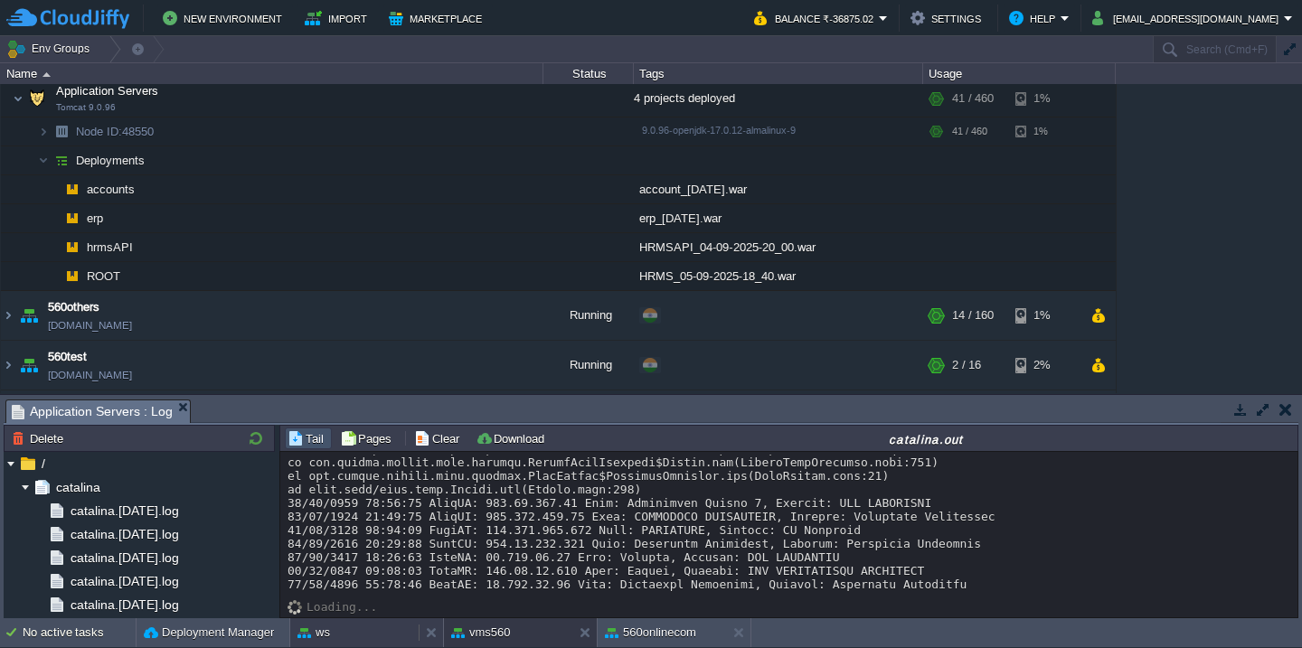
click at [333, 633] on div "ws" at bounding box center [354, 632] width 128 height 29
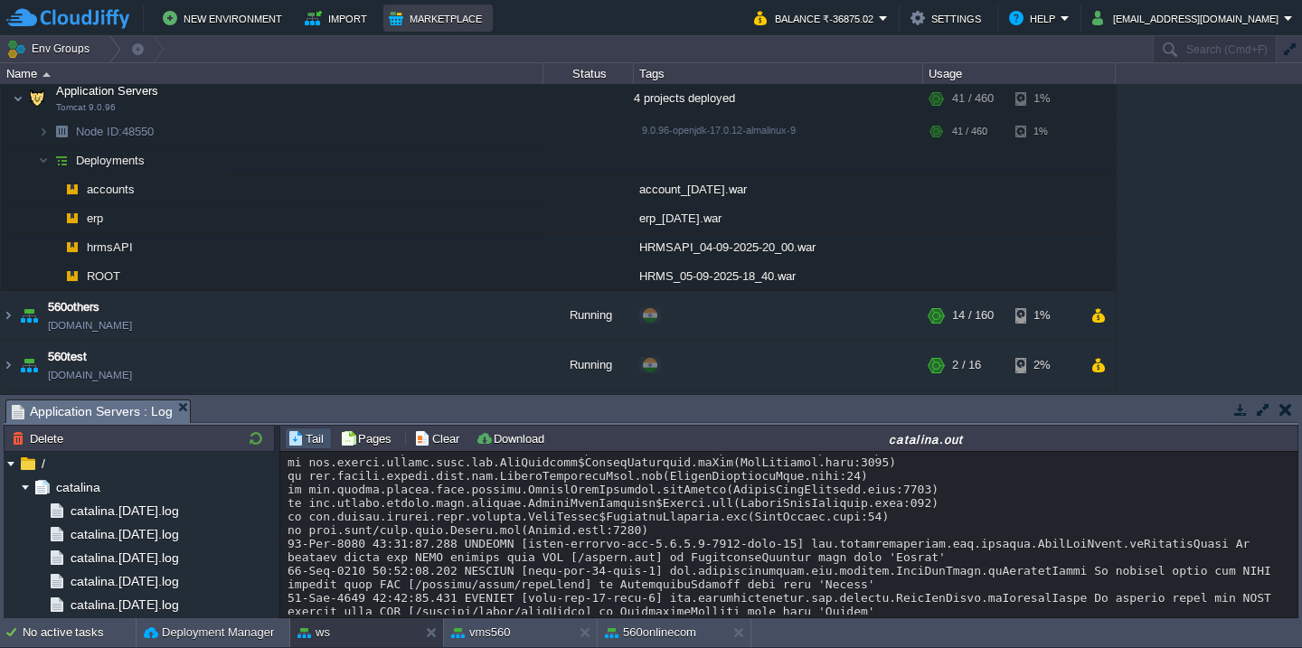
scroll to position [1382, 0]
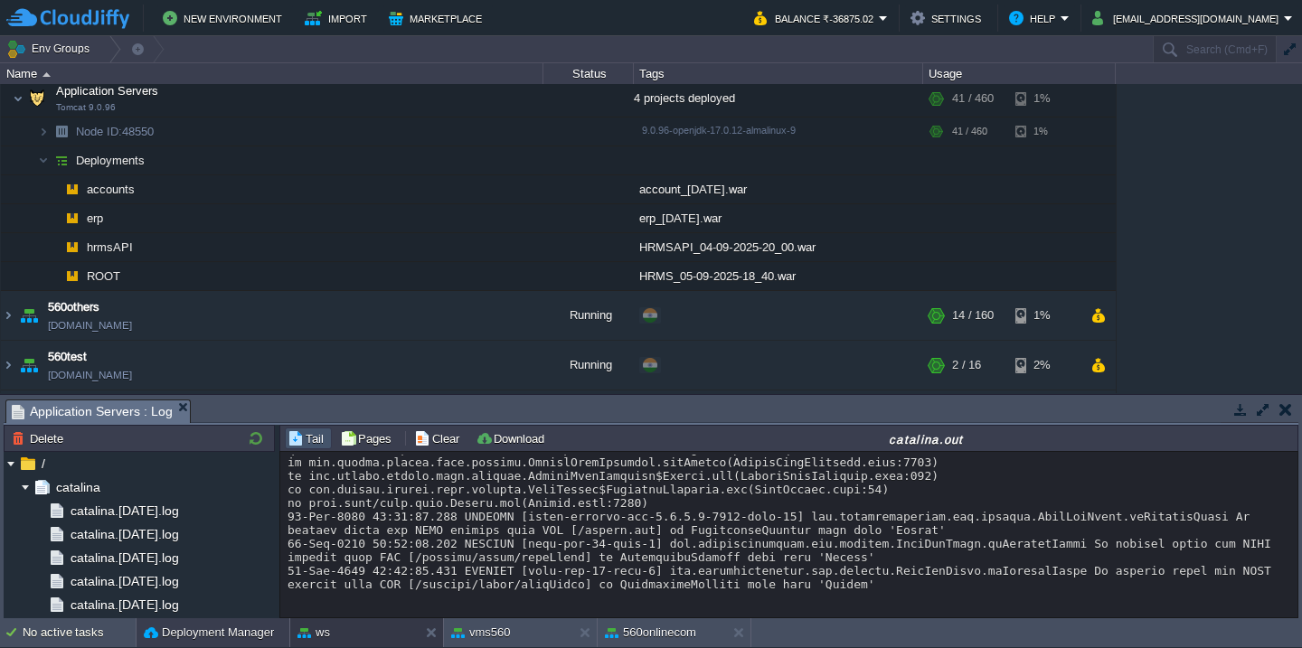
click at [195, 626] on button "Deployment Manager" at bounding box center [209, 633] width 130 height 18
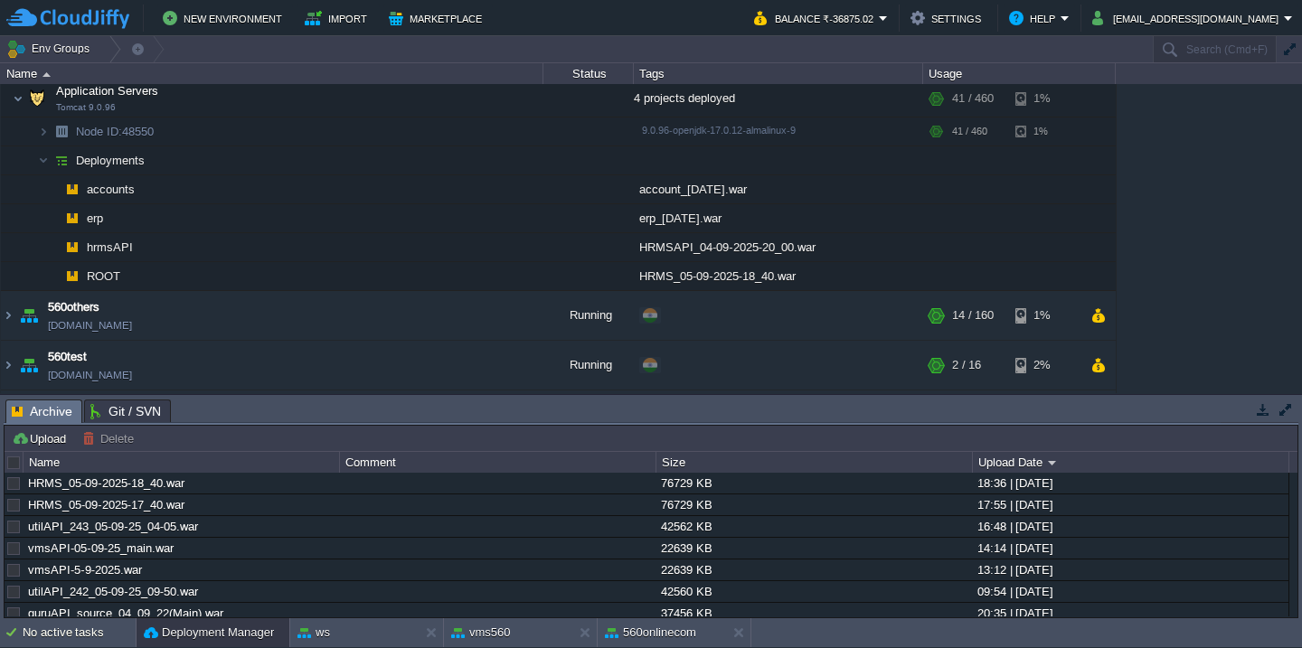
click at [33, 434] on button "Upload" at bounding box center [42, 438] width 60 height 16
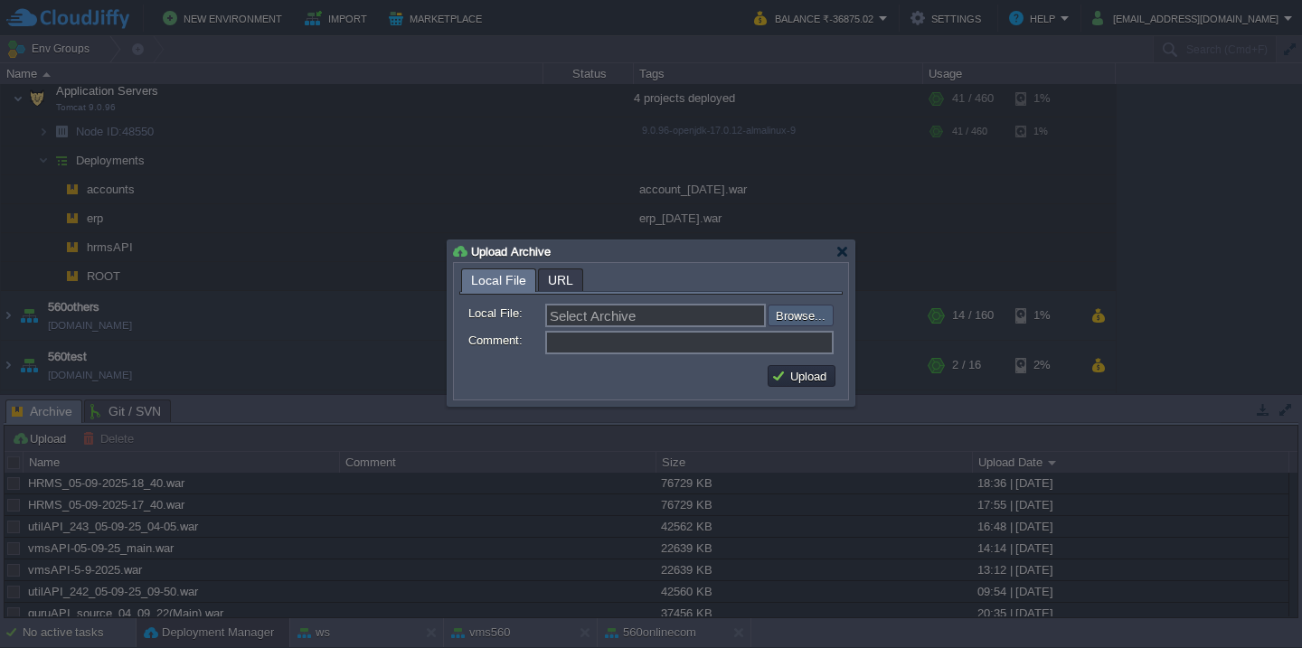
click at [792, 317] on input "file" at bounding box center [719, 316] width 229 height 22
type input "C:\fakepath\VMS-05-9-2025.war"
type input "VMS-05-9-2025.war"
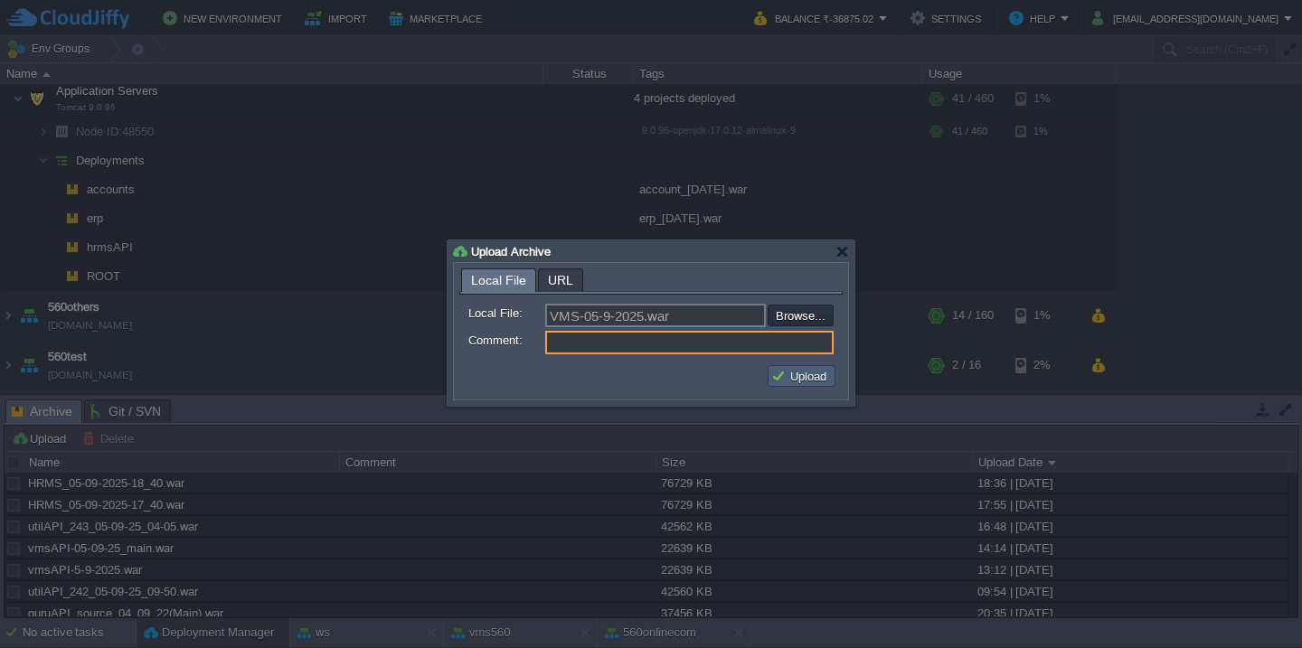
click at [792, 380] on button "Upload" at bounding box center [801, 376] width 61 height 16
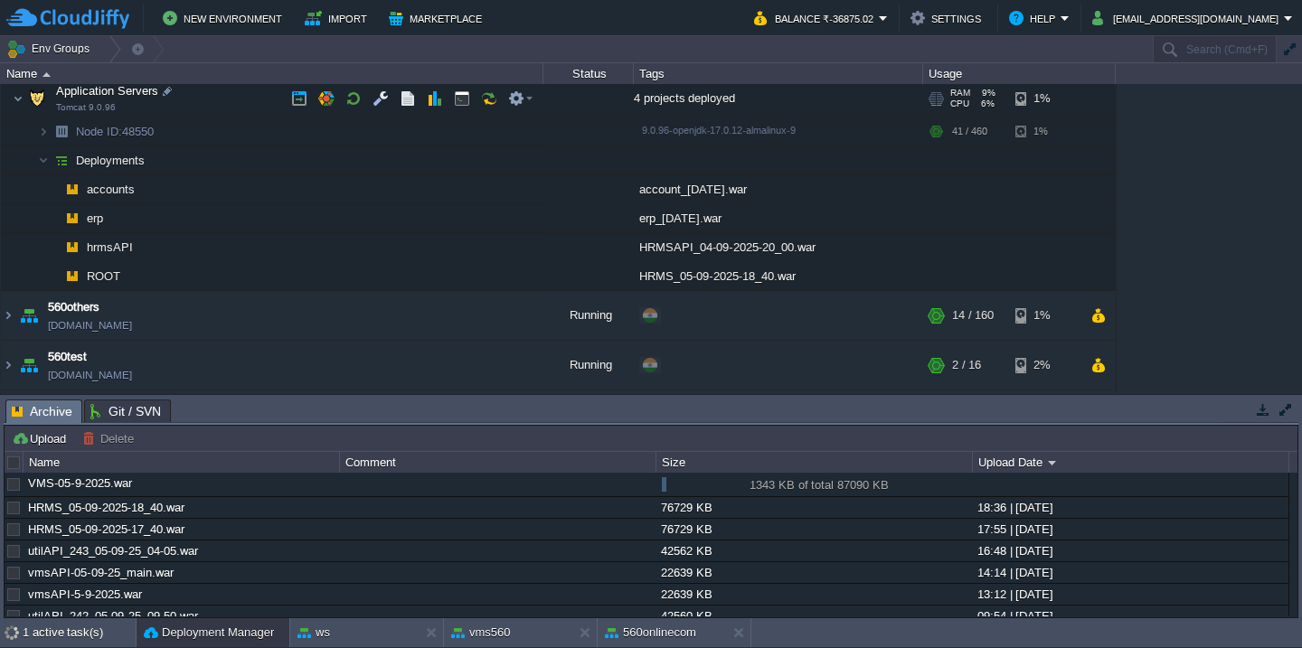
click at [251, 109] on td "Application Servers Tomcat 9.0.96" at bounding box center [272, 98] width 542 height 37
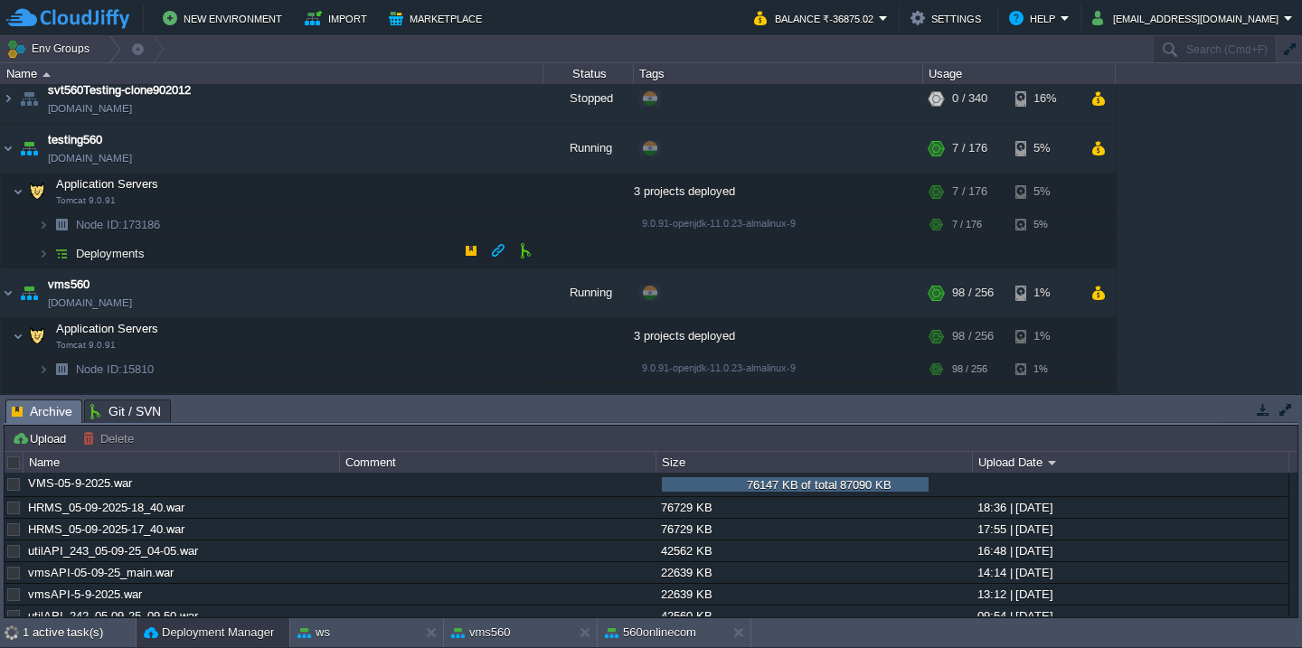
scroll to position [1418, 0]
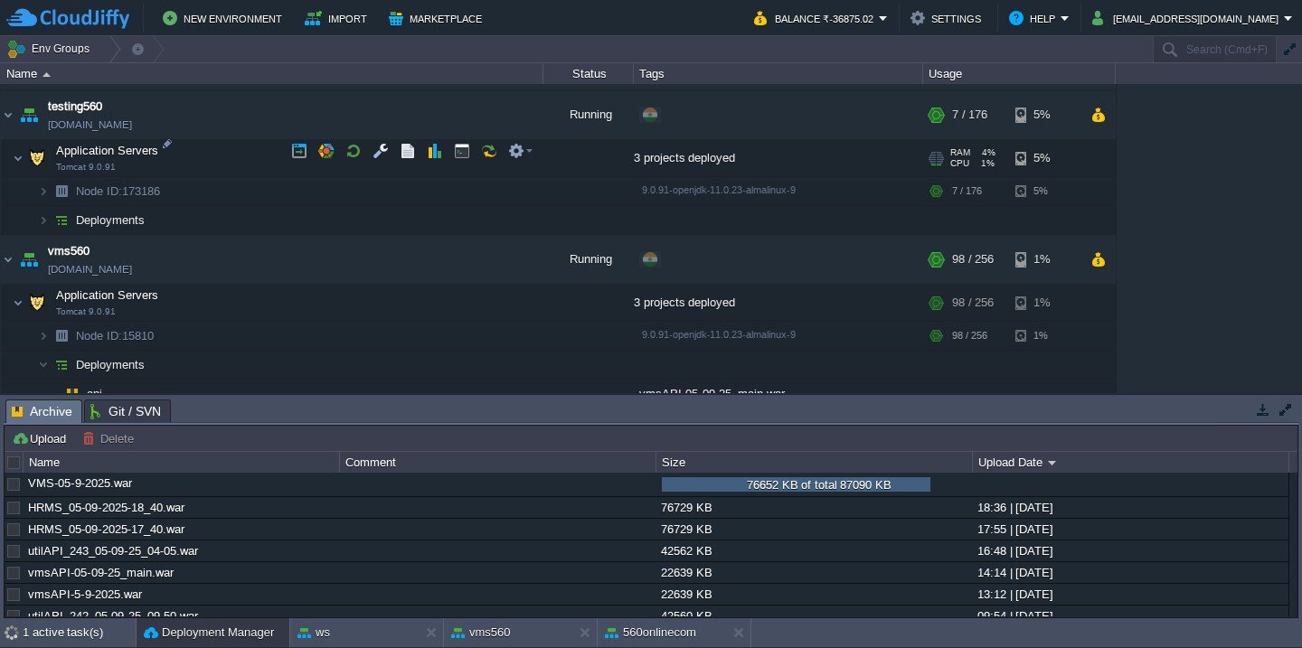
click at [238, 148] on td "Application Servers Tomcat 9.0.91" at bounding box center [272, 158] width 542 height 37
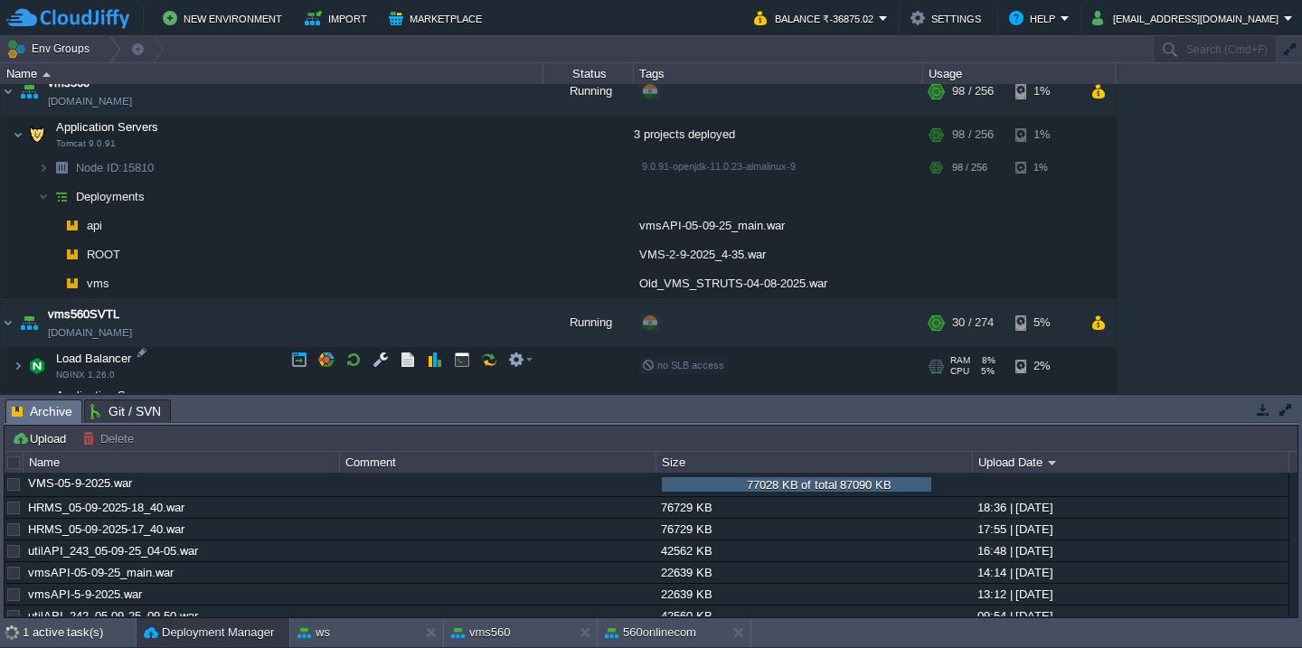
scroll to position [1527, 0]
click at [527, 260] on td at bounding box center [525, 246] width 27 height 27
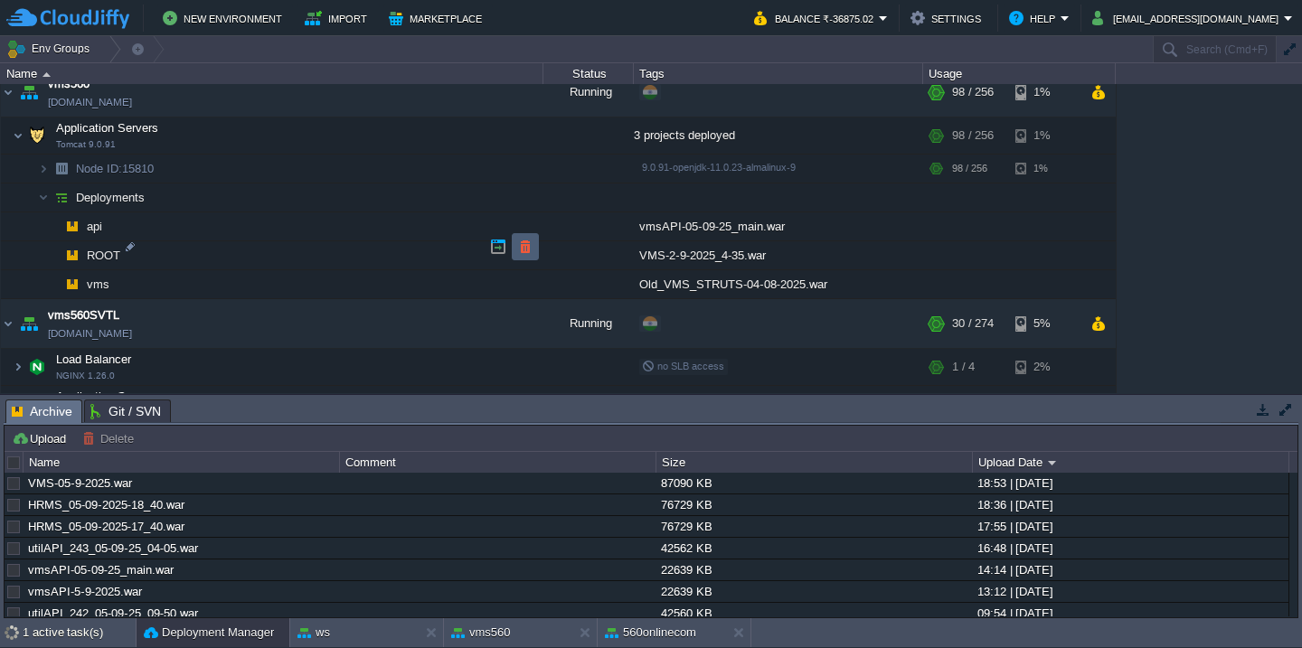
click at [514, 242] on td at bounding box center [525, 246] width 27 height 27
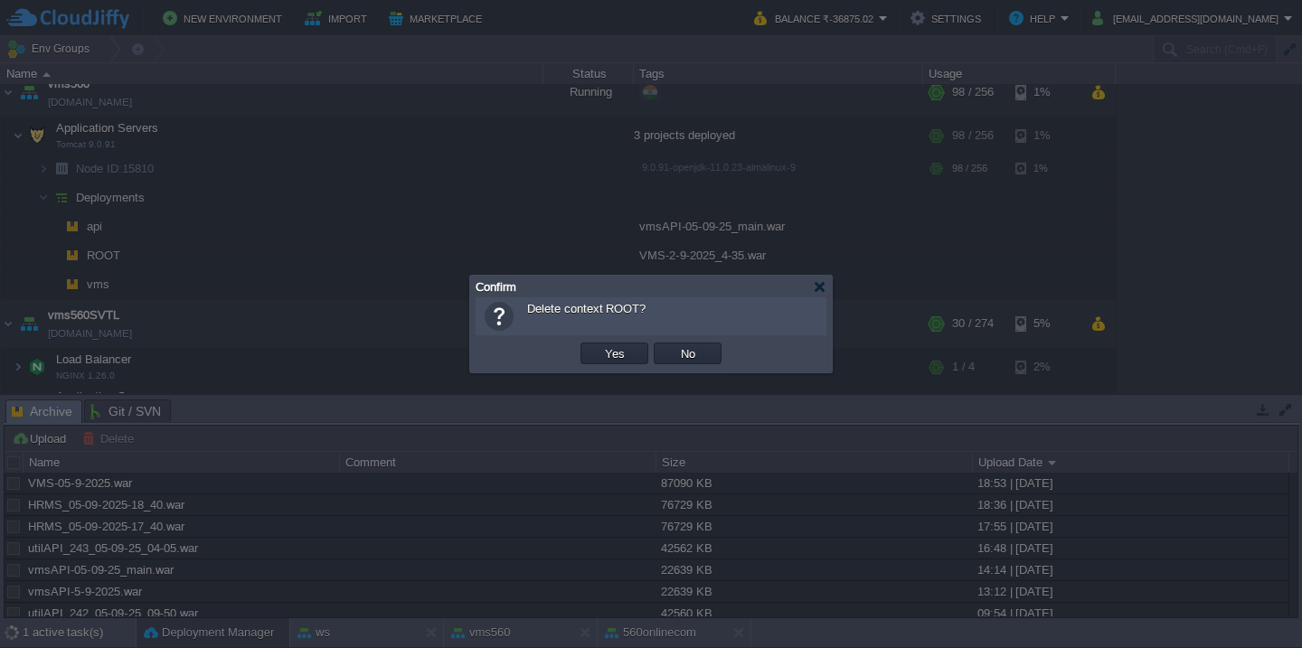
click at [599, 345] on button "Yes" at bounding box center [614, 353] width 31 height 16
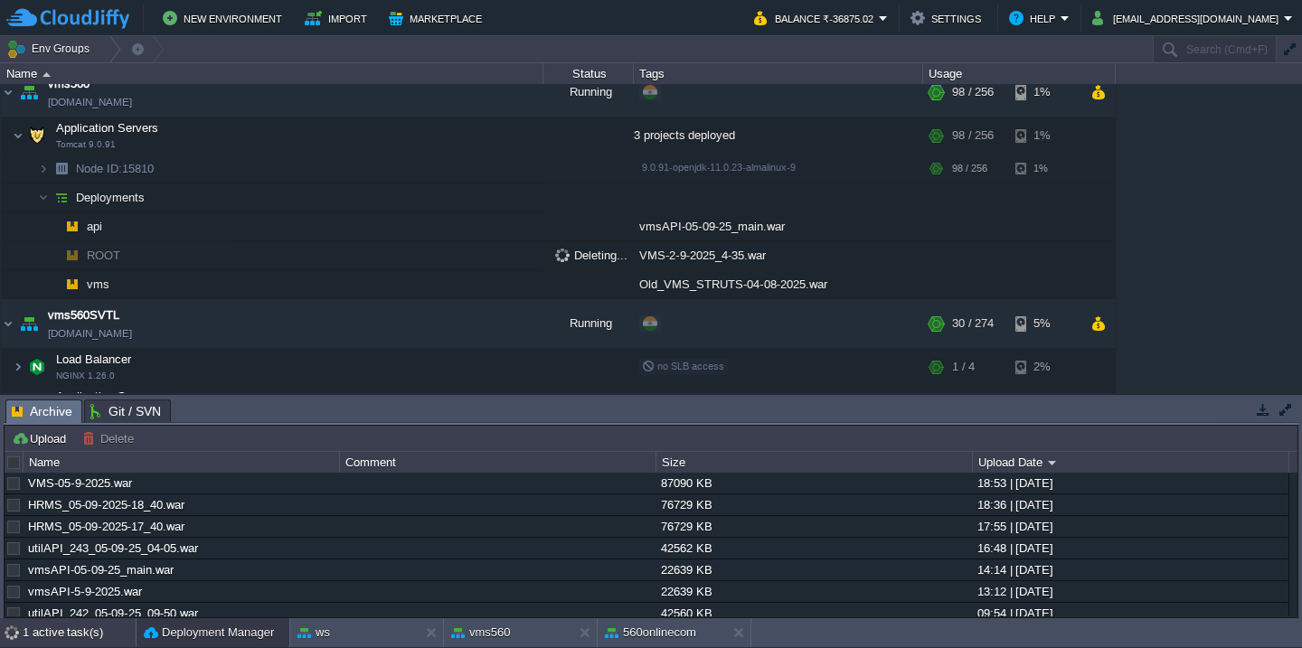
click at [40, 639] on div "1 active task(s)" at bounding box center [79, 632] width 113 height 29
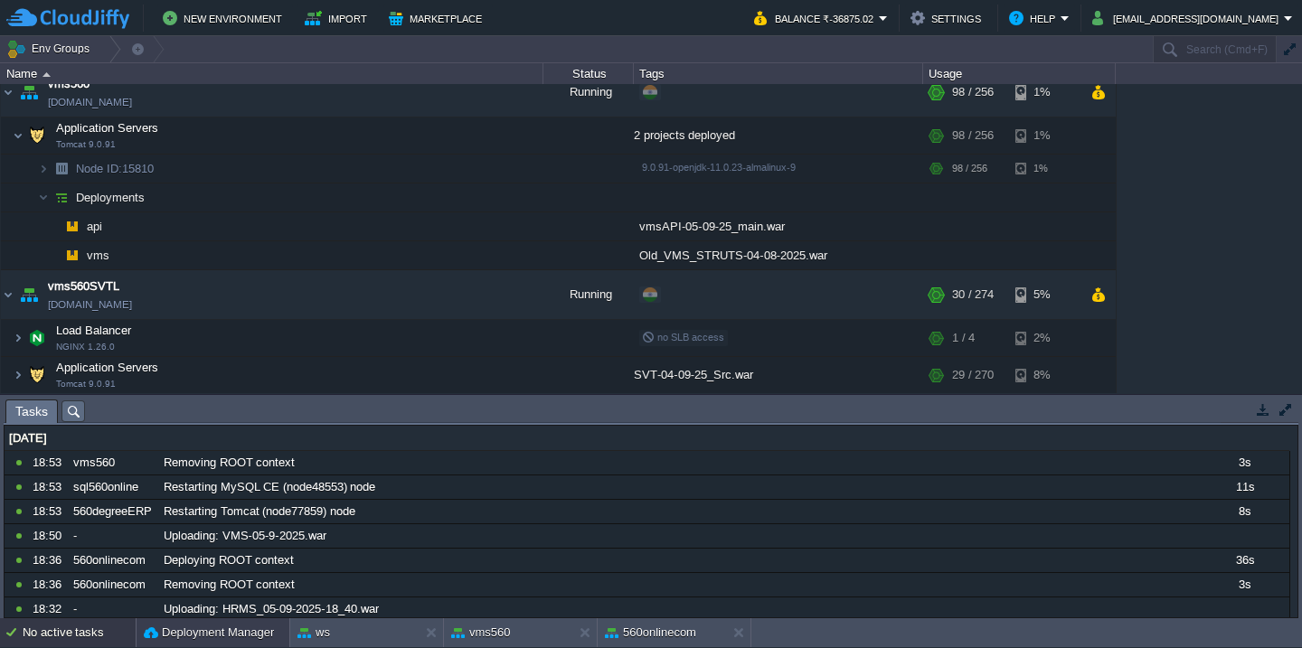
click at [198, 636] on button "Deployment Manager" at bounding box center [209, 633] width 130 height 18
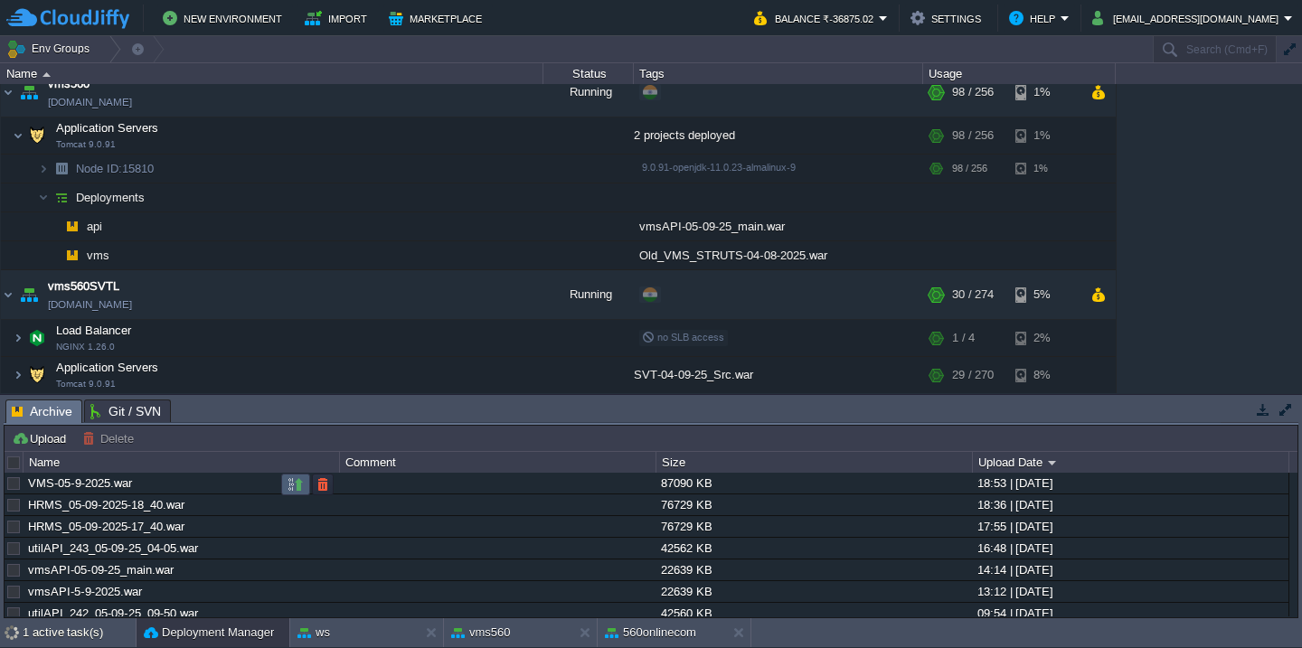
click at [294, 485] on button "button" at bounding box center [296, 484] width 16 height 16
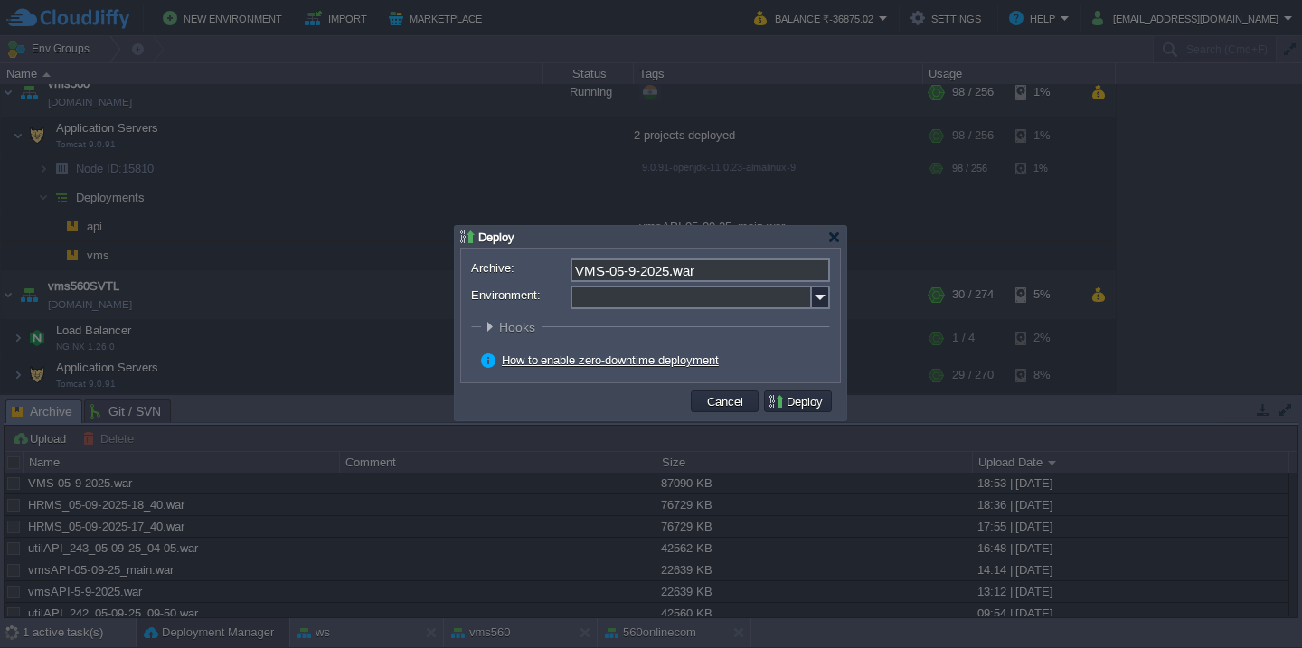
click at [621, 303] on input "Environment:" at bounding box center [690, 298] width 241 height 24
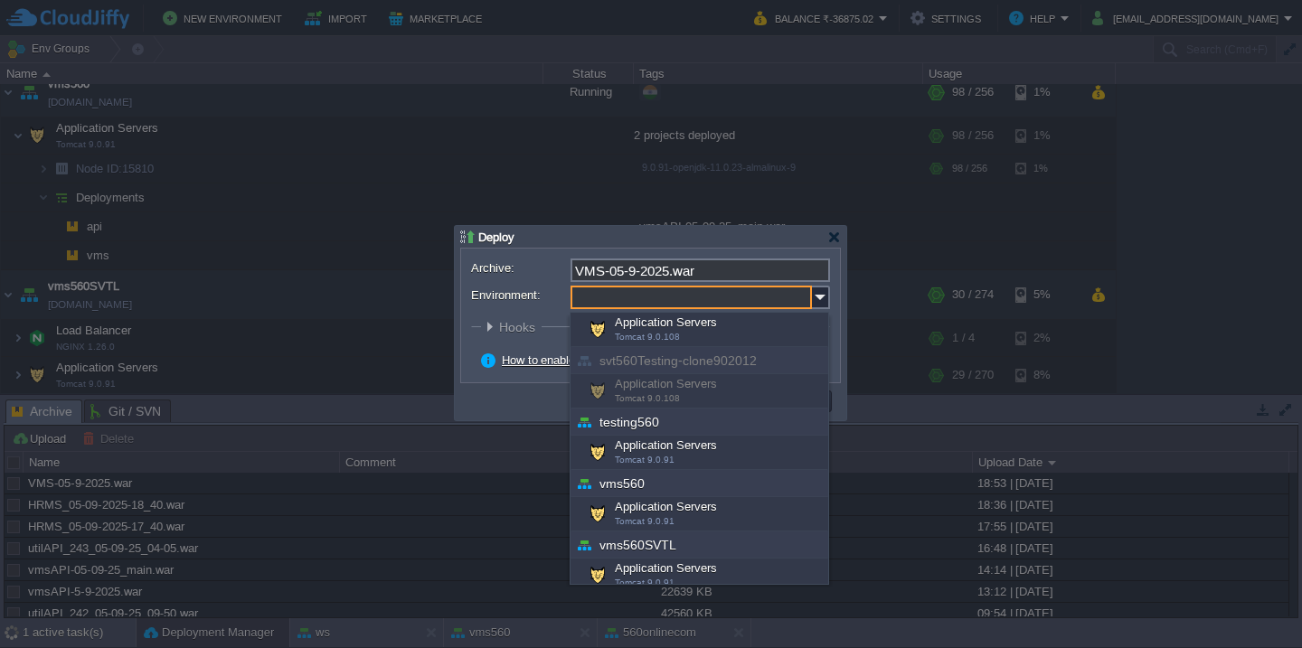
scroll to position [651, 0]
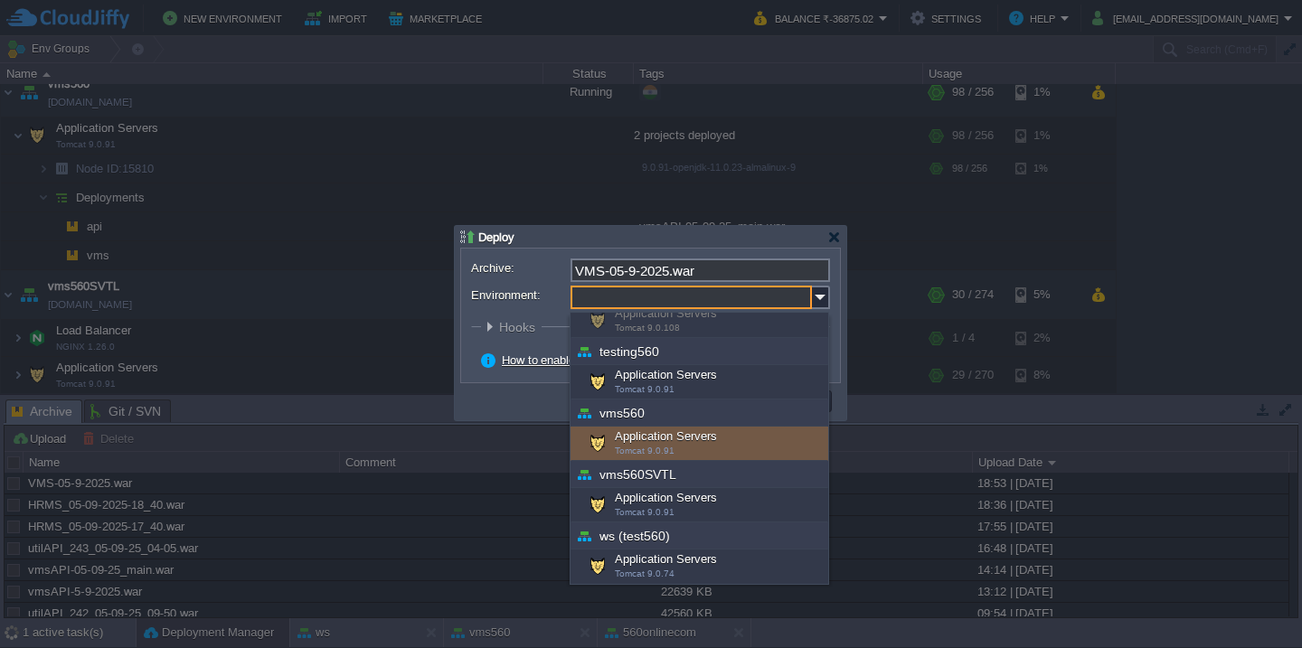
click at [651, 434] on div "Application Servers Tomcat 9.0.91" at bounding box center [699, 444] width 258 height 34
type input "Application Servers (vms560)"
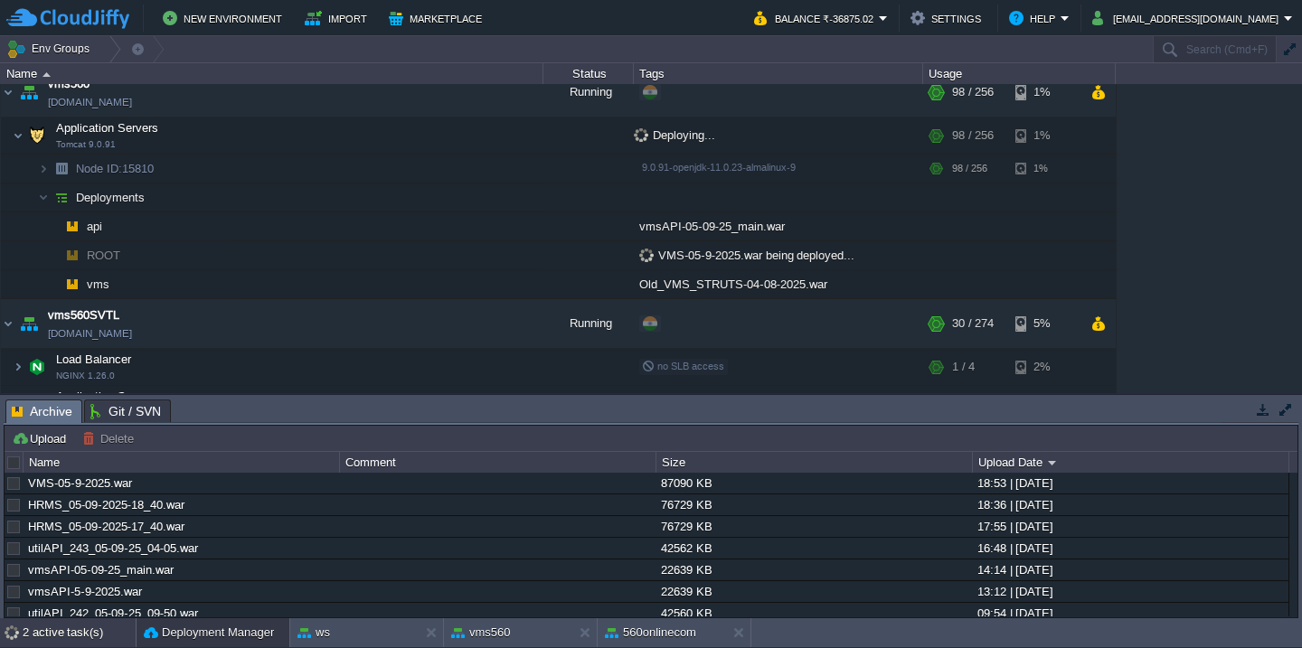
click at [38, 620] on div "2 active task(s)" at bounding box center [79, 632] width 113 height 29
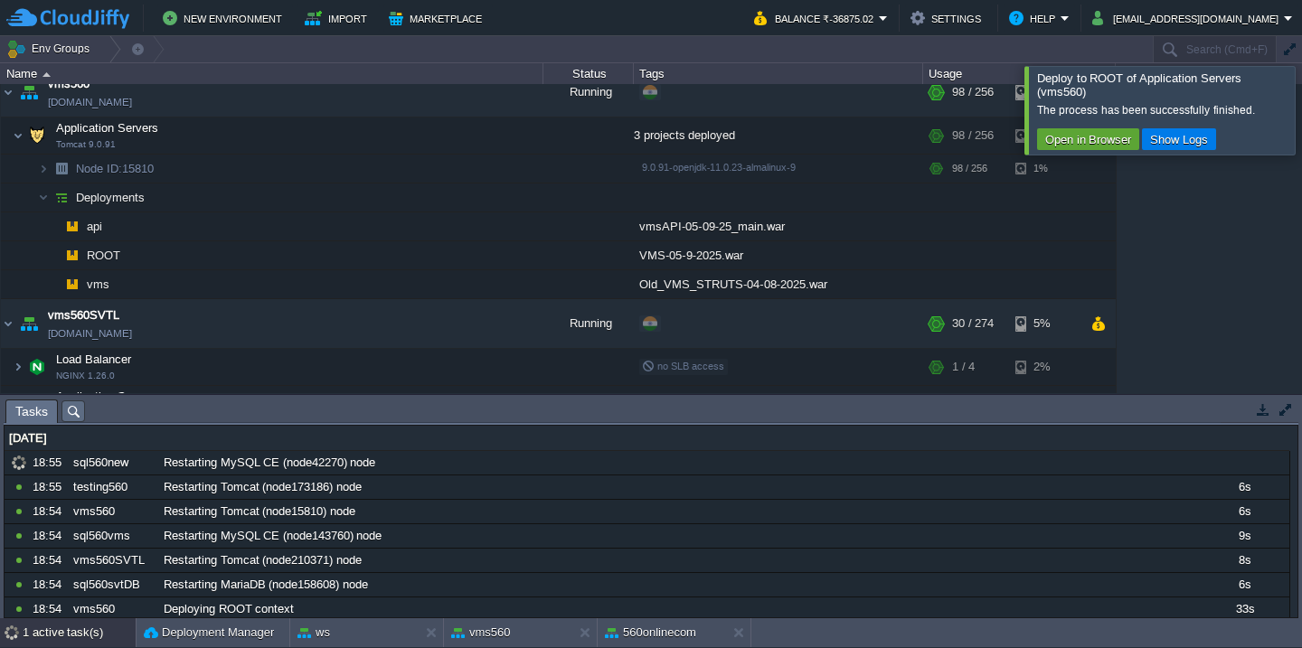
click at [1301, 107] on div at bounding box center [1324, 110] width 0 height 88
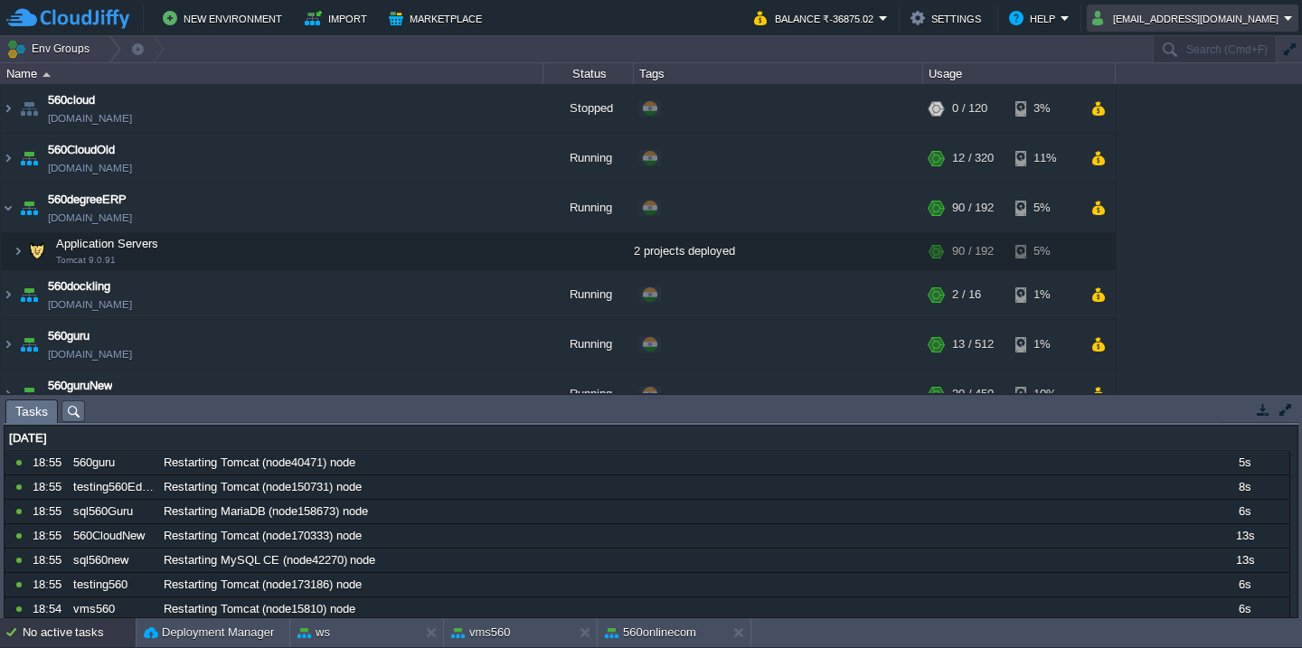
scroll to position [1527, 0]
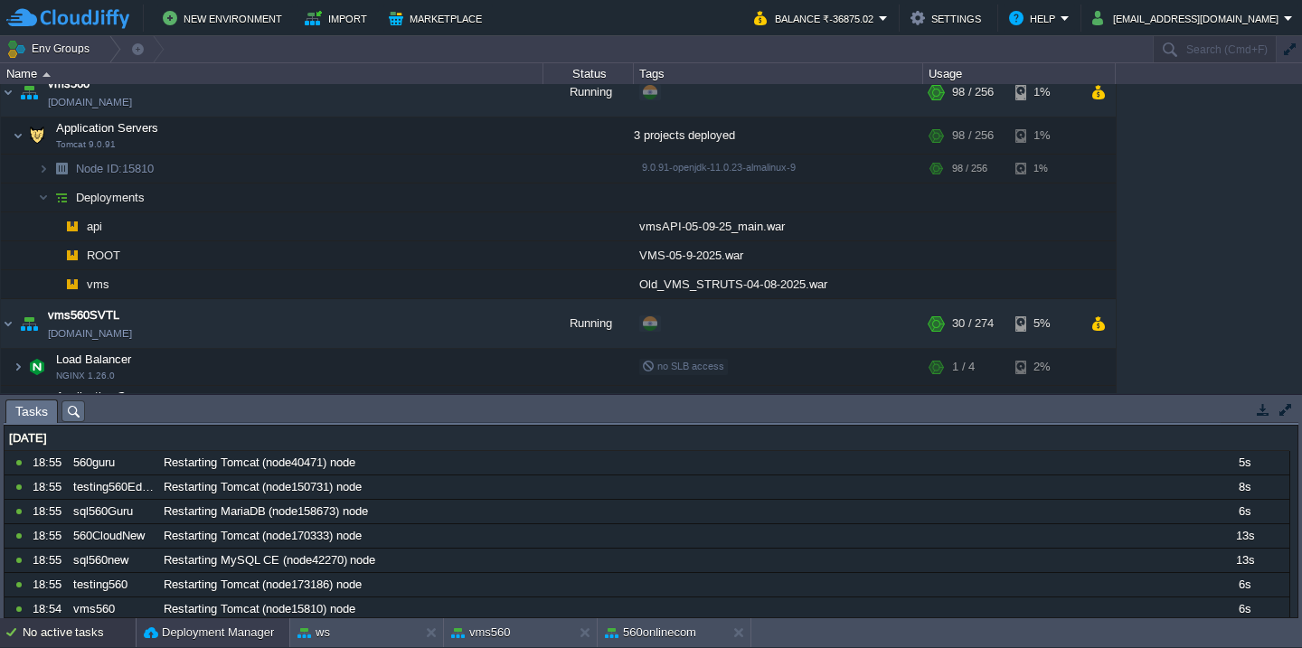
click at [195, 629] on button "Deployment Manager" at bounding box center [209, 633] width 130 height 18
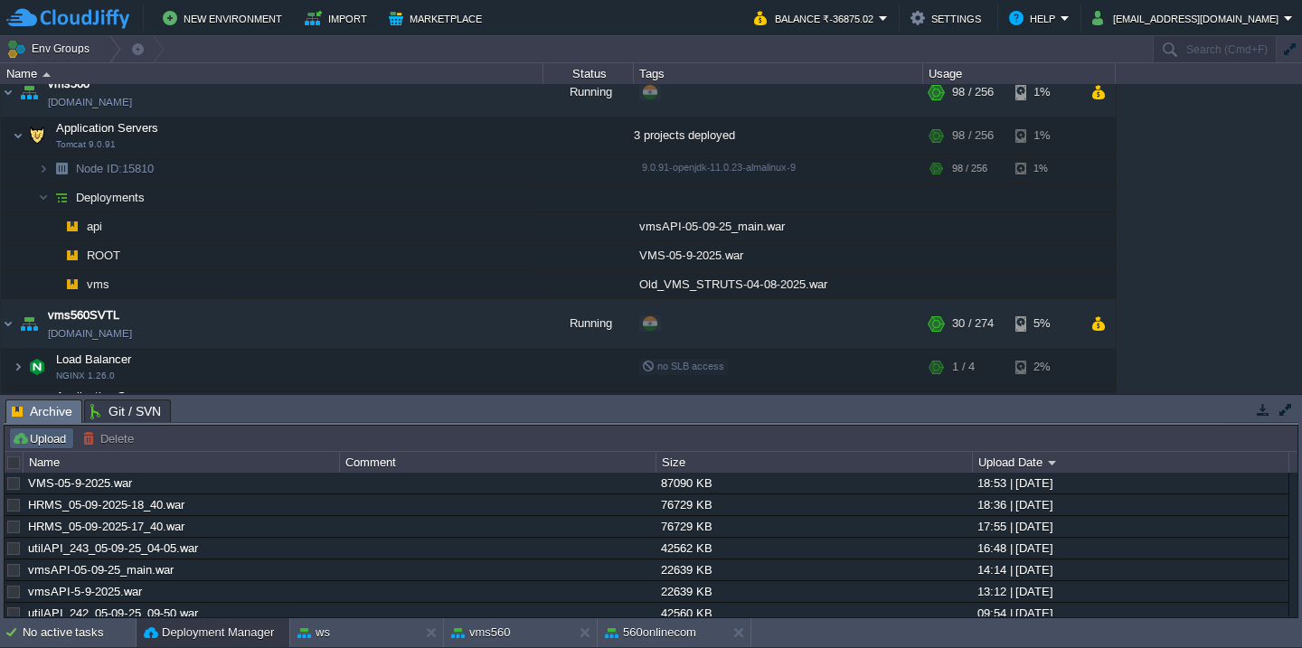
click at [63, 442] on button "Upload" at bounding box center [42, 438] width 60 height 16
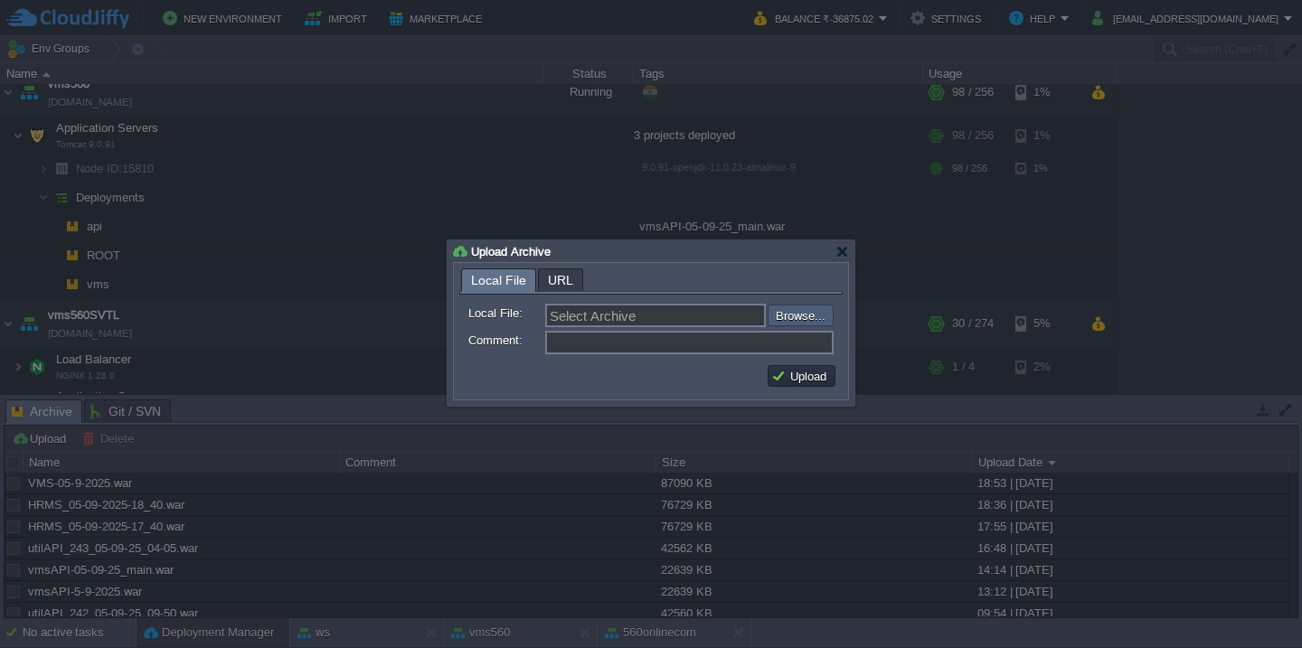
click at [795, 321] on input "file" at bounding box center [719, 316] width 229 height 22
type input "C:\fakepath\guruAPI_source_05_09_22(Main).war"
type input "guruAPI_source_05_09_22(Main).war"
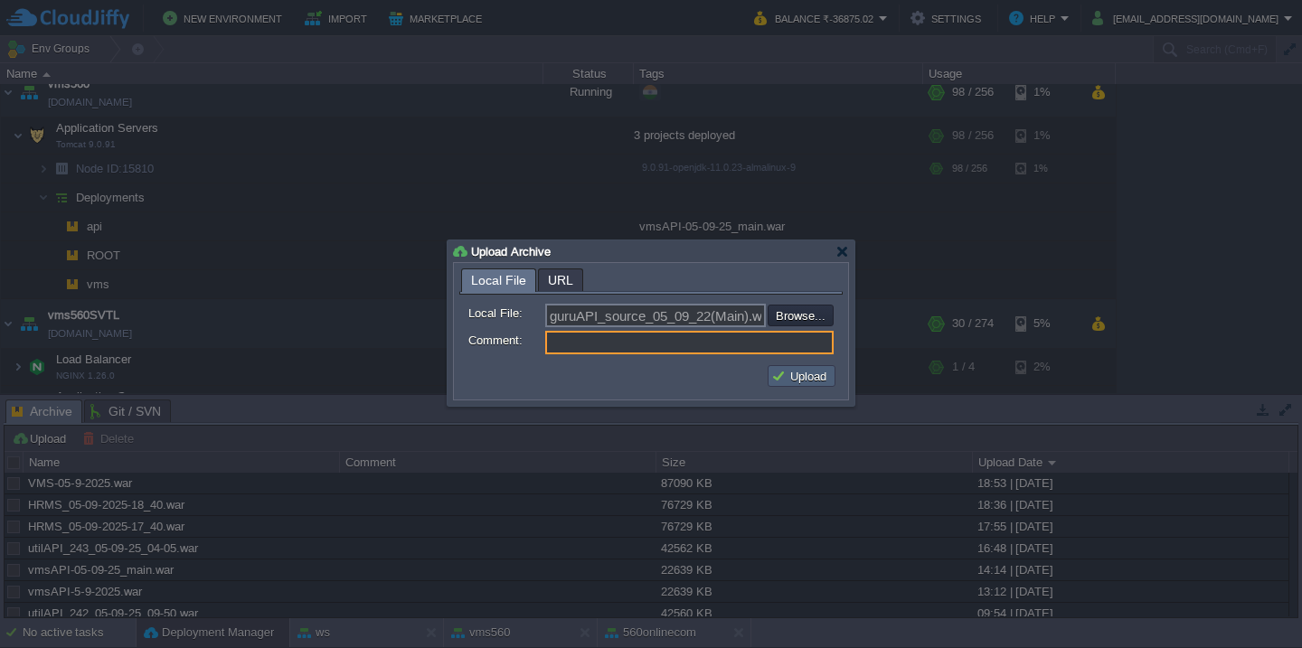
click at [806, 372] on button "Upload" at bounding box center [801, 376] width 61 height 16
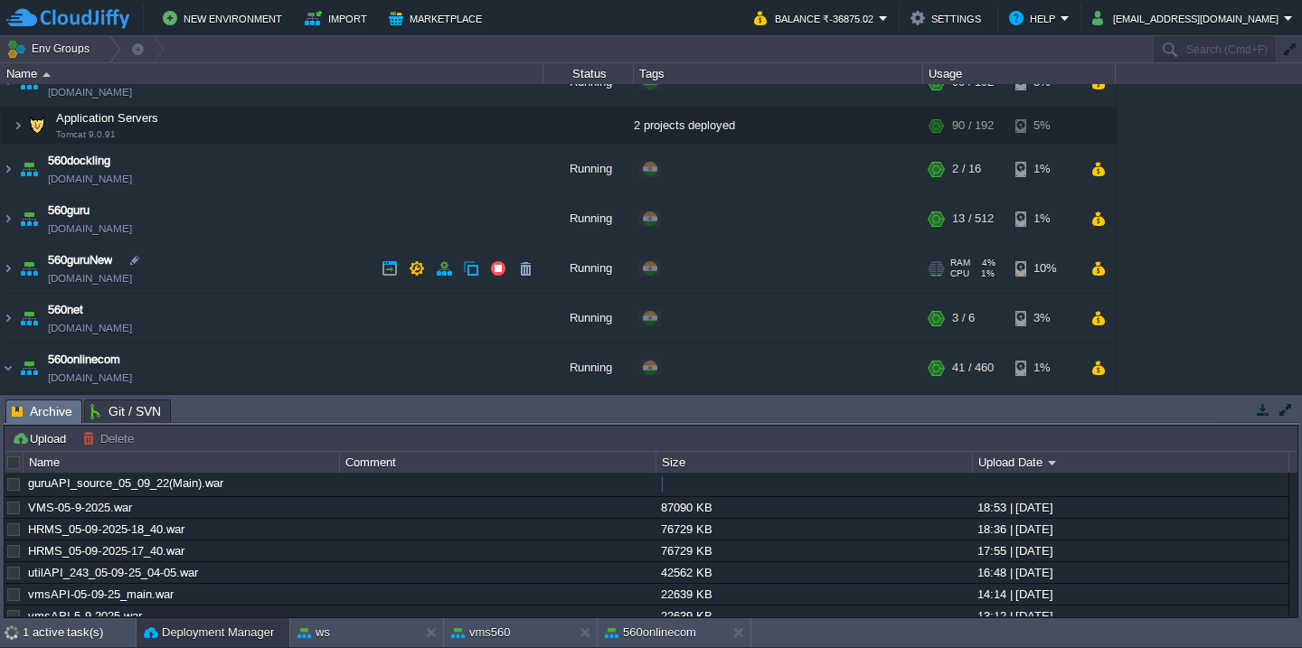
scroll to position [162, 0]
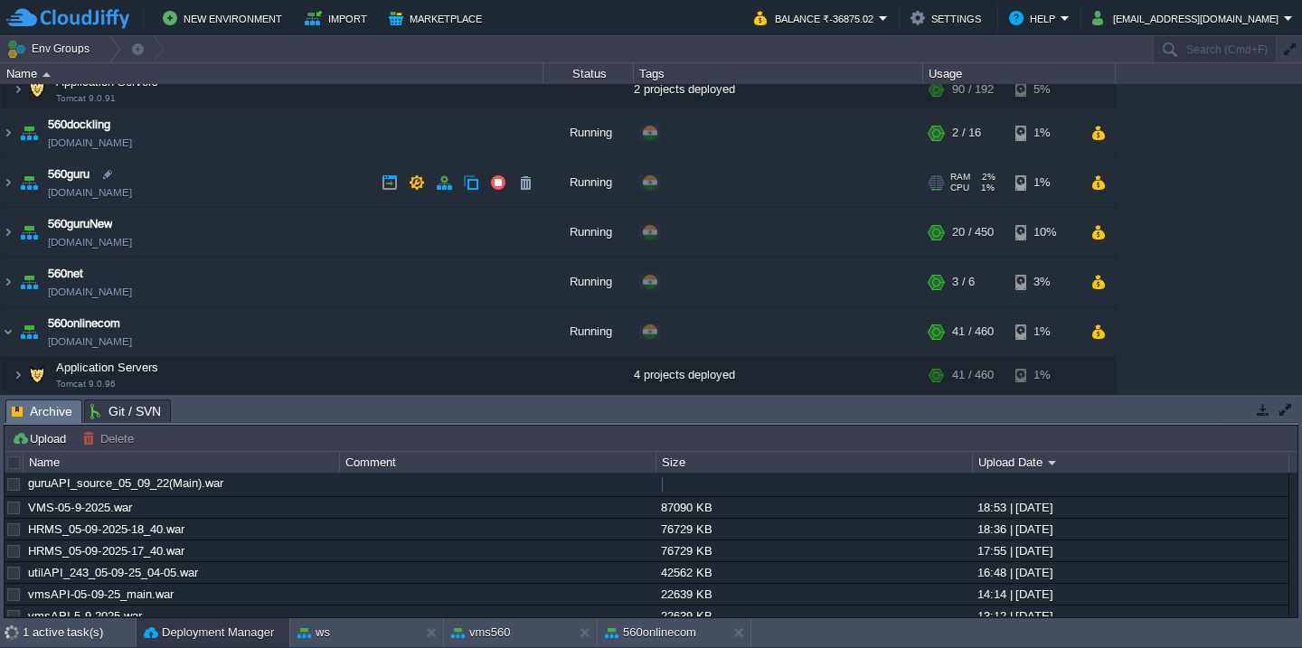
click at [297, 203] on td "560guru 560guru.cloudjiffy.net" at bounding box center [272, 183] width 542 height 50
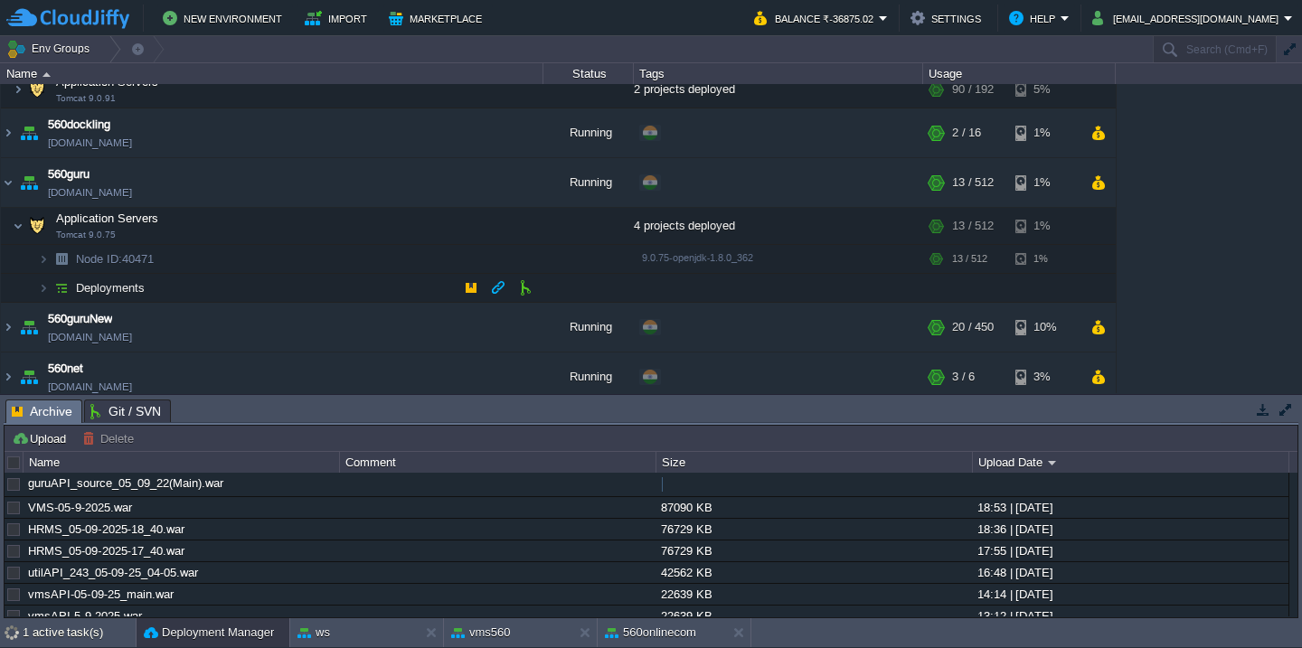
click at [259, 283] on td "Deployments" at bounding box center [272, 288] width 542 height 29
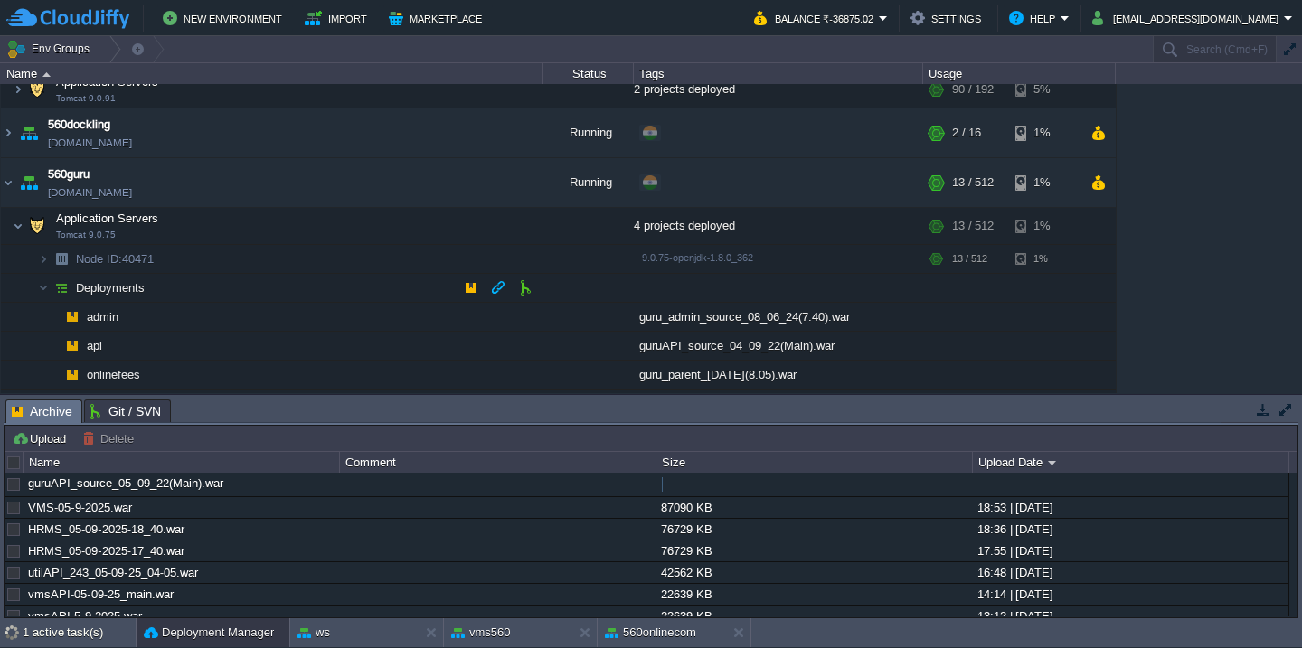
scroll to position [335, 0]
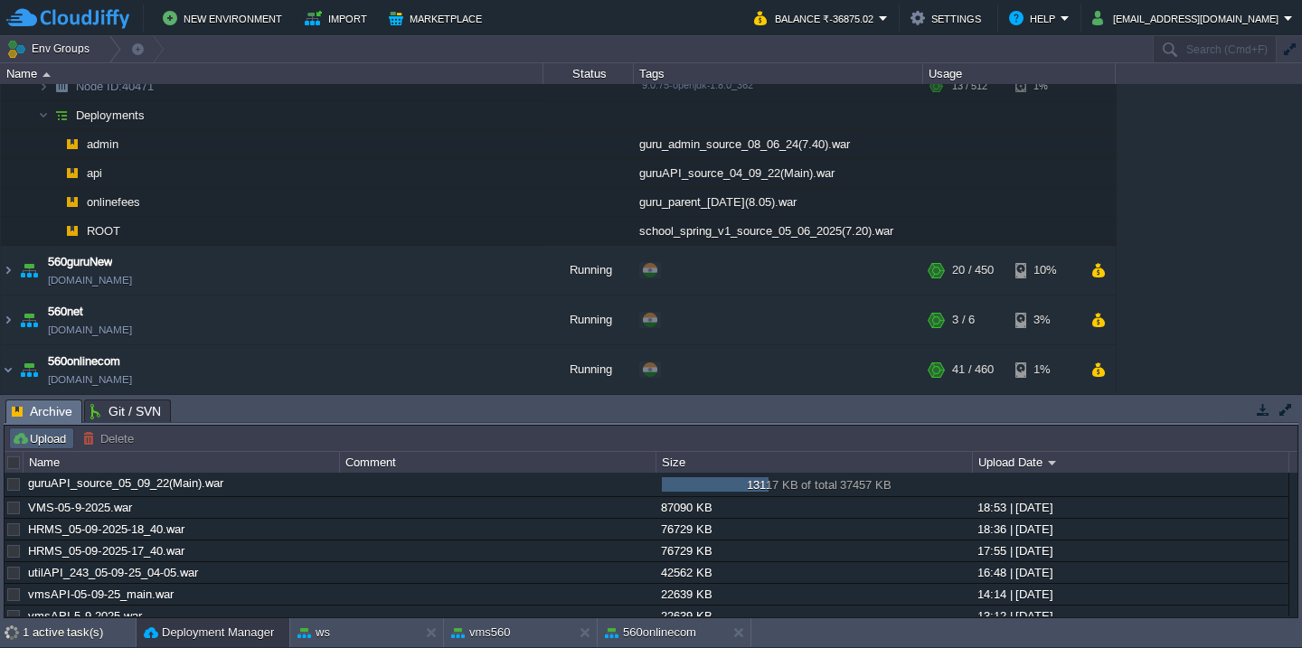
click at [54, 440] on button "Upload" at bounding box center [42, 438] width 60 height 16
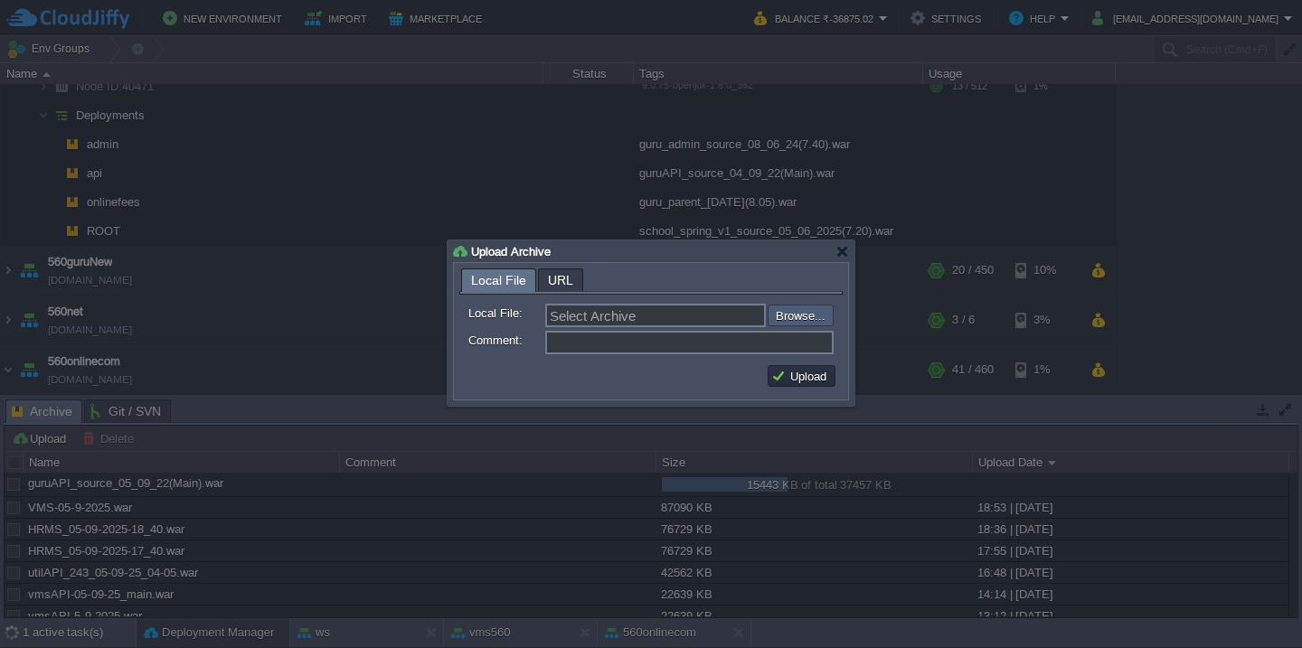
click at [805, 316] on input "file" at bounding box center [719, 316] width 229 height 22
type input "C:\fakepath\HRMS_05-09-2025-19_10.war"
type input "HRMS_05-09-2025-19_10.war"
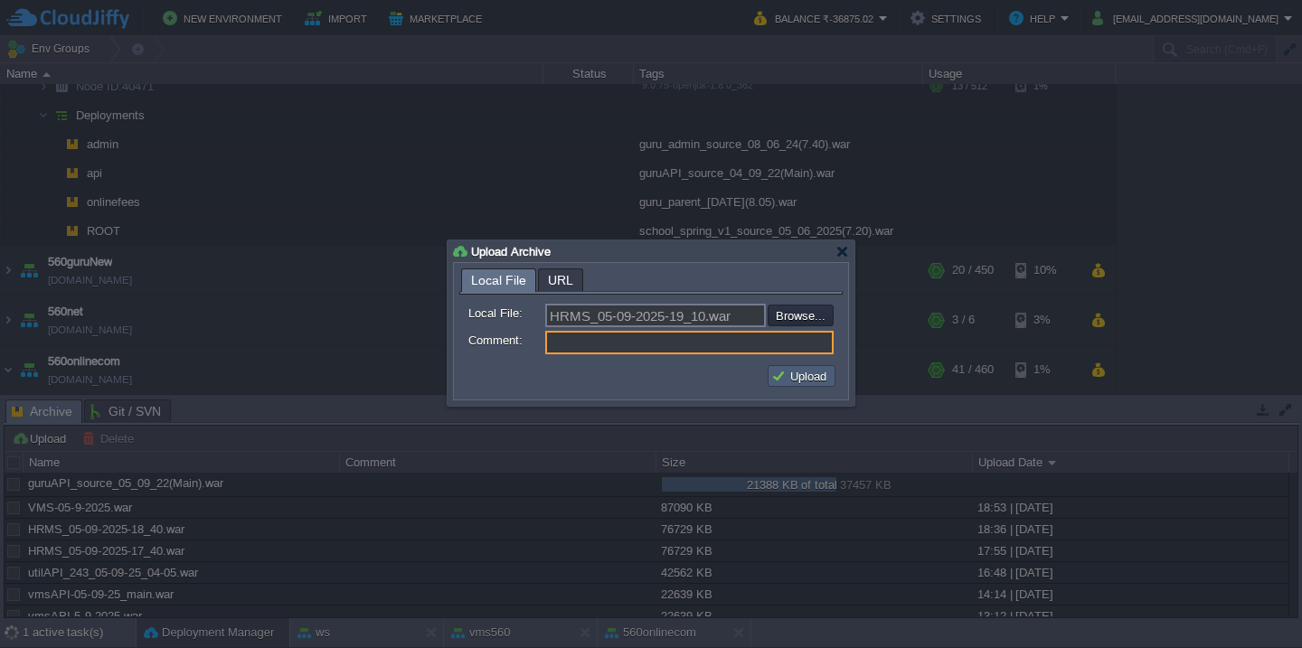
click at [817, 382] on button "Upload" at bounding box center [801, 376] width 61 height 16
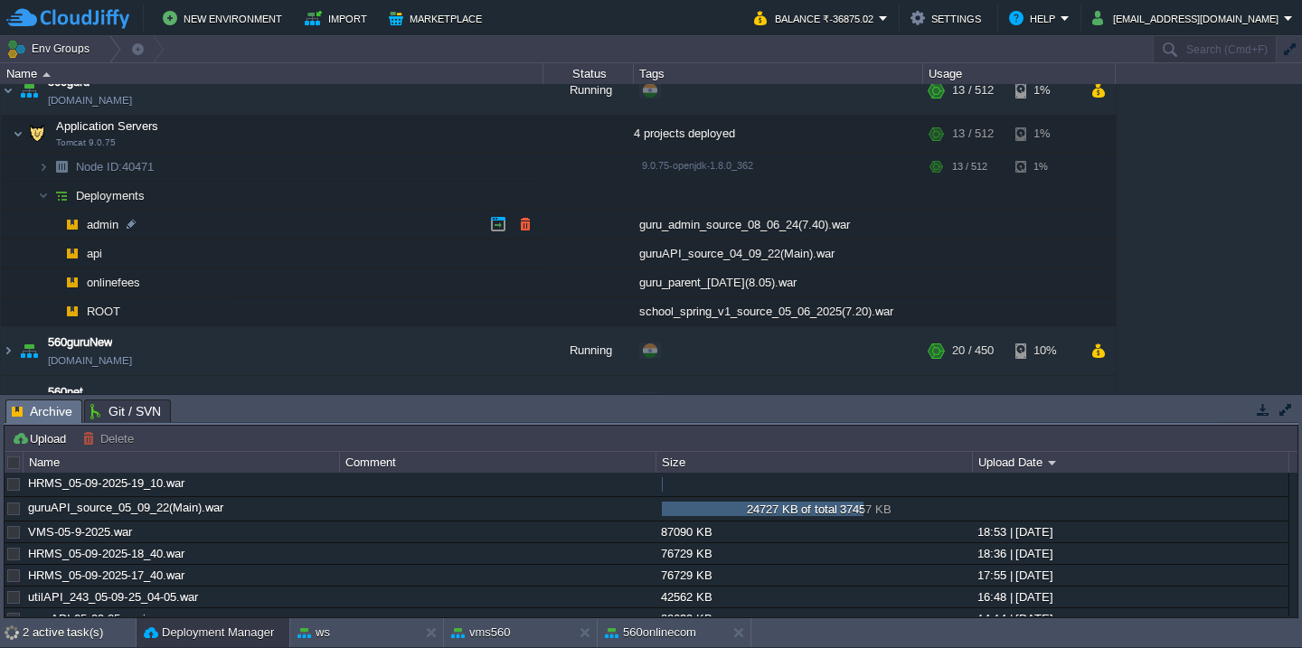
scroll to position [252, 0]
click at [522, 259] on button "button" at bounding box center [525, 255] width 16 height 16
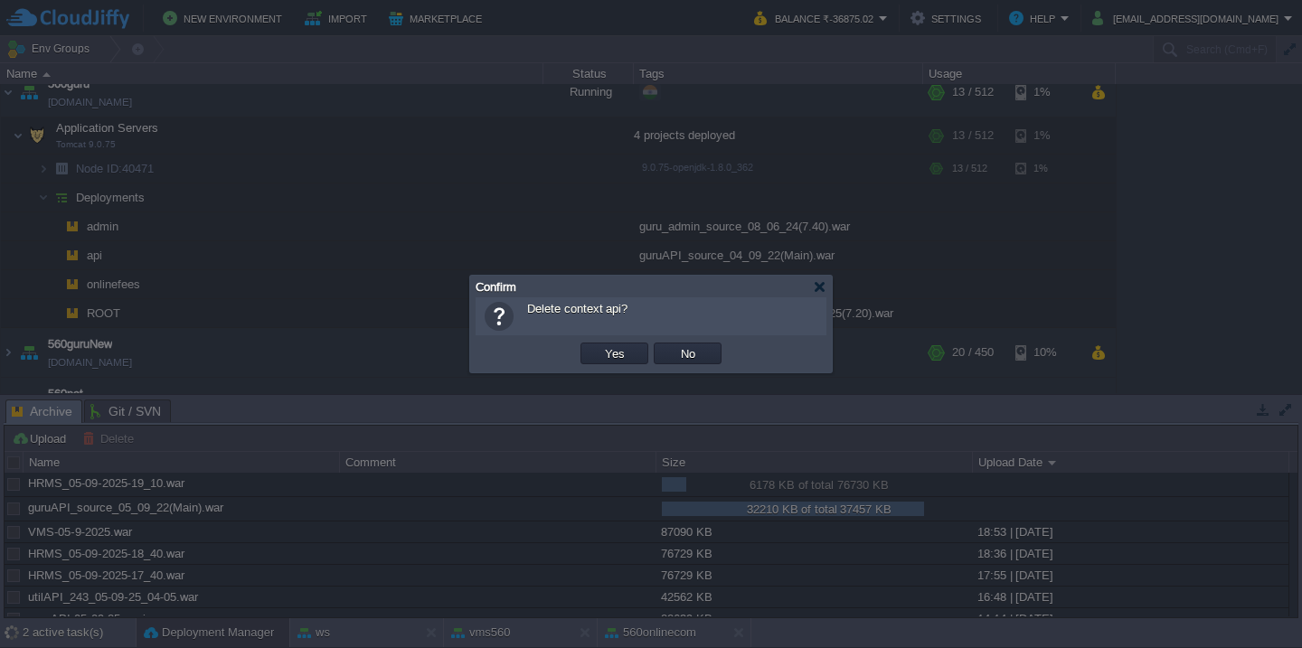
click at [599, 345] on button "Yes" at bounding box center [614, 353] width 31 height 16
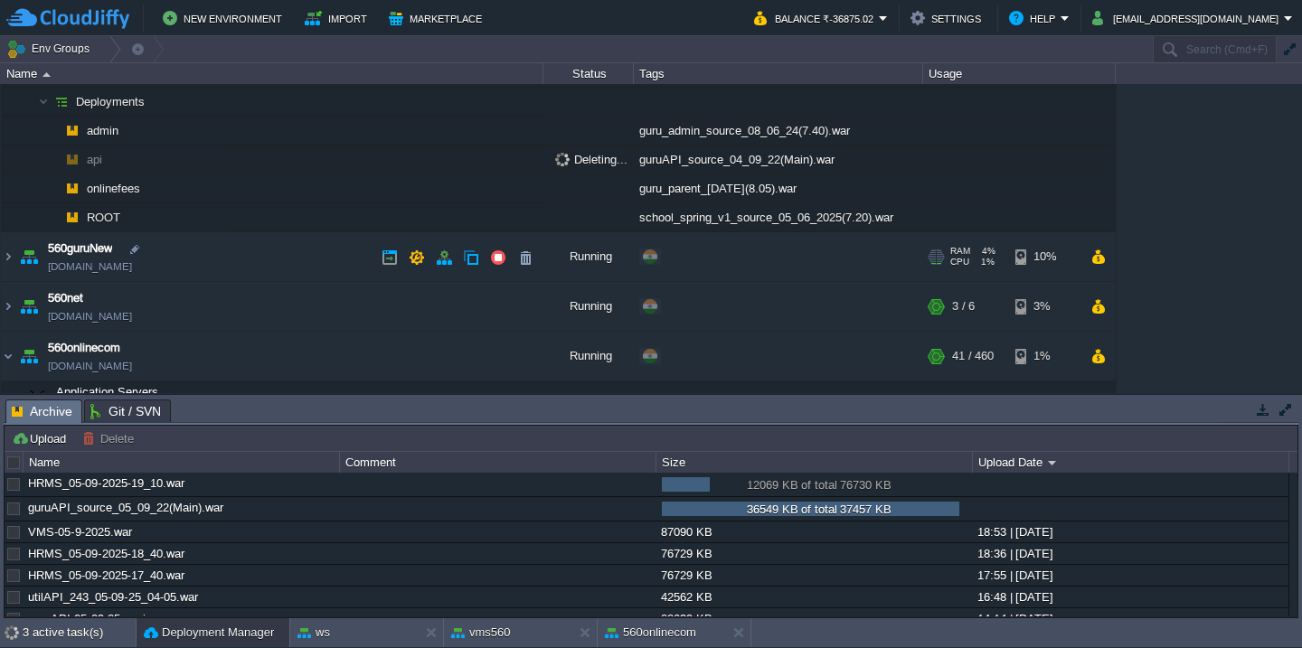
scroll to position [421, 0]
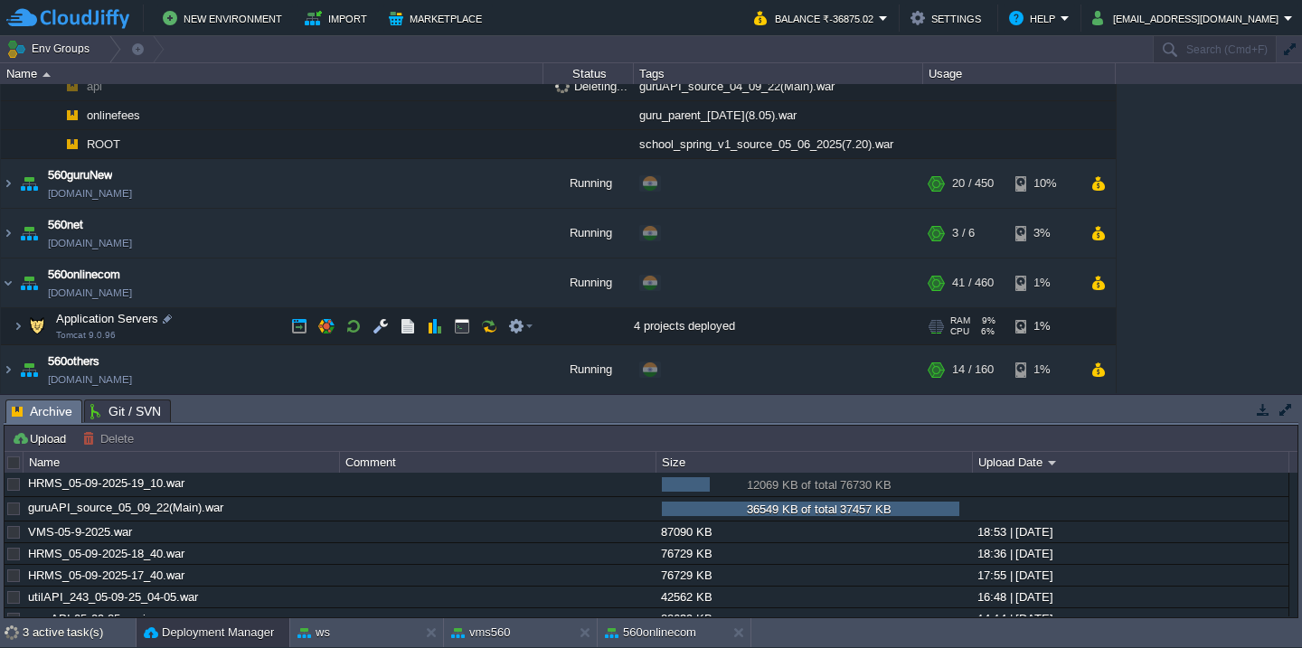
click at [261, 324] on td "Application Servers Tomcat 9.0.96" at bounding box center [272, 326] width 542 height 37
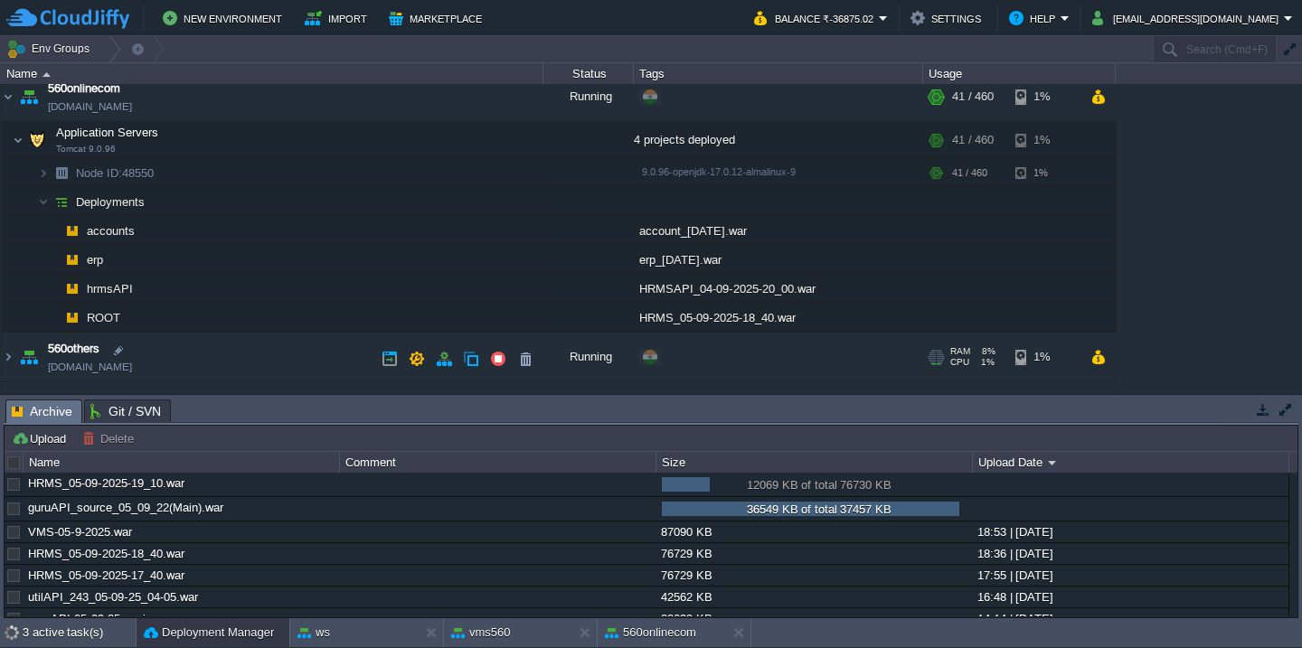
scroll to position [289, 0]
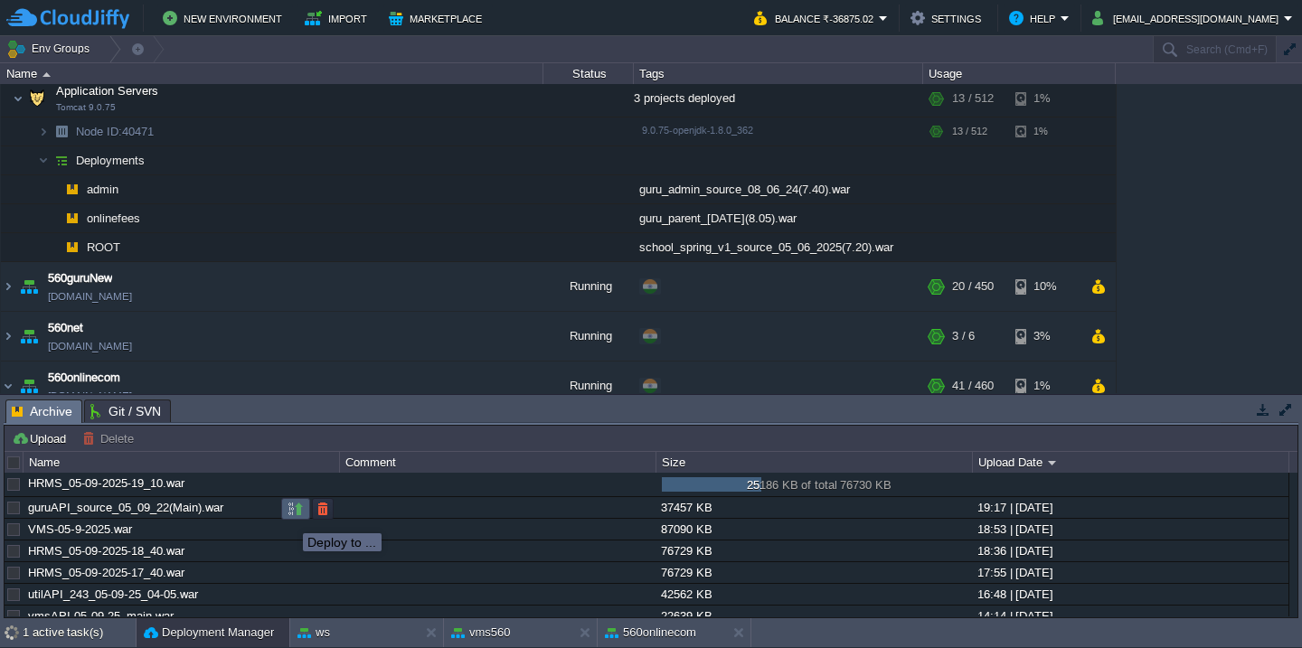
click at [290, 515] on button "button" at bounding box center [296, 509] width 16 height 16
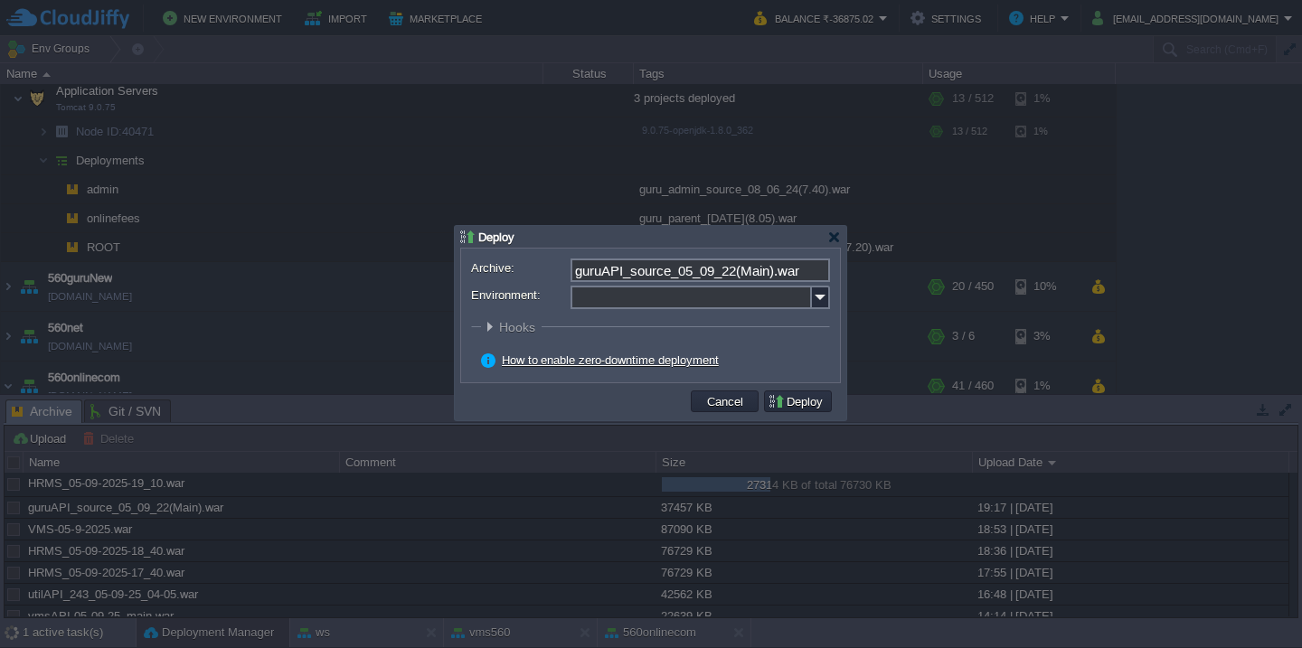
click at [627, 296] on input "Environment:" at bounding box center [690, 298] width 241 height 24
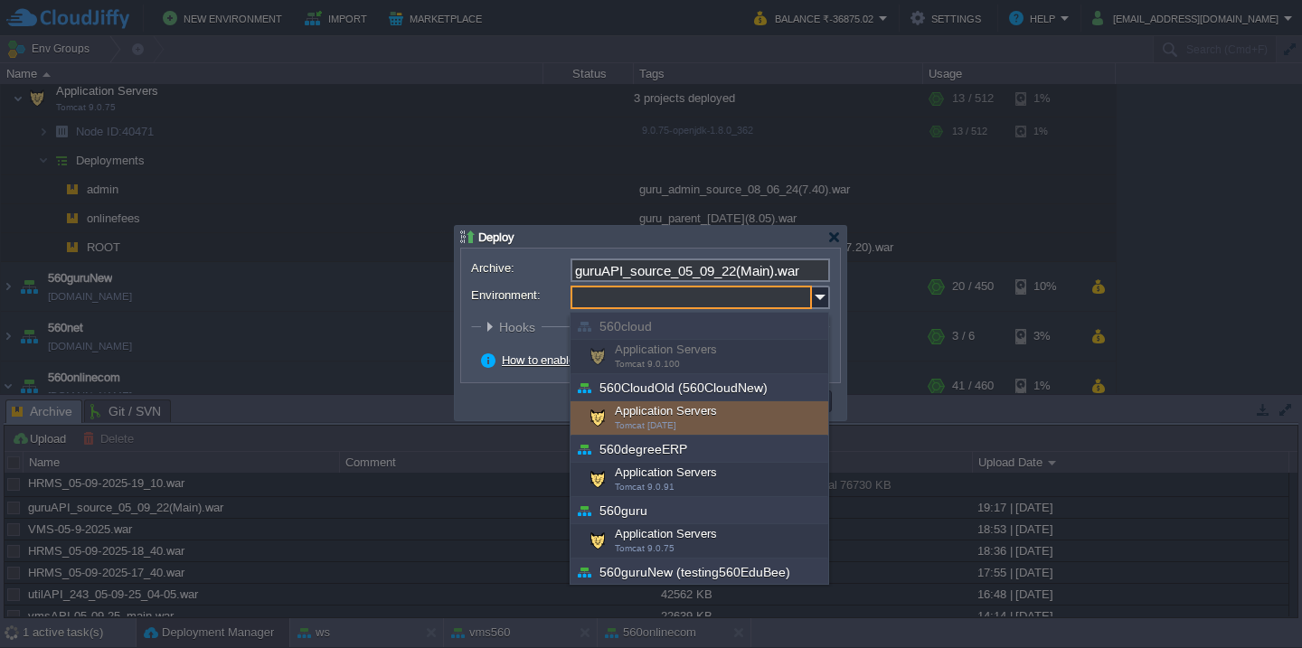
scroll to position [103, 0]
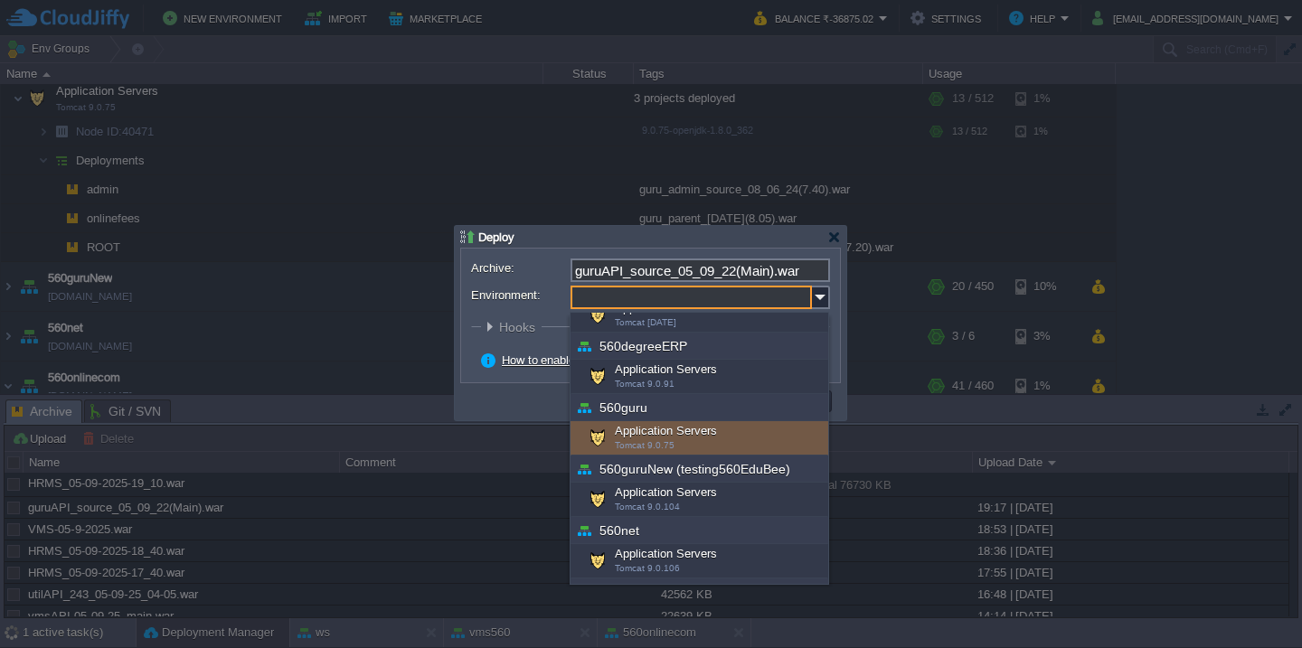
click at [641, 444] on span "Tomcat 9.0.75" at bounding box center [645, 445] width 60 height 10
type input "Application Servers (560guru)"
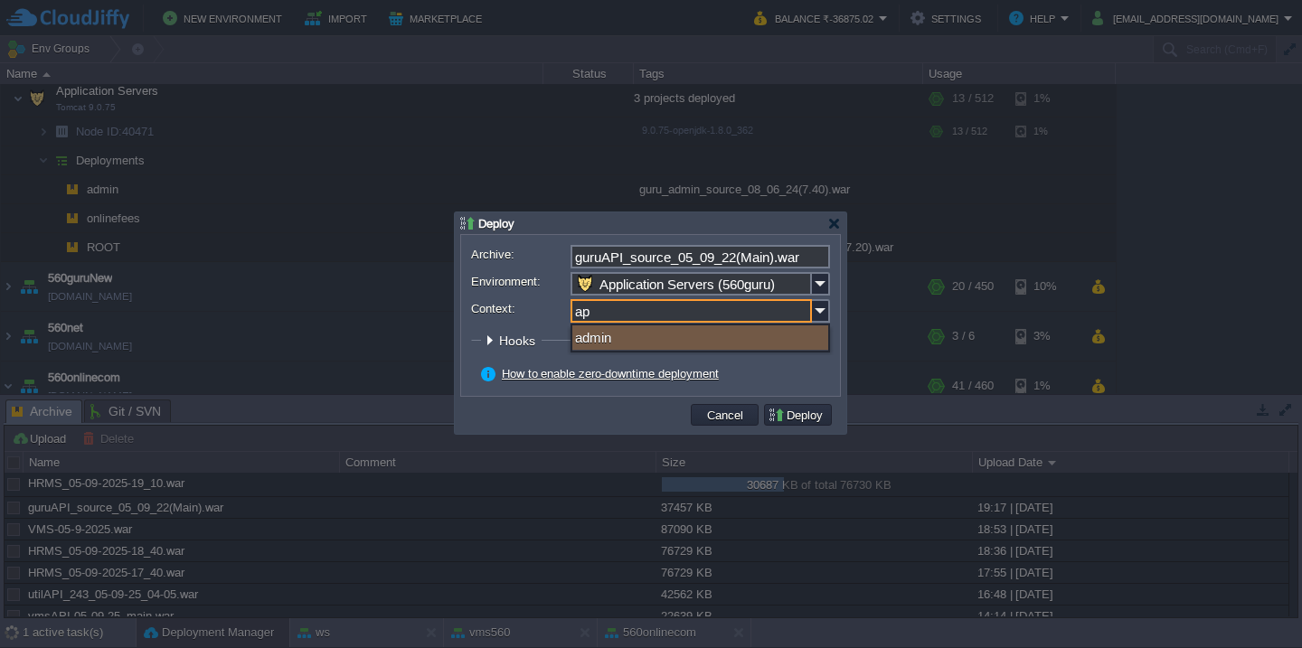
type input "api"
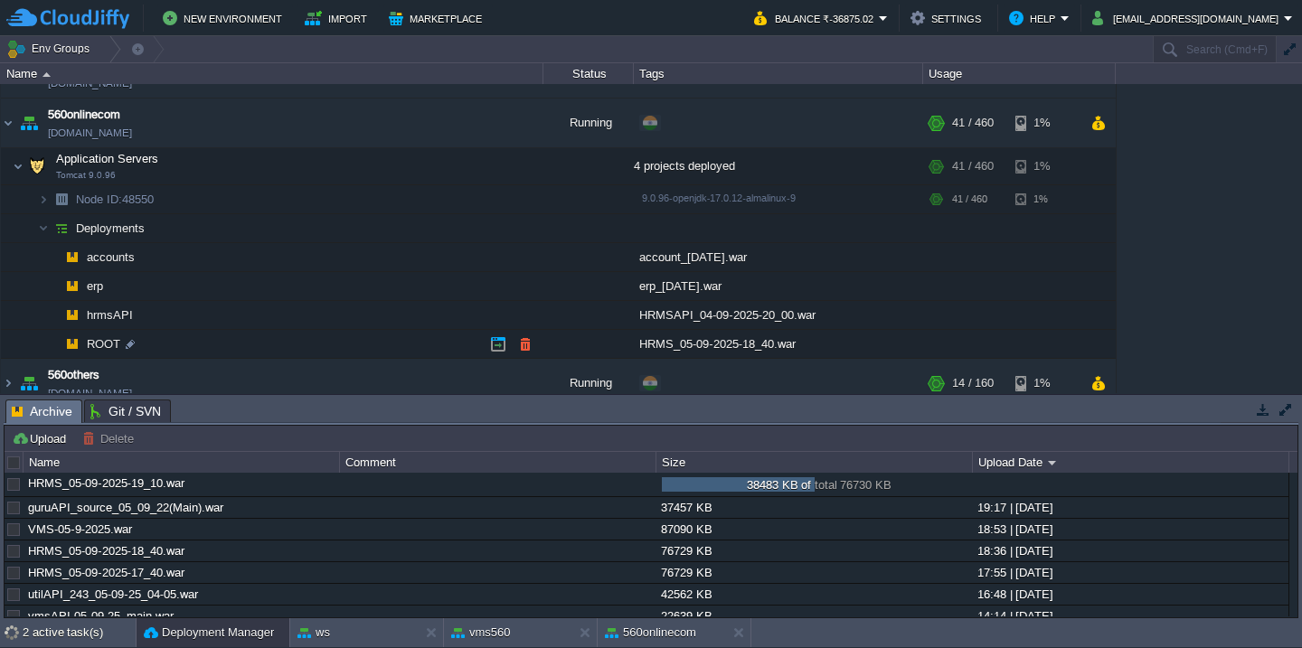
scroll to position [581, 0]
click at [519, 353] on td at bounding box center [525, 343] width 27 height 27
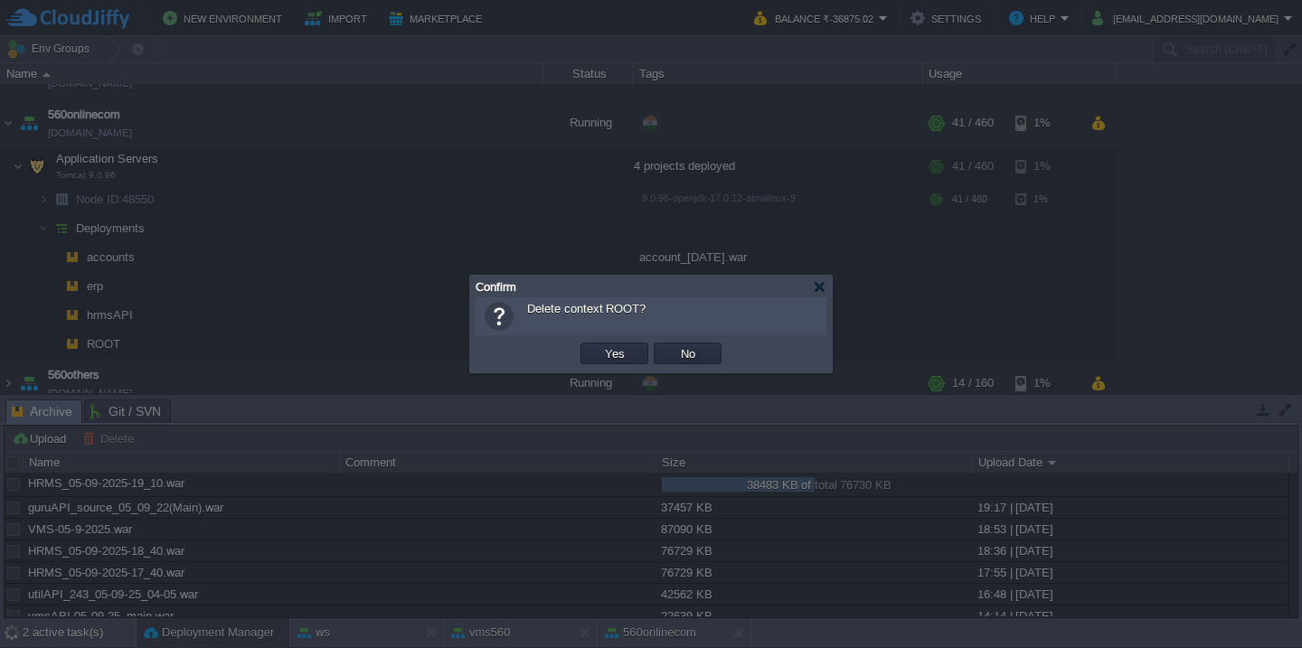
click at [599, 345] on button "Yes" at bounding box center [614, 353] width 31 height 16
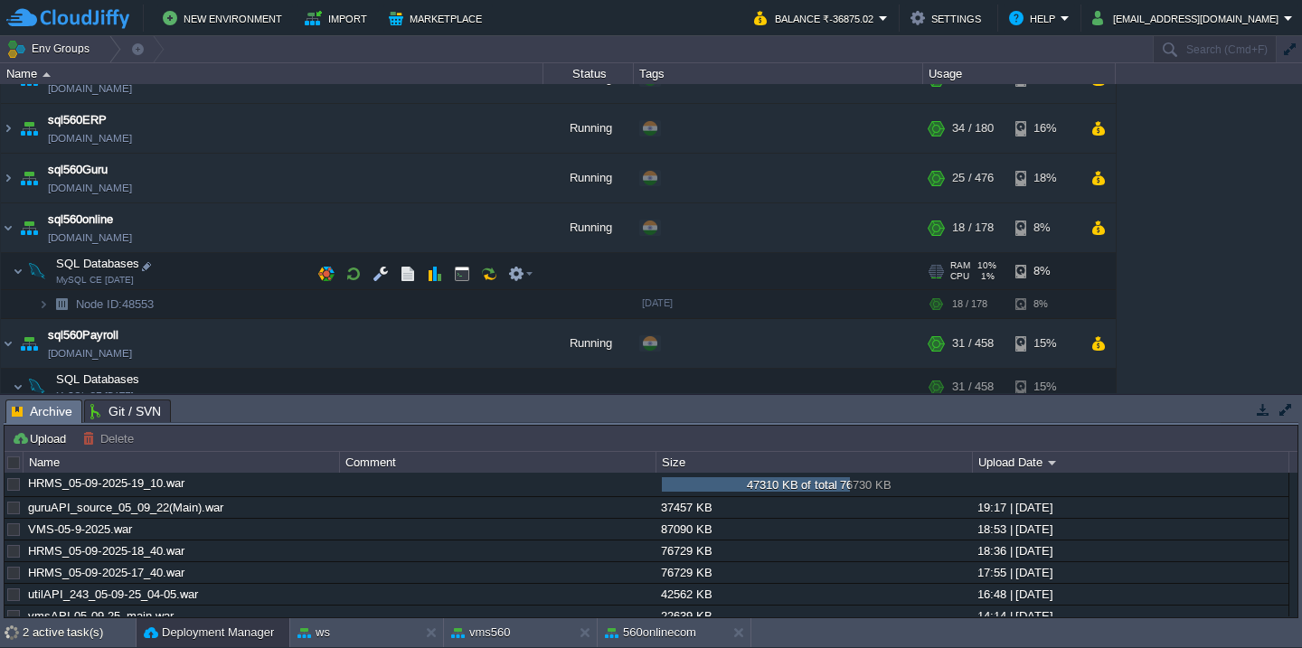
scroll to position [1005, 0]
click at [357, 275] on button "button" at bounding box center [353, 272] width 16 height 16
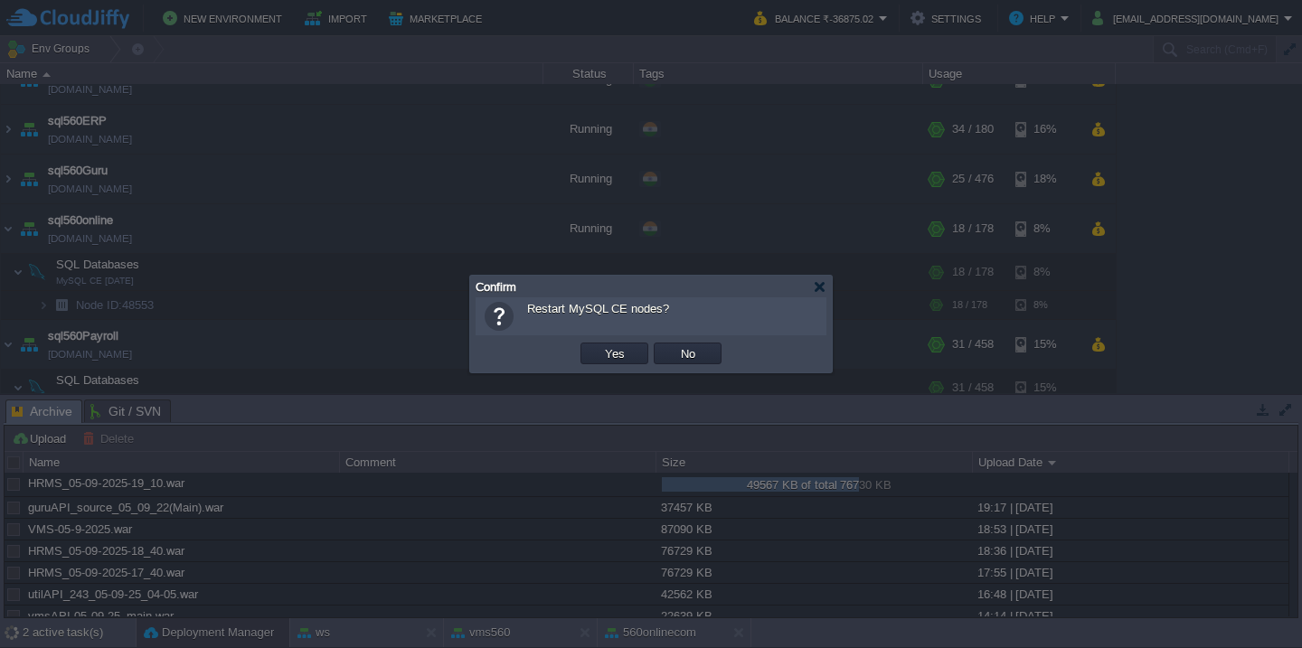
click at [599, 345] on button "Yes" at bounding box center [614, 353] width 31 height 16
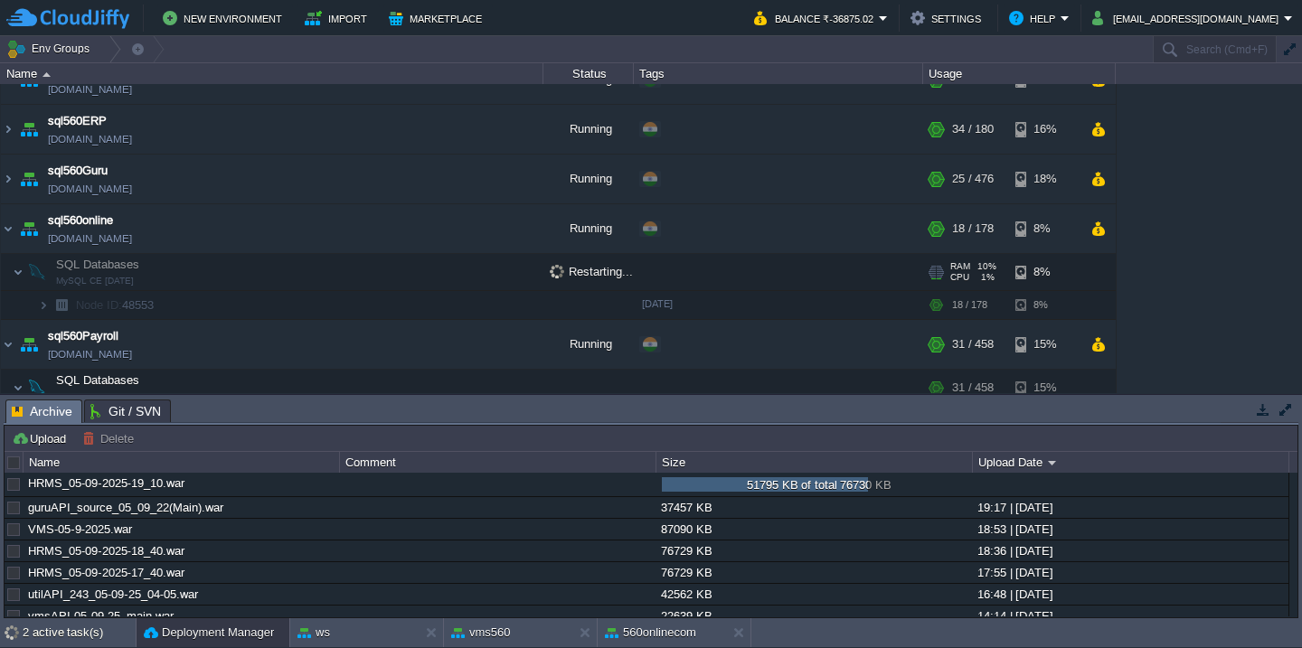
scroll to position [1067, 0]
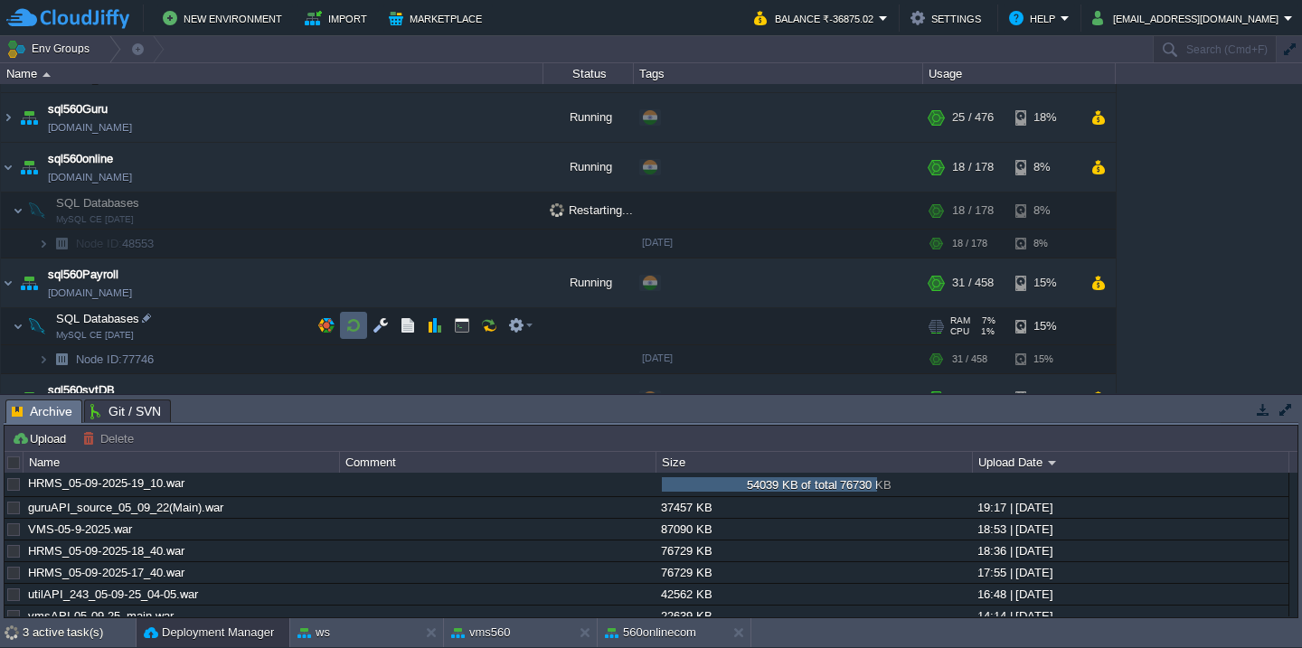
click at [354, 320] on button "button" at bounding box center [353, 325] width 16 height 16
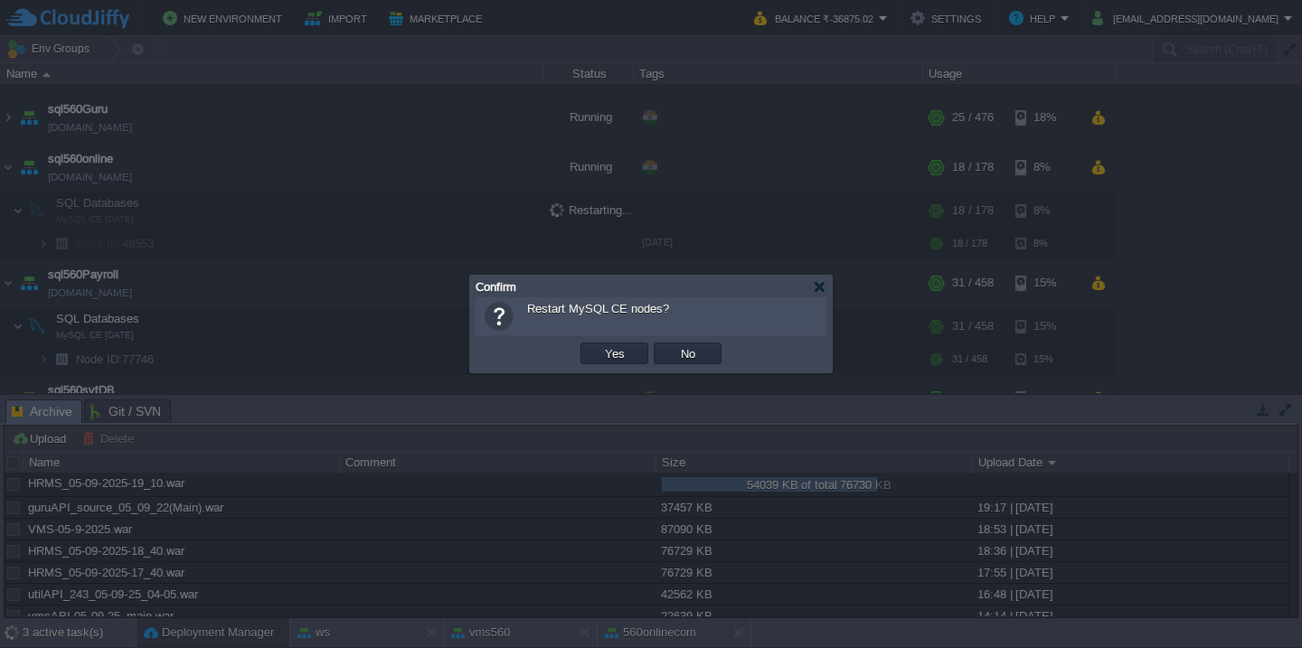
click at [599, 345] on button "Yes" at bounding box center [614, 353] width 31 height 16
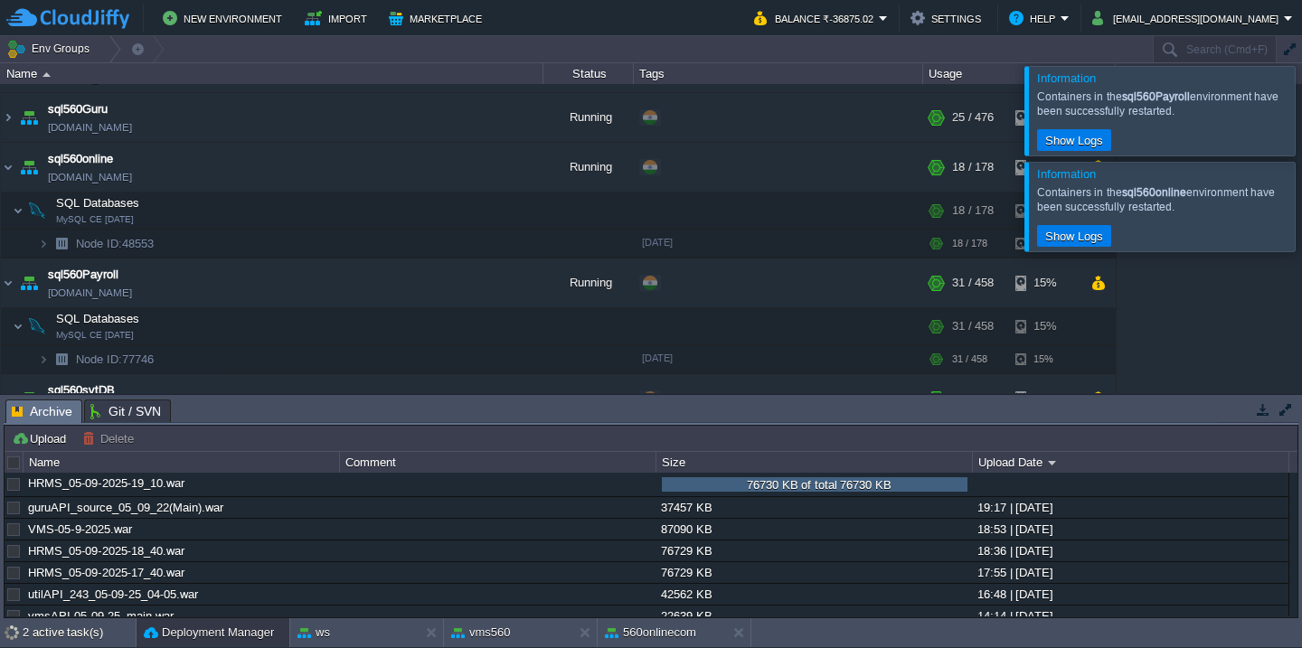
scroll to position [288, 0]
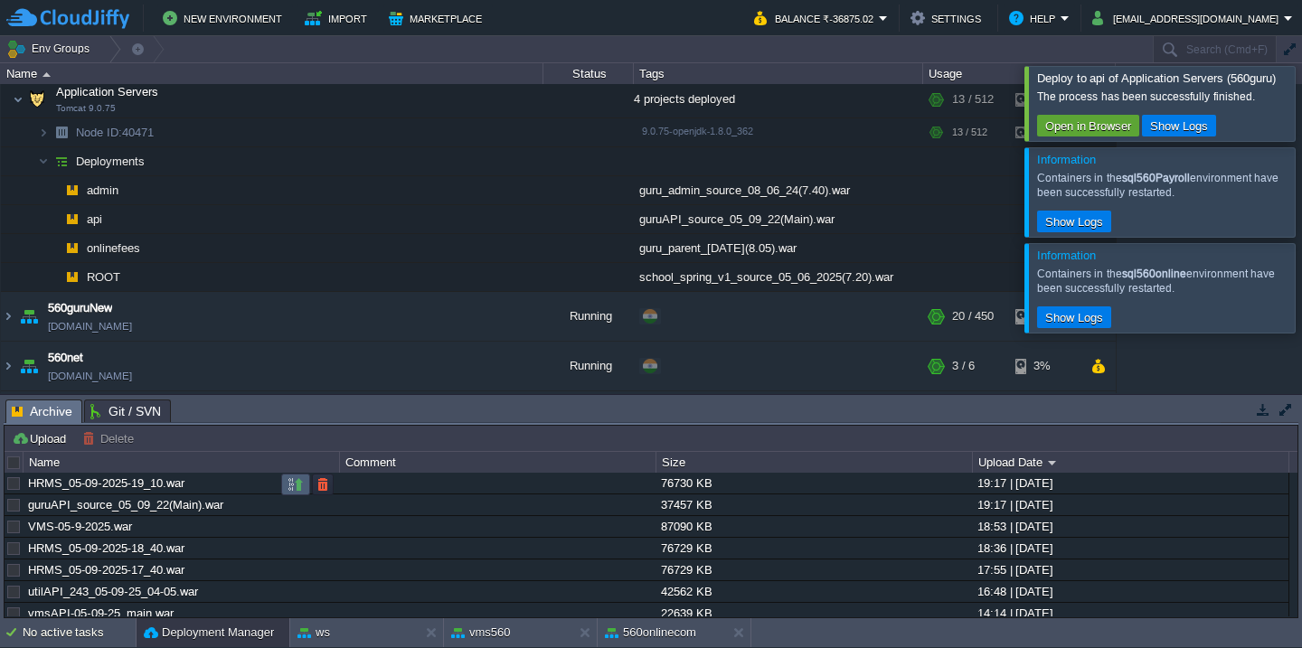
click at [288, 478] on button "button" at bounding box center [296, 484] width 16 height 16
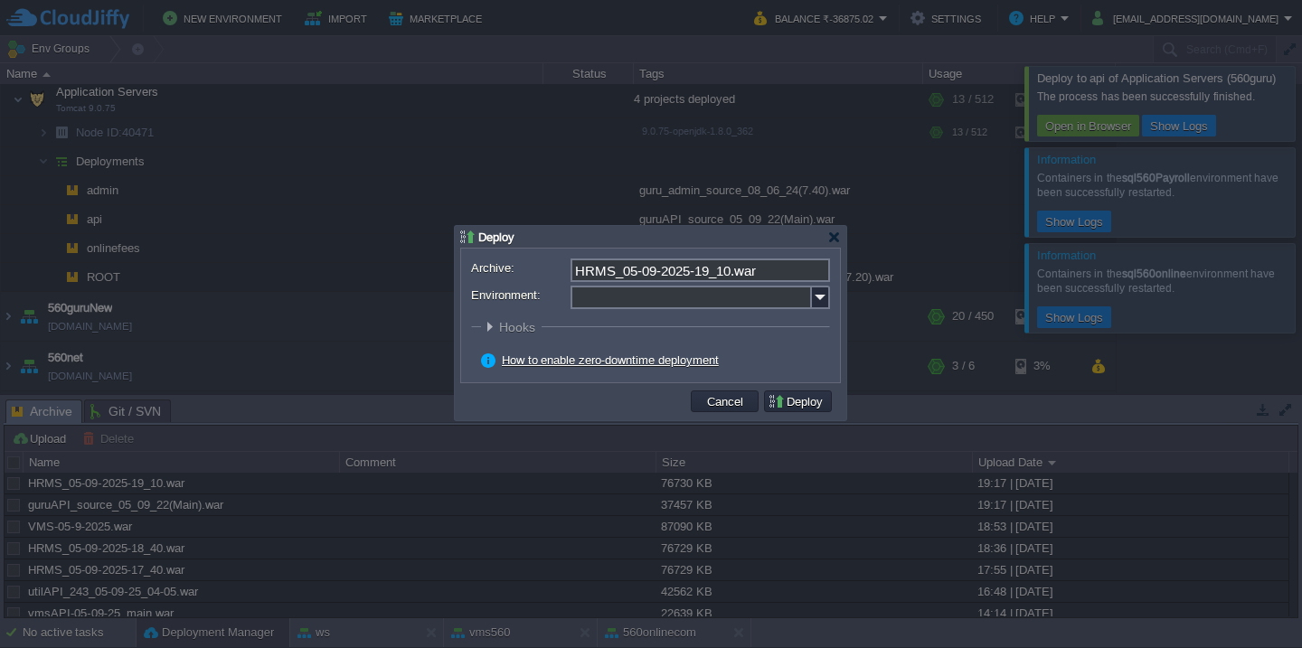
click at [678, 298] on input "Environment:" at bounding box center [690, 298] width 241 height 24
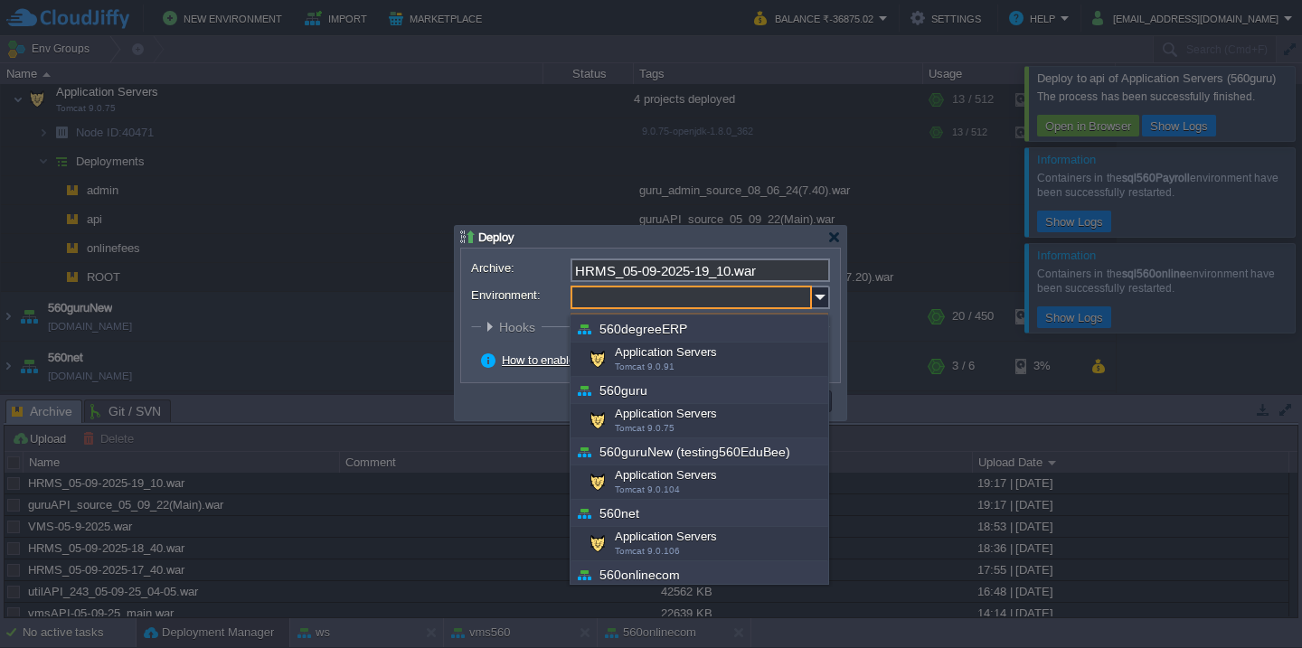
scroll to position [162, 0]
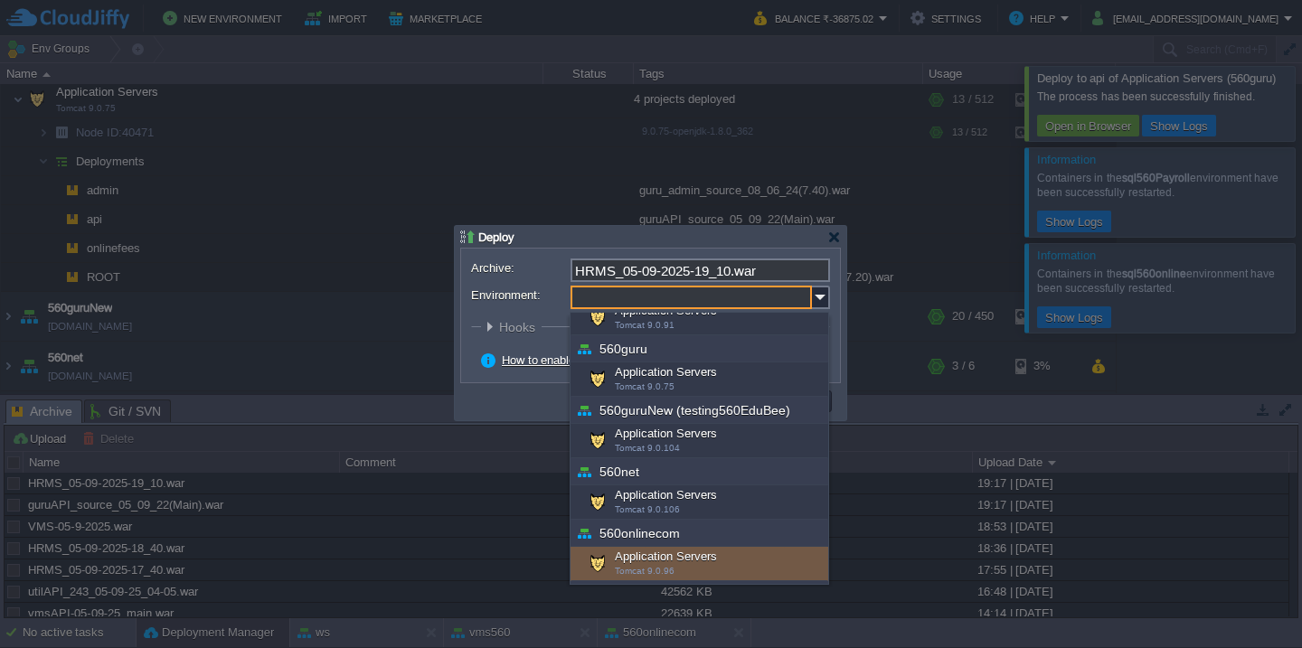
click at [624, 566] on span "Tomcat 9.0.96" at bounding box center [645, 571] width 60 height 10
type input "Application Servers (560onlinecom)"
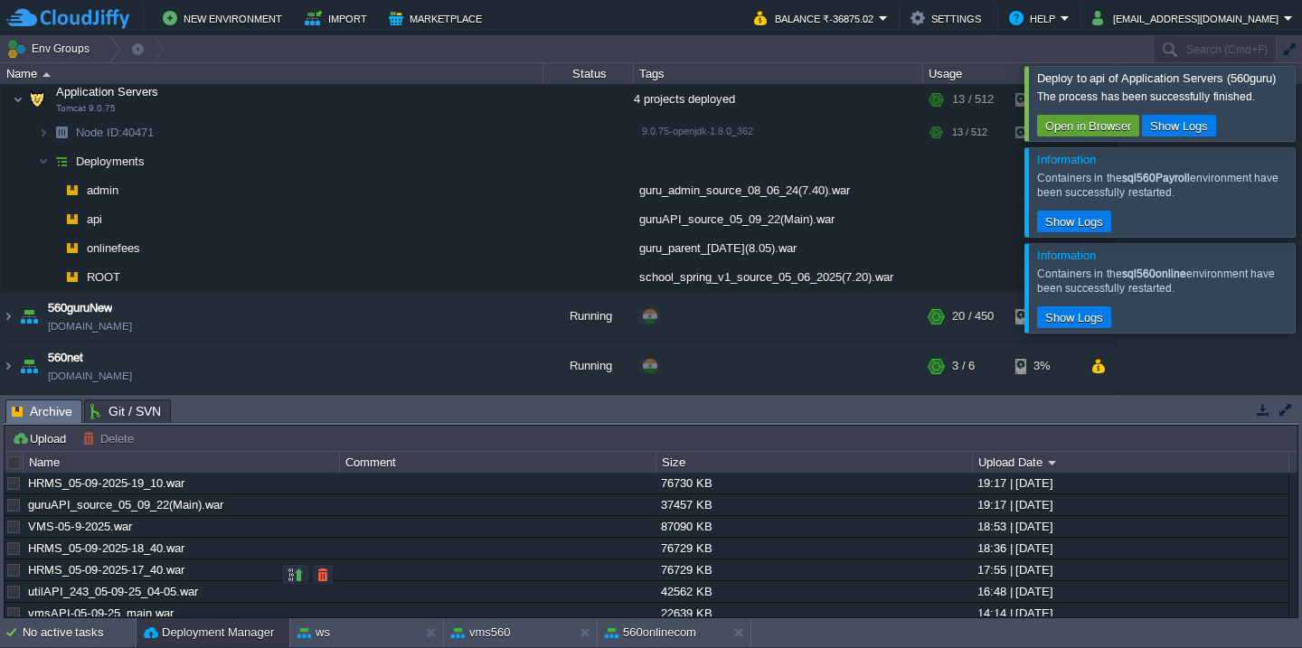
scroll to position [540, 0]
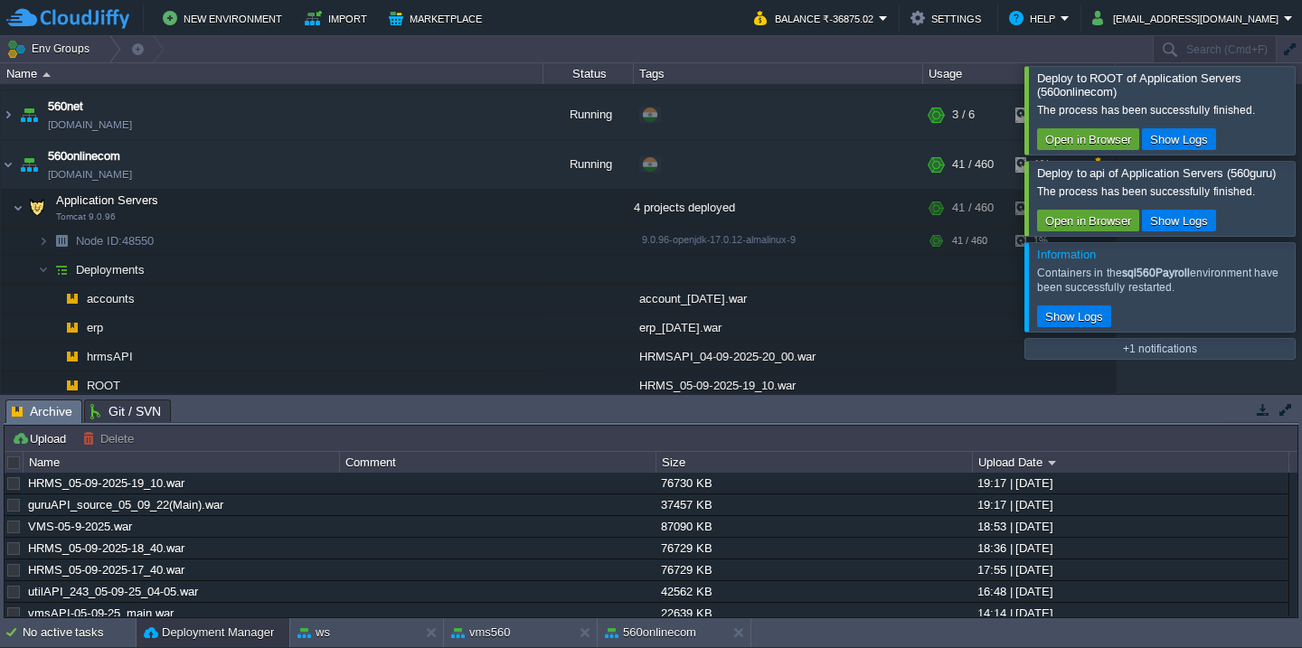
click at [1301, 95] on div at bounding box center [1324, 110] width 0 height 88
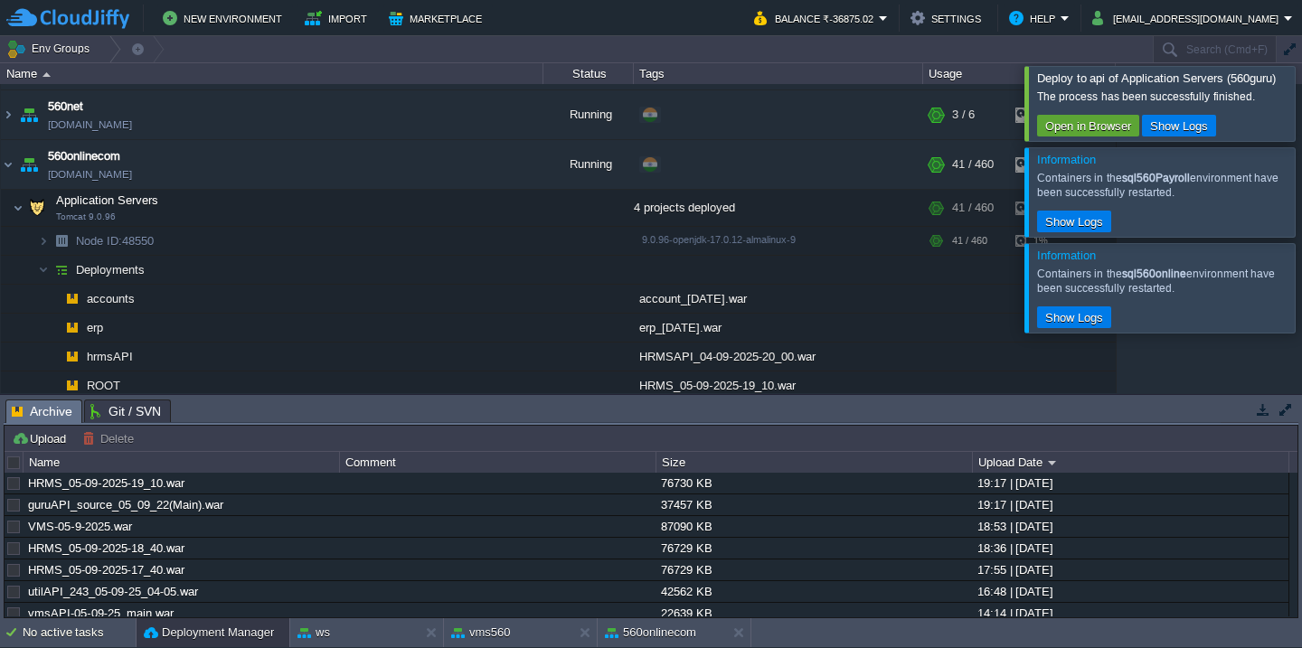
click at [1301, 95] on div at bounding box center [1324, 103] width 0 height 74
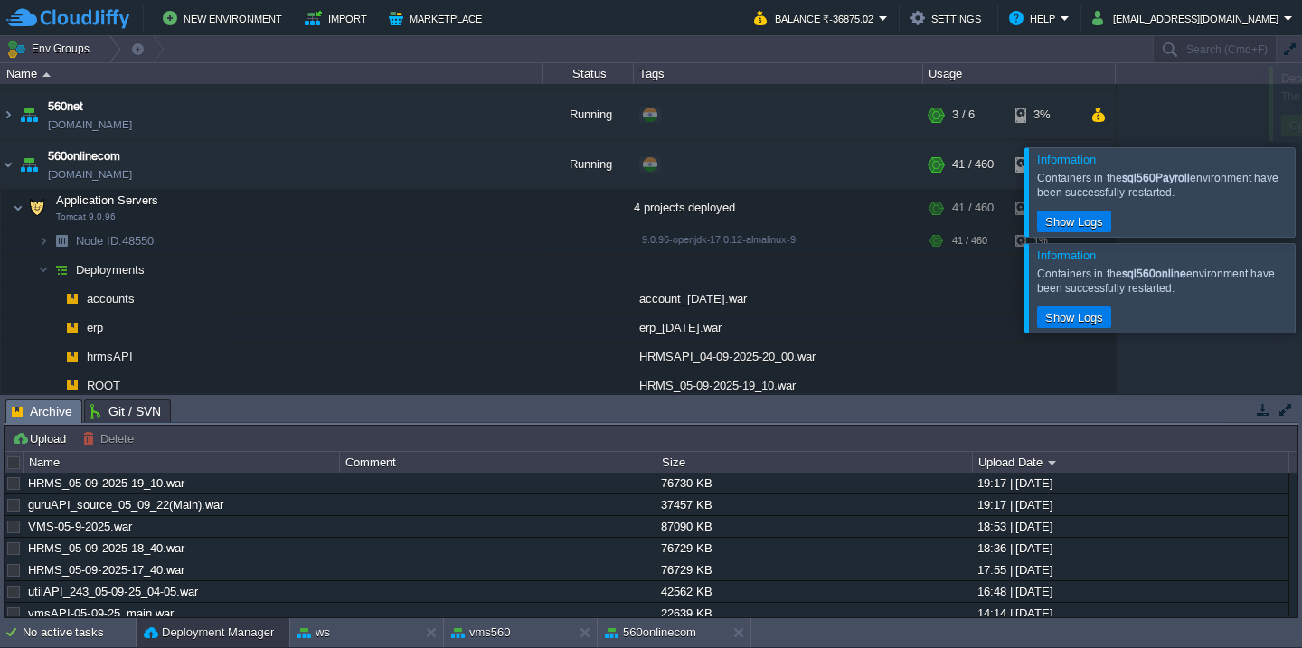
click at [1301, 147] on div at bounding box center [1324, 191] width 0 height 89
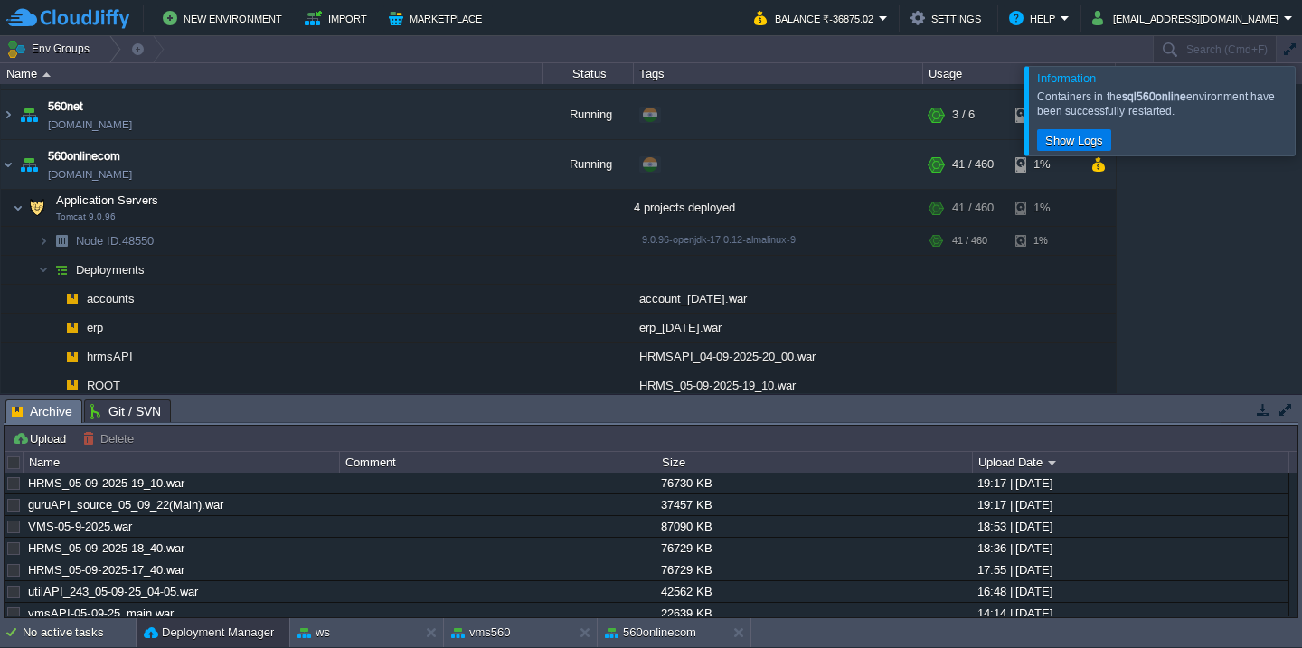
click at [1301, 95] on div at bounding box center [1324, 110] width 0 height 89
